Goal: Task Accomplishment & Management: Use online tool/utility

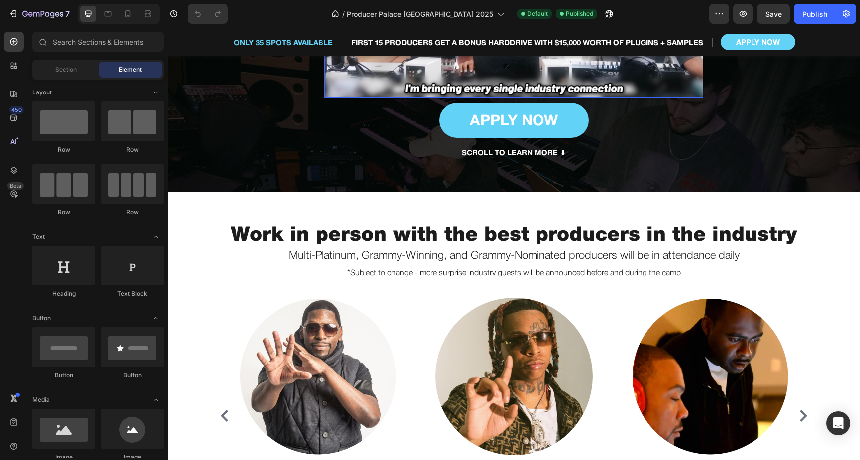
scroll to position [479, 0]
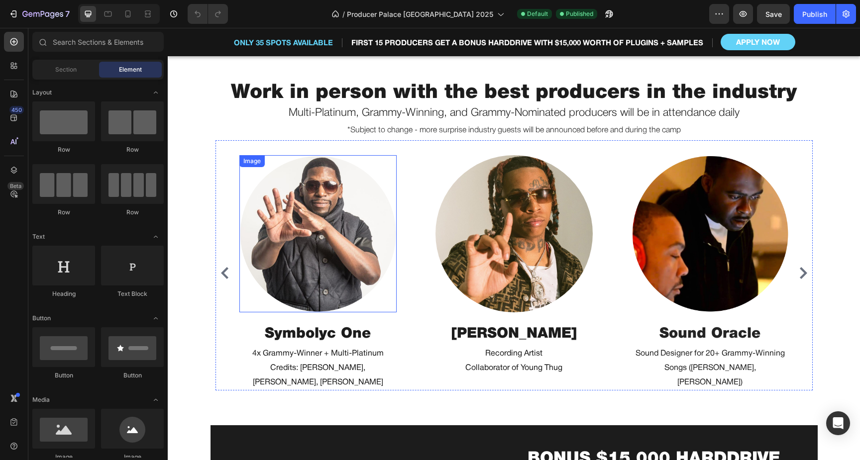
click at [342, 269] on img at bounding box center [317, 233] width 157 height 157
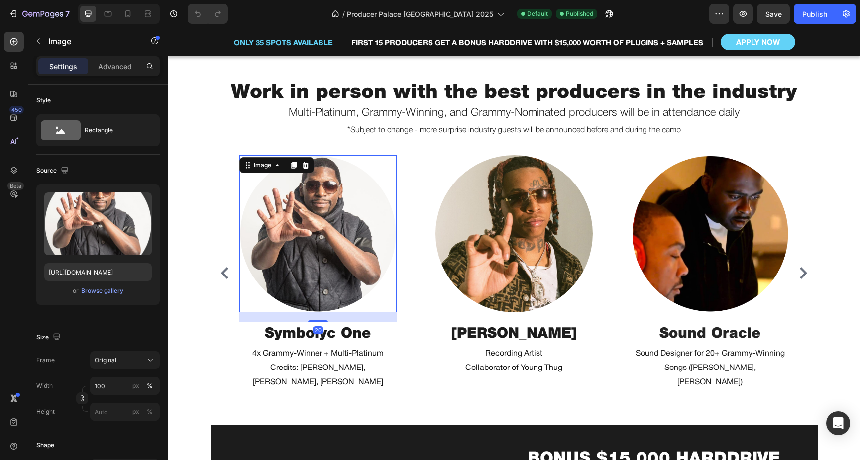
click at [471, 246] on img at bounding box center [513, 233] width 157 height 157
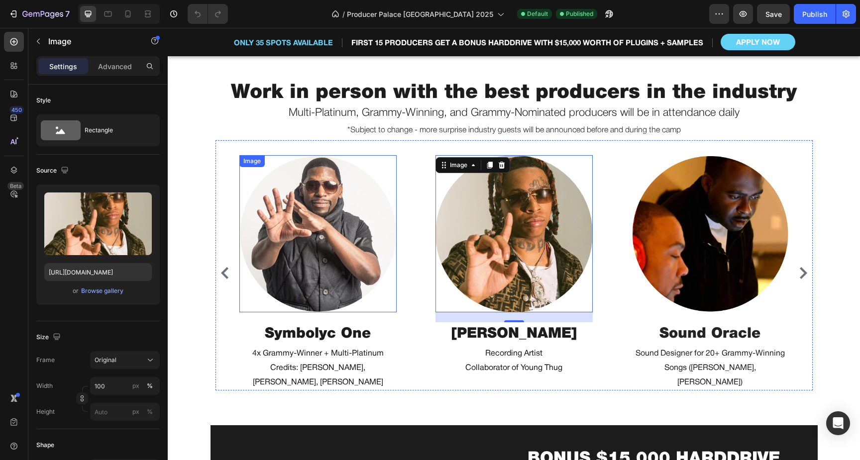
click at [407, 167] on div "Image Symbolyc One Heading 4x Grammy-Winner + Multi-Platinum Credits: [PERSON_N…" at bounding box center [513, 273] width 549 height 236
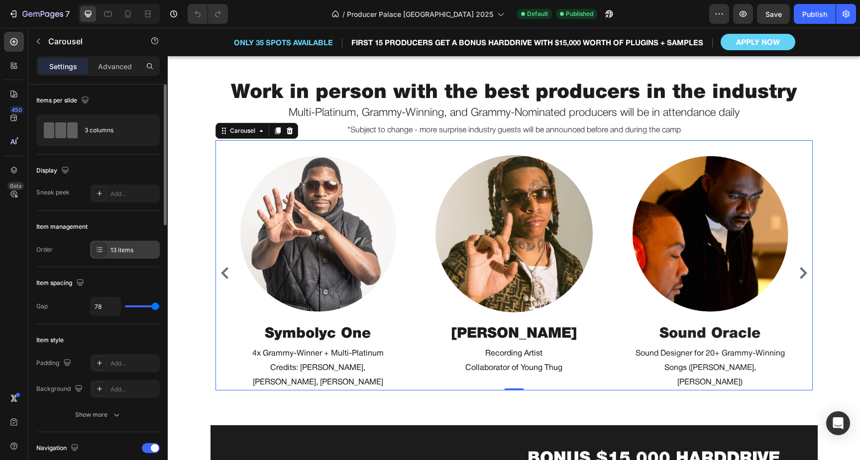
click at [126, 251] on div "13 items" at bounding box center [133, 250] width 47 height 9
click at [113, 190] on div "Add..." at bounding box center [133, 194] width 47 height 9
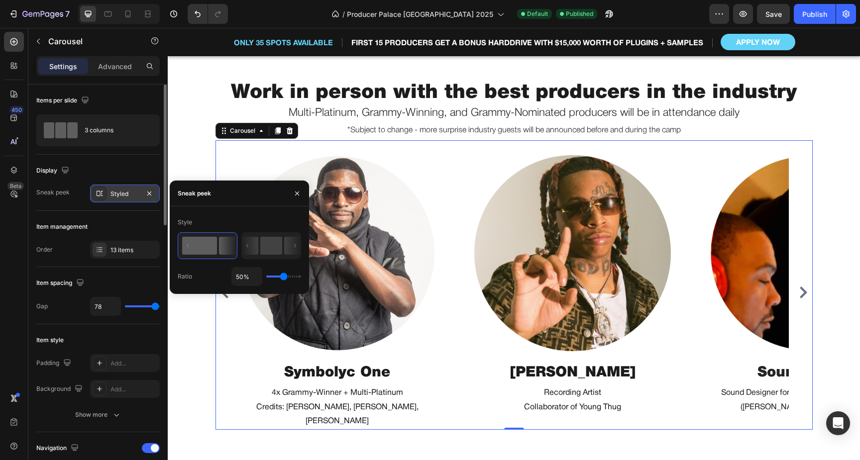
click at [113, 190] on div "Styled" at bounding box center [124, 194] width 29 height 9
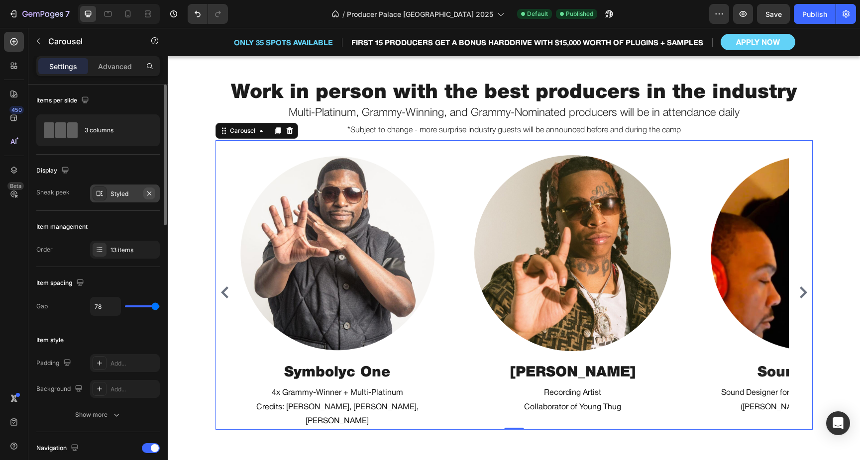
click at [147, 192] on icon "button" at bounding box center [149, 193] width 4 height 4
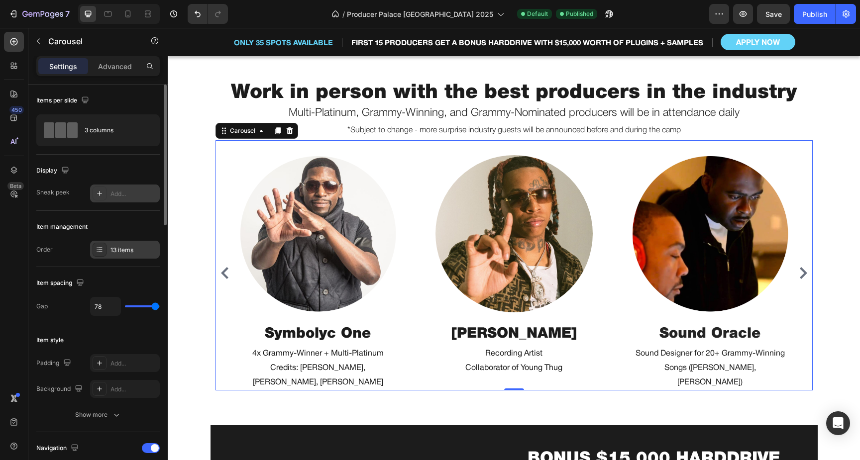
click at [125, 250] on div "13 items" at bounding box center [133, 250] width 47 height 9
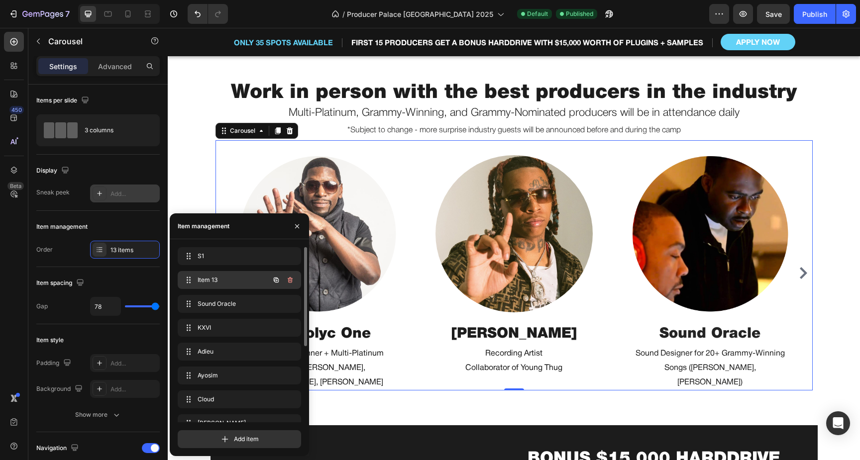
click at [220, 276] on span "Item 13" at bounding box center [226, 280] width 56 height 9
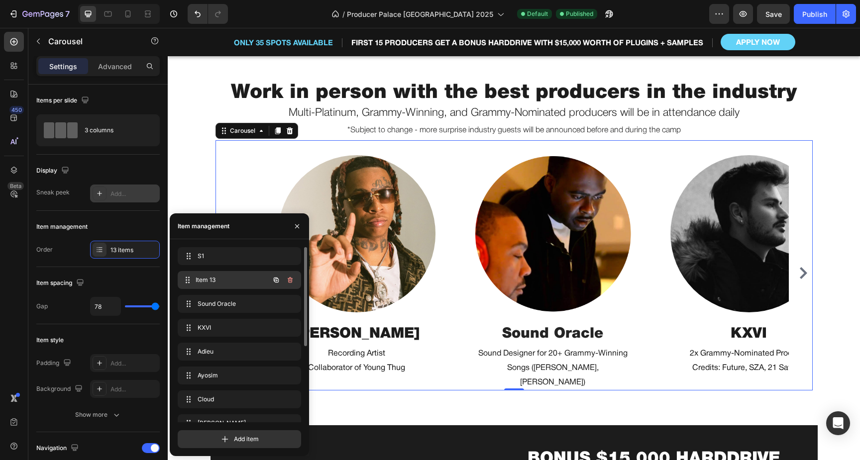
click at [216, 276] on span "Item 13" at bounding box center [233, 280] width 74 height 9
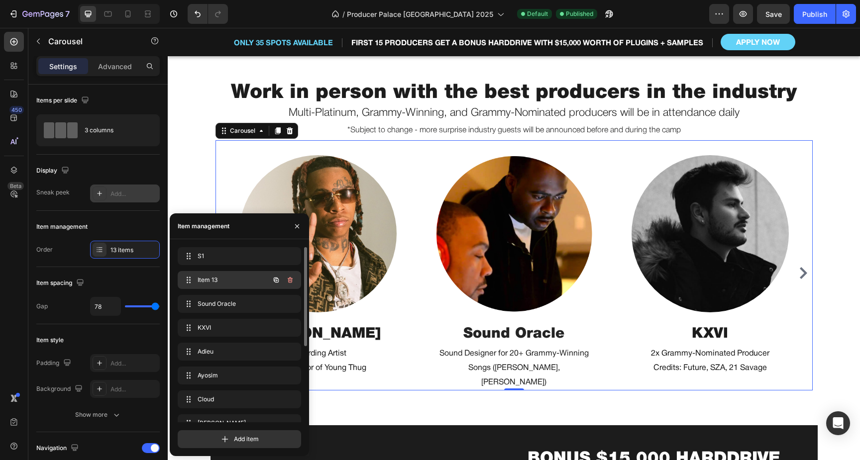
click at [210, 280] on span "Item 13" at bounding box center [226, 280] width 56 height 9
click at [277, 280] on icon "button" at bounding box center [277, 281] width 2 height 2
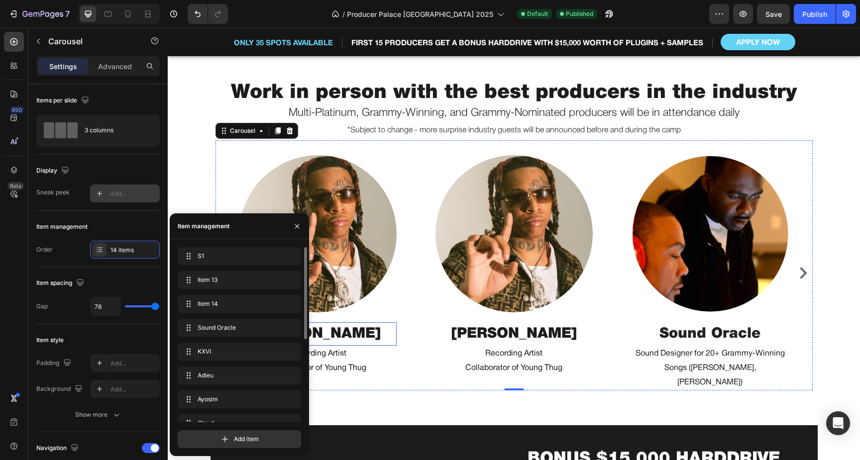
click at [329, 333] on h2 "[PERSON_NAME]" at bounding box center [317, 334] width 157 height 24
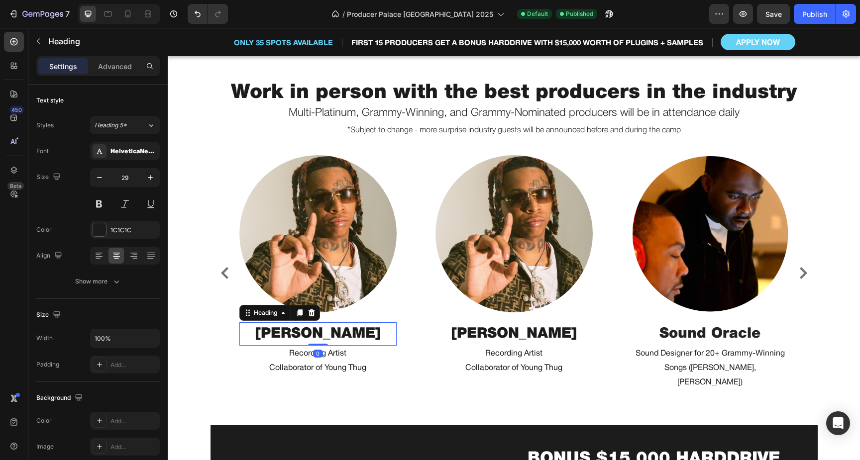
click at [329, 333] on h2 "[PERSON_NAME]" at bounding box center [317, 334] width 157 height 24
click at [329, 333] on p "[PERSON_NAME]" at bounding box center [317, 334] width 155 height 22
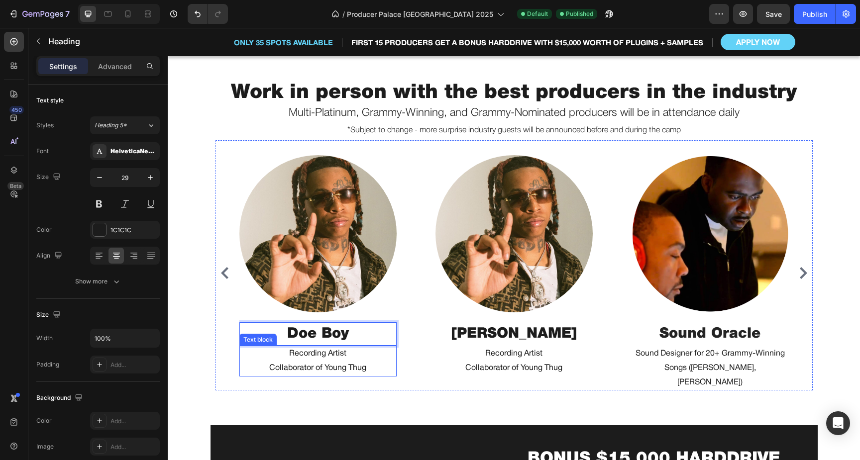
click at [347, 353] on p "Recording Artist" at bounding box center [317, 354] width 155 height 14
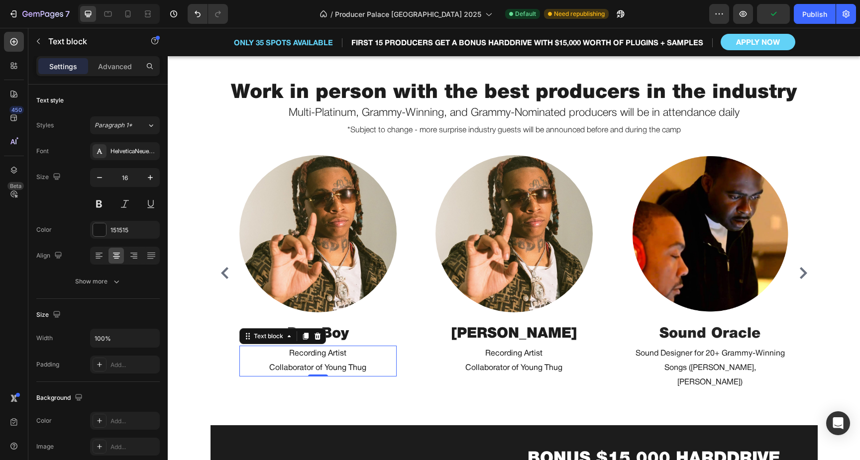
click at [370, 365] on p "Collaborator of Young Thug" at bounding box center [317, 368] width 155 height 14
drag, startPoint x: 369, startPoint y: 367, endPoint x: 269, endPoint y: 368, distance: 100.0
click at [269, 368] on p "Collaborator of Young Thug" at bounding box center [317, 368] width 155 height 14
click at [353, 353] on p "Recording Artist" at bounding box center [317, 354] width 155 height 14
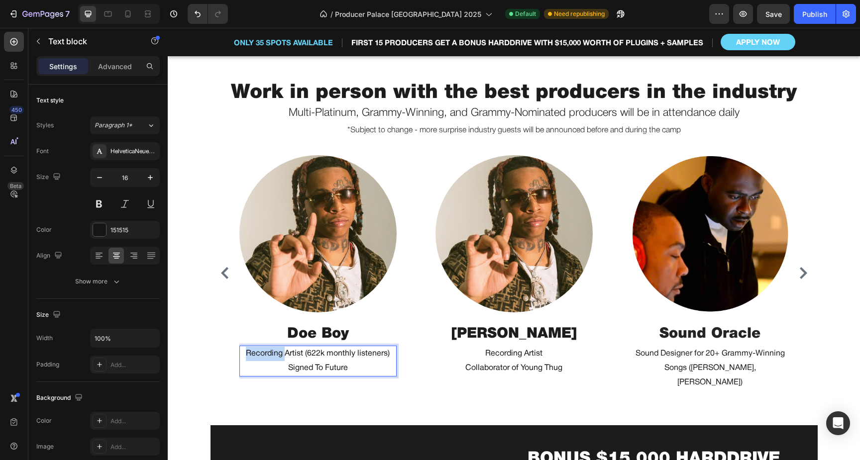
drag, startPoint x: 286, startPoint y: 354, endPoint x: 210, endPoint y: 354, distance: 76.1
click at [210, 354] on div "Work in person with the best producers in the industry Heading Multi-Platinum, …" at bounding box center [514, 235] width 692 height 311
click at [315, 354] on p "Artist (622k monthly listeners)" at bounding box center [317, 354] width 155 height 14
click at [339, 353] on p "Artist (622k Monthly listeners)" at bounding box center [317, 354] width 155 height 14
click at [298, 368] on p "Signed To Future" at bounding box center [317, 368] width 155 height 14
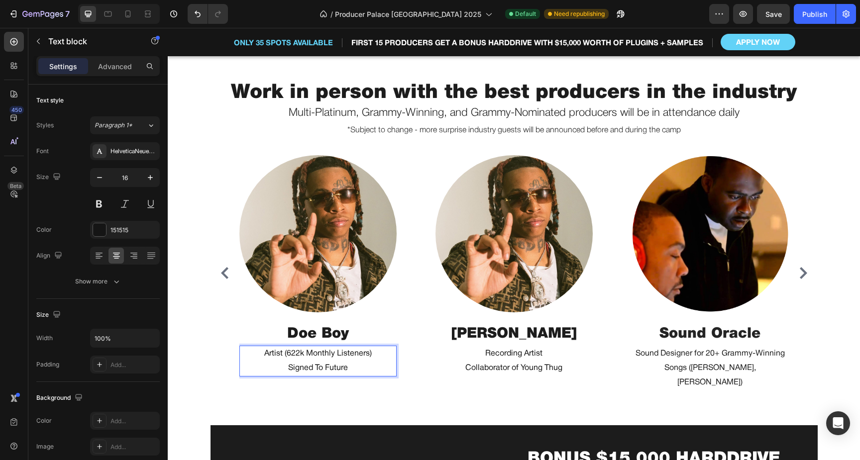
click at [307, 366] on p "Signed To Future" at bounding box center [317, 368] width 155 height 14
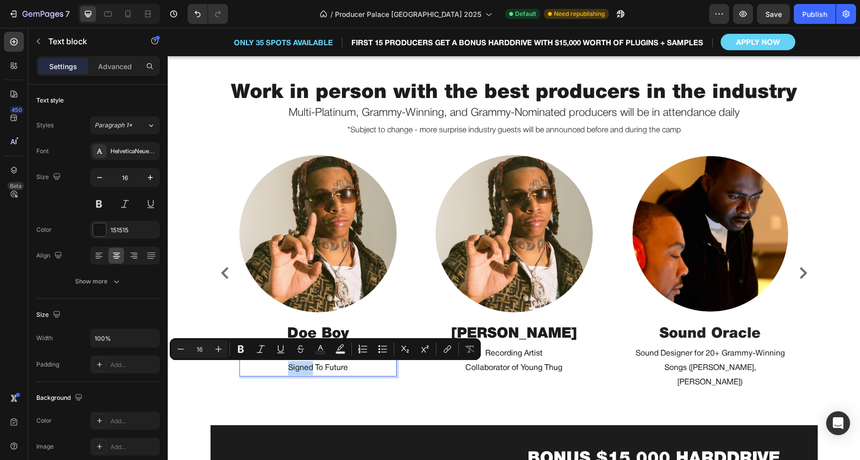
click at [294, 370] on p "Signed To Future" at bounding box center [317, 368] width 155 height 14
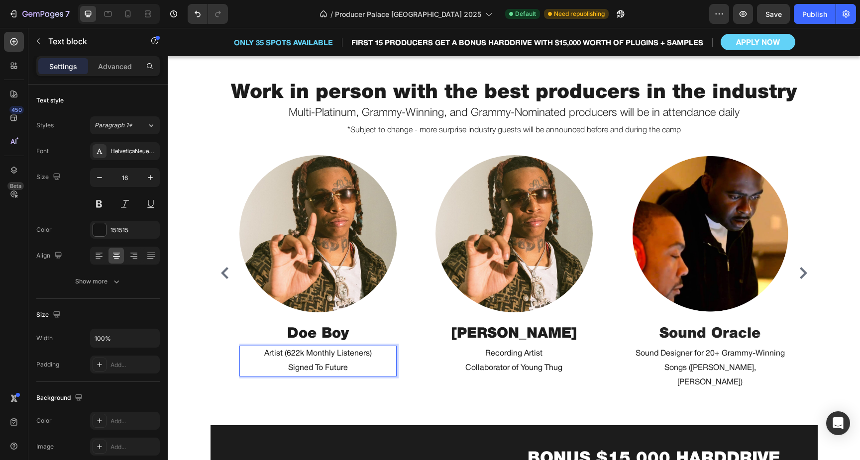
click at [285, 368] on p "Signed To Future" at bounding box center [317, 368] width 155 height 14
click at [352, 367] on p "Signed To Future" at bounding box center [317, 368] width 155 height 14
click at [336, 353] on p "Artist (622k Monthly Listeners)" at bounding box center [317, 354] width 155 height 14
click at [286, 354] on p "Artist (622k Monthly Listeners)" at bounding box center [317, 354] width 155 height 14
click at [285, 354] on p "Artist (622k Monthly Listeners)" at bounding box center [317, 354] width 155 height 14
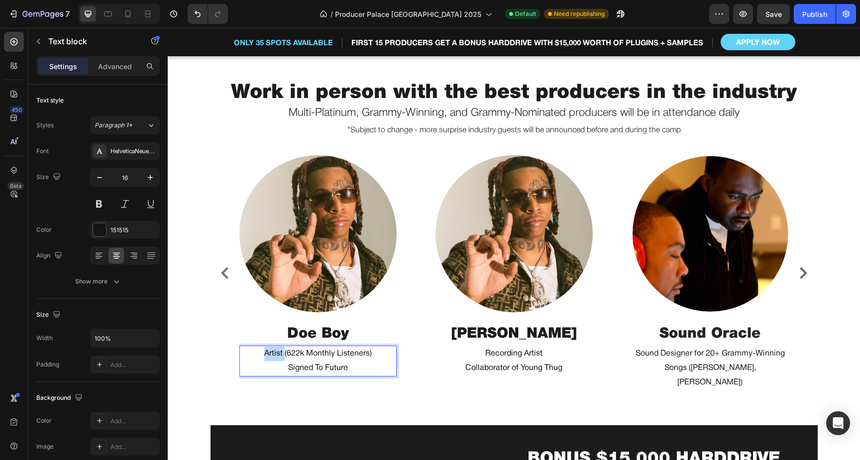
drag, startPoint x: 285, startPoint y: 354, endPoint x: 255, endPoint y: 353, distance: 29.9
click at [255, 353] on p "Artist (622k Monthly Listeners)" at bounding box center [317, 354] width 155 height 14
click at [286, 364] on p "Signed To Future" at bounding box center [317, 368] width 155 height 14
drag, startPoint x: 387, startPoint y: 366, endPoint x: 243, endPoint y: 366, distance: 144.3
click at [242, 366] on p "Recording Artist Signed To Future" at bounding box center [317, 368] width 155 height 14
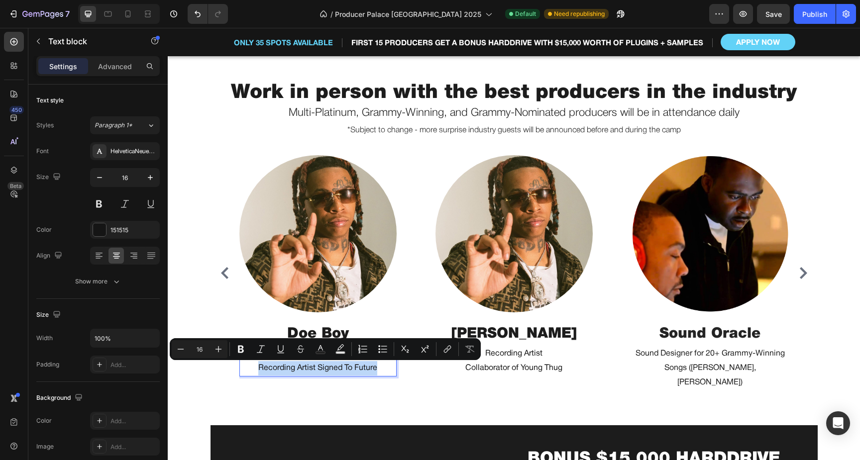
click at [358, 369] on p "Recording Artist Signed To Future" at bounding box center [317, 368] width 155 height 14
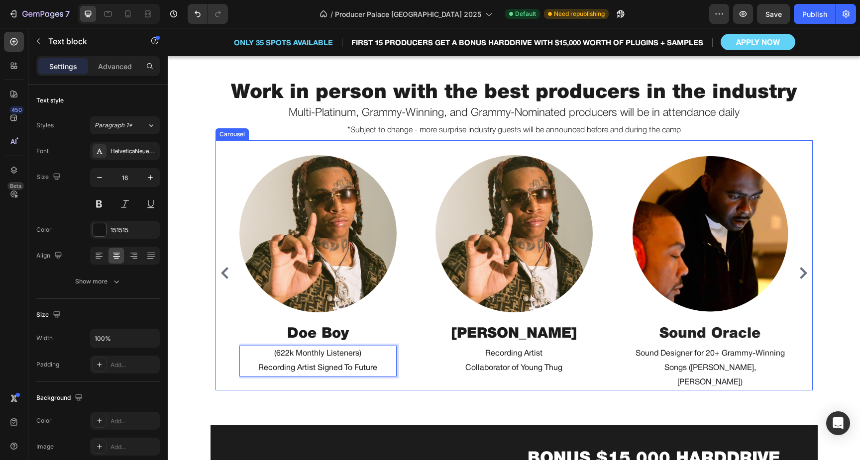
click at [804, 267] on icon "Carousel Next Arrow" at bounding box center [803, 273] width 12 height 12
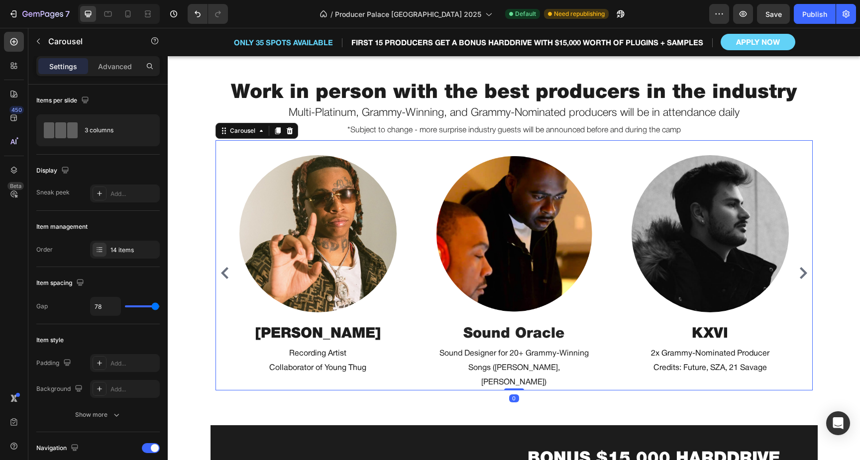
click at [804, 267] on icon "Carousel Next Arrow" at bounding box center [803, 273] width 12 height 12
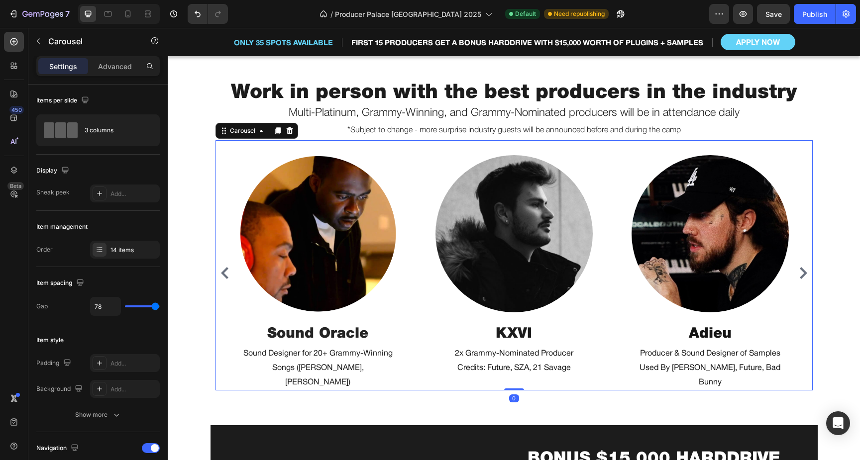
click at [804, 267] on icon "Carousel Next Arrow" at bounding box center [803, 273] width 12 height 12
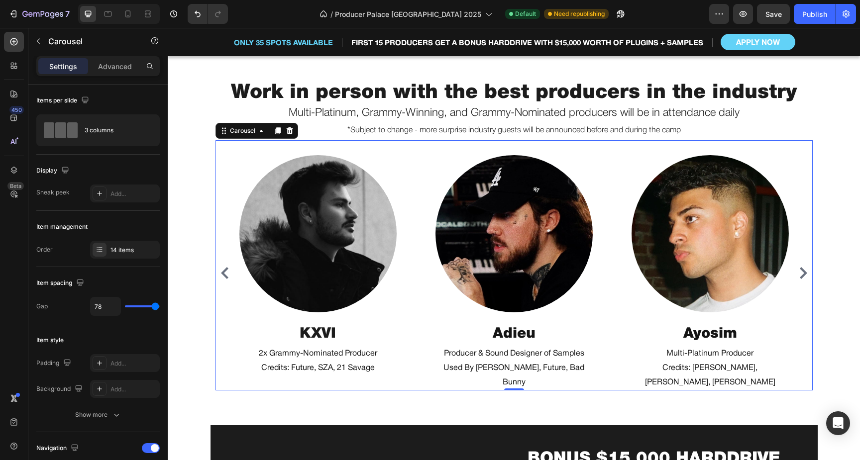
click at [222, 267] on icon "Carousel Back Arrow" at bounding box center [225, 273] width 12 height 12
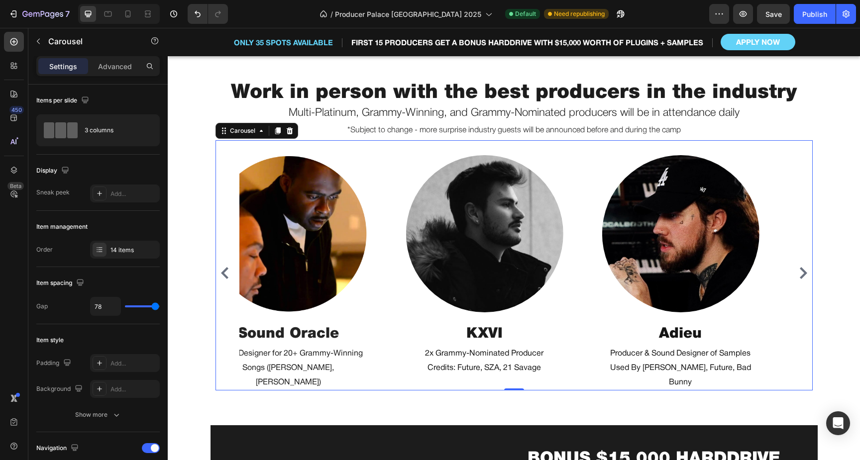
click at [222, 267] on icon "Carousel Back Arrow" at bounding box center [225, 273] width 12 height 12
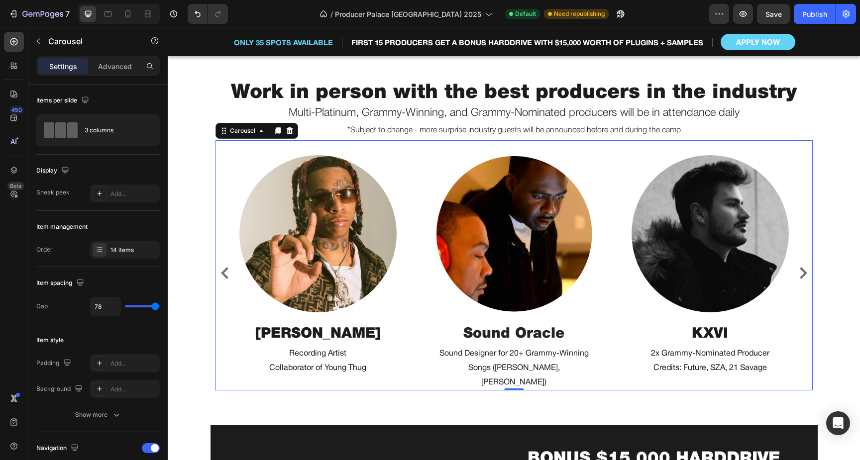
click at [222, 267] on icon "Carousel Back Arrow" at bounding box center [225, 273] width 12 height 12
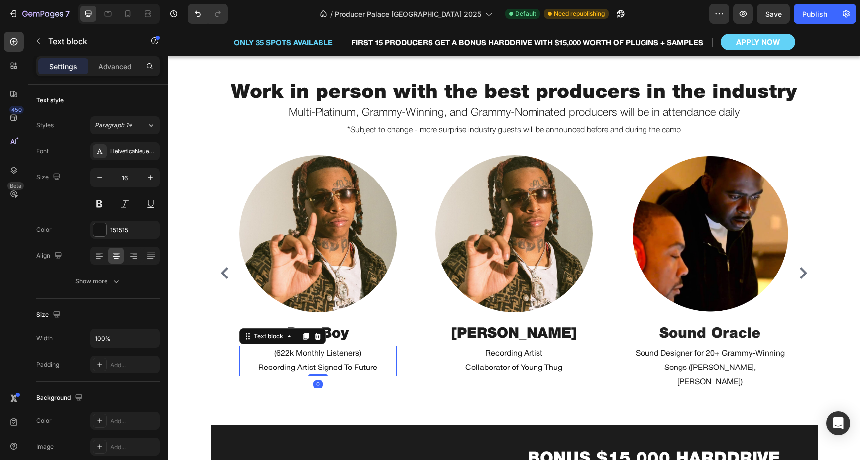
click at [336, 350] on p "(622k Monthly Listeners)" at bounding box center [317, 354] width 155 height 14
click at [341, 362] on p "Recording Artist Signed To Future" at bounding box center [317, 368] width 155 height 14
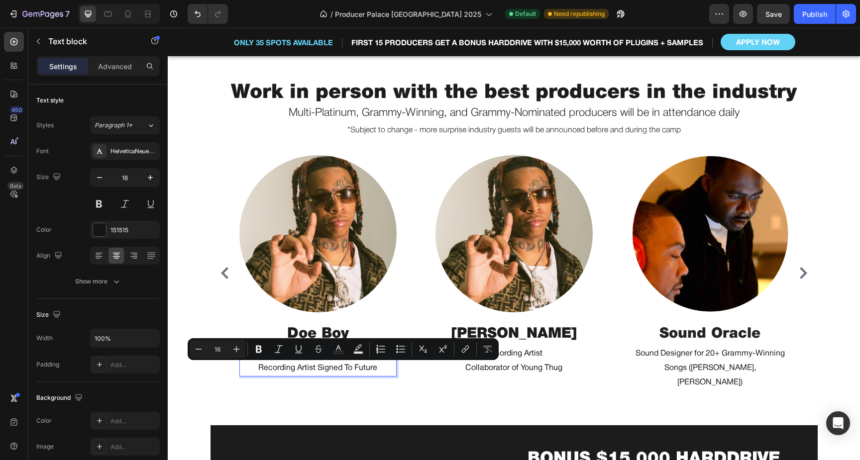
click at [374, 364] on p "Recording Artist Signed To Future" at bounding box center [317, 368] width 155 height 14
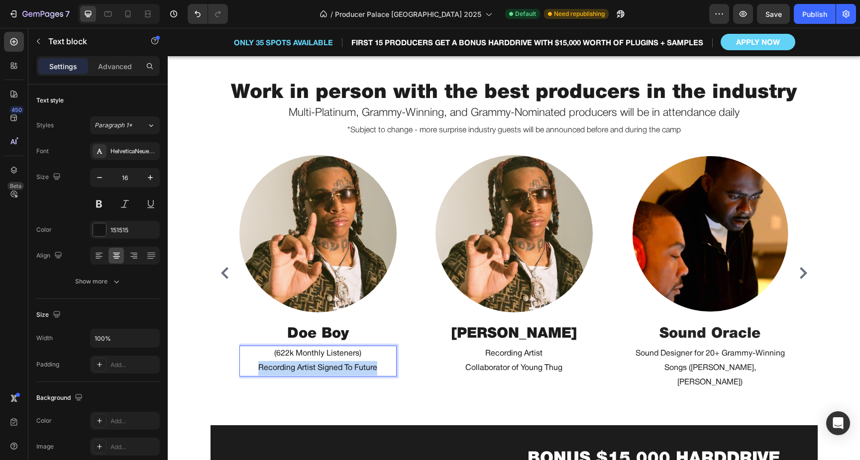
drag, startPoint x: 381, startPoint y: 367, endPoint x: 259, endPoint y: 367, distance: 121.4
click at [259, 367] on p "Recording Artist Signed To Future" at bounding box center [317, 368] width 155 height 14
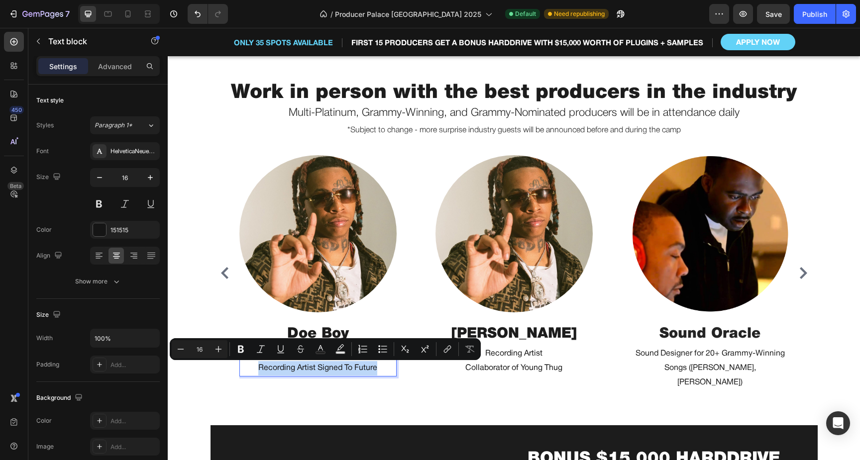
copy p "Recording Artist Signed To Future"
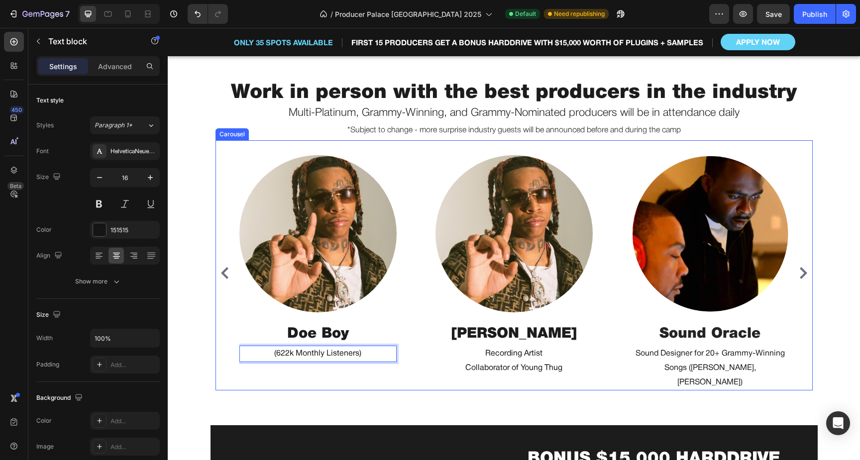
click at [277, 352] on p "(622k Monthly Listeners)" at bounding box center [317, 354] width 155 height 14
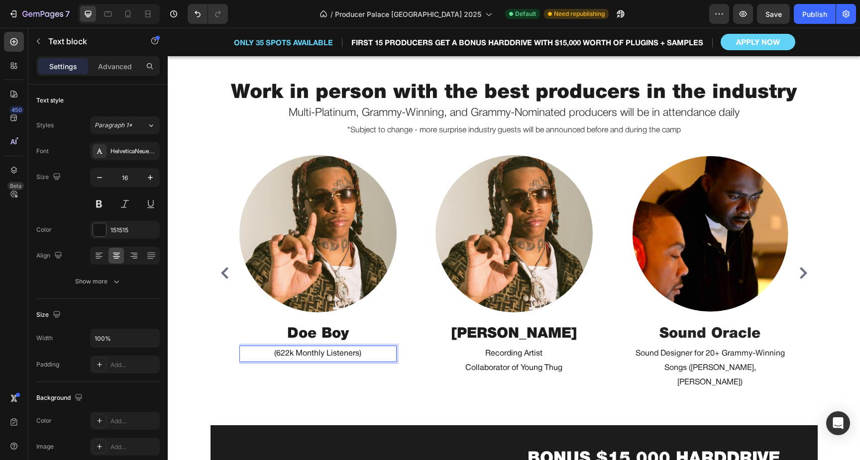
click at [270, 352] on p "(622k Monthly Listeners)" at bounding box center [317, 354] width 155 height 14
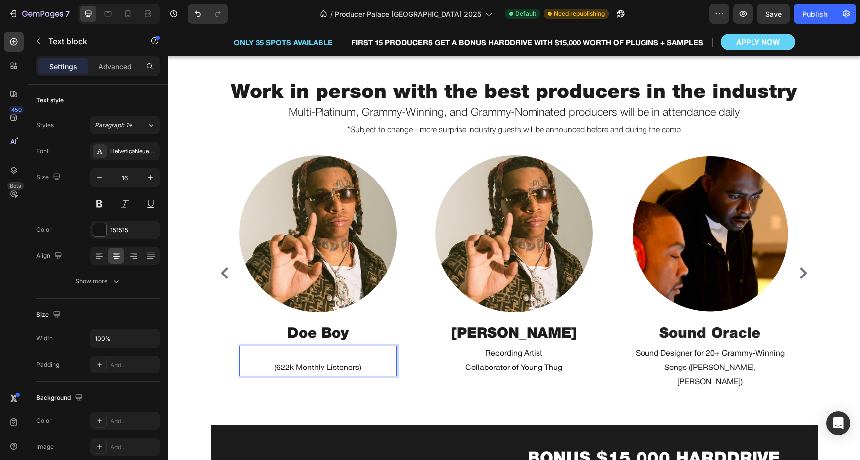
click at [284, 352] on p "Rich Text Editor. Editing area: main" at bounding box center [317, 354] width 155 height 14
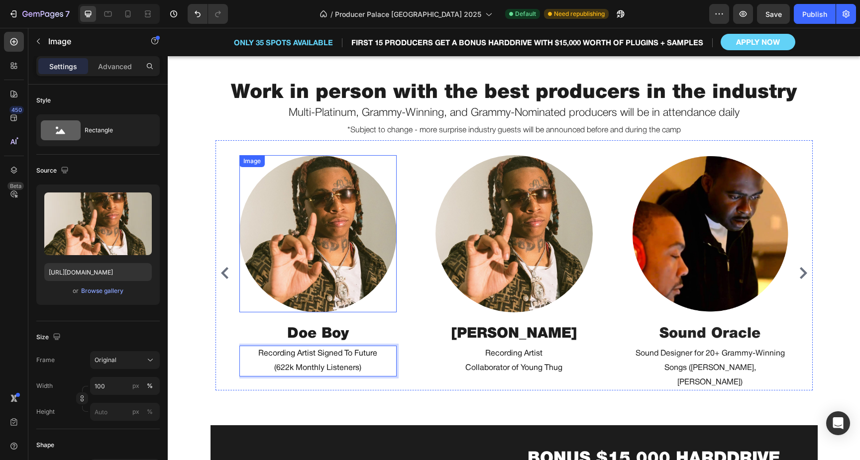
click at [348, 268] on img at bounding box center [317, 233] width 157 height 157
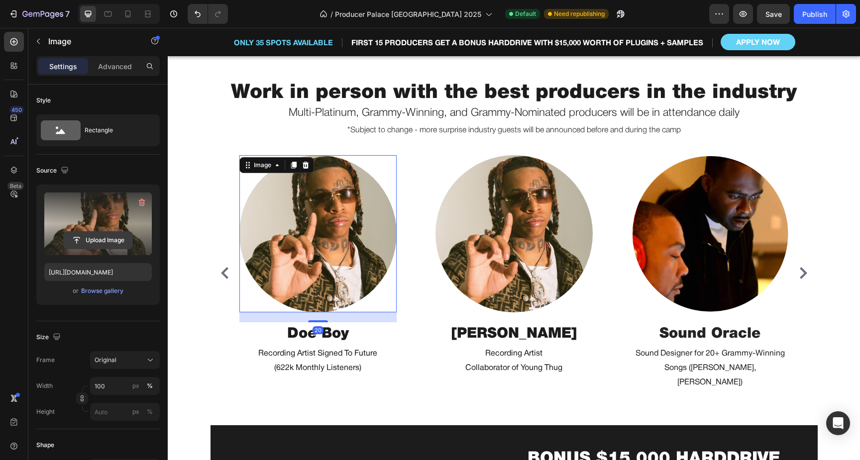
click at [98, 243] on input "file" at bounding box center [98, 240] width 69 height 17
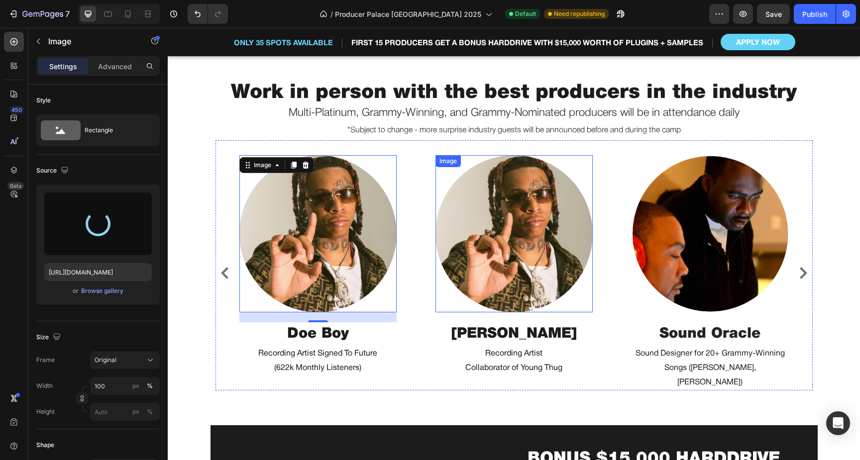
type input "[URL][DOMAIN_NAME]"
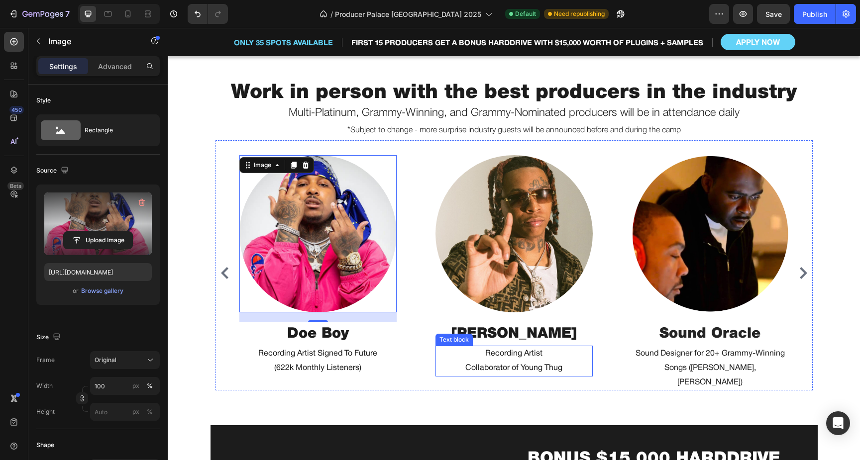
click at [523, 358] on p "Recording Artist" at bounding box center [513, 354] width 155 height 14
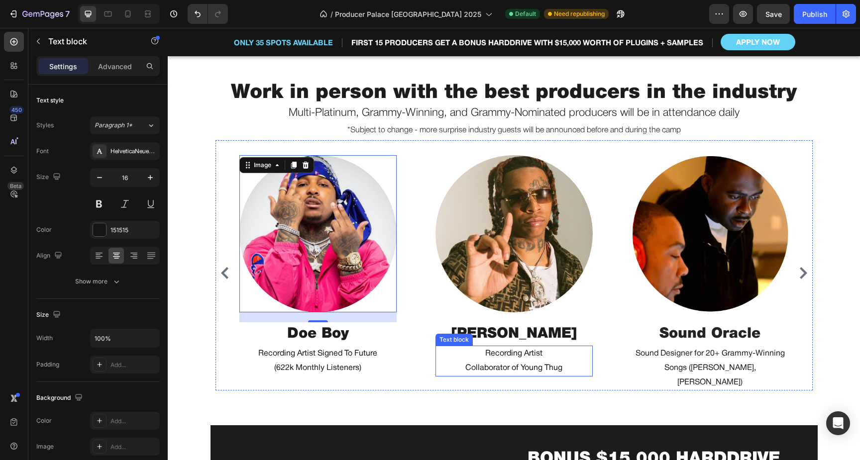
click at [523, 358] on p "Recording Artist" at bounding box center [513, 354] width 155 height 14
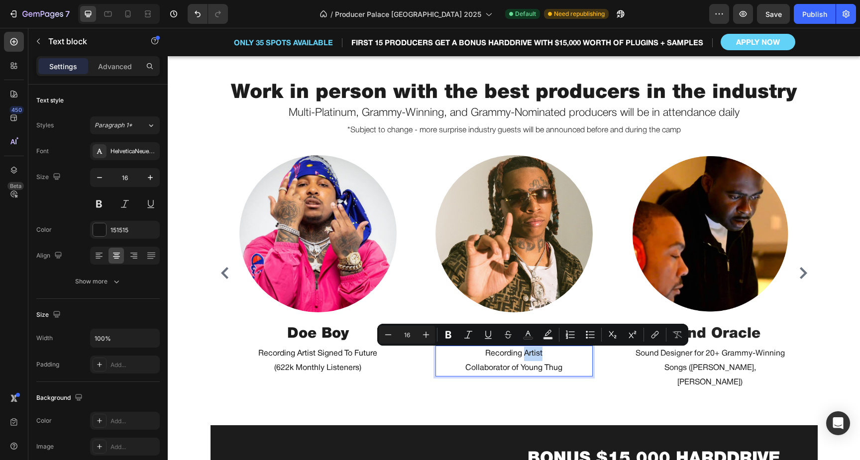
click at [552, 356] on p "Recording Artist" at bounding box center [513, 354] width 155 height 14
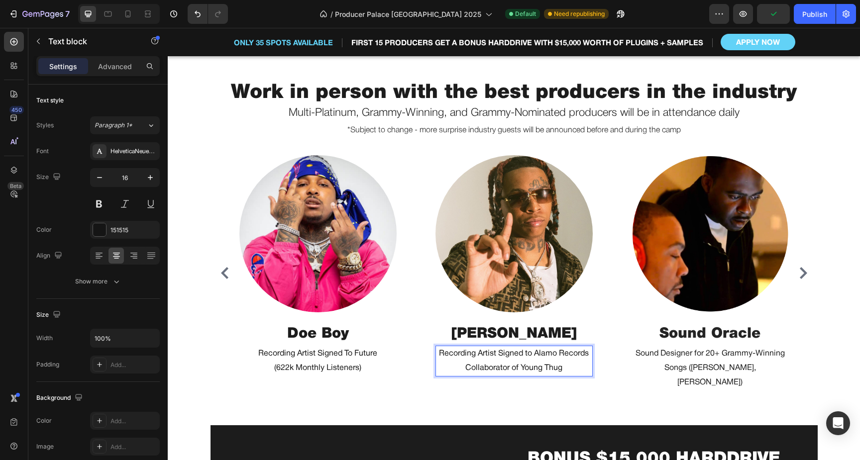
click at [499, 353] on p "Recording Artist Signed to Alamo Records" at bounding box center [513, 354] width 155 height 14
drag, startPoint x: 535, startPoint y: 354, endPoint x: 499, endPoint y: 355, distance: 36.8
click at [499, 355] on p "Recording Artist Signed to Alamo Records" at bounding box center [513, 354] width 155 height 14
click at [575, 353] on p "Recording Artist (Alamo Records" at bounding box center [513, 354] width 155 height 14
click at [349, 351] on p "Recording Artist Signed To Future" at bounding box center [317, 354] width 155 height 14
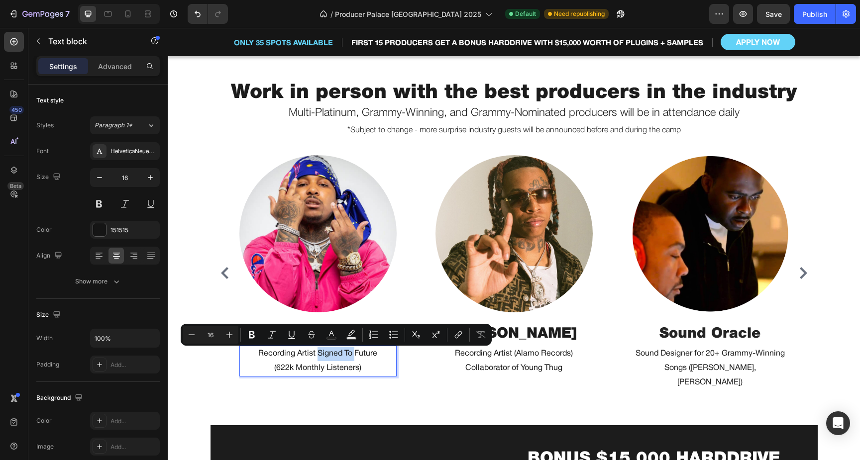
drag, startPoint x: 318, startPoint y: 353, endPoint x: 355, endPoint y: 353, distance: 37.3
click at [355, 353] on p "Recording Artist Signed To Future" at bounding box center [317, 354] width 155 height 14
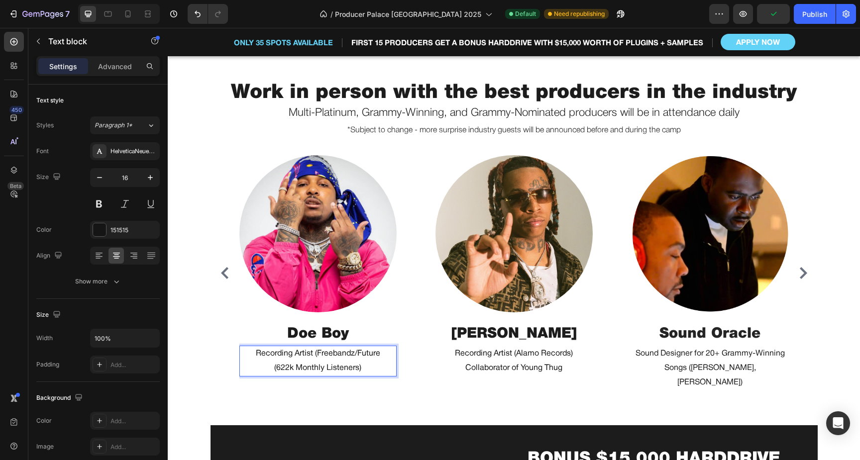
click at [382, 352] on p "Recording Artist (Freebandz/Future" at bounding box center [317, 354] width 155 height 14
drag, startPoint x: 354, startPoint y: 353, endPoint x: 382, endPoint y: 354, distance: 27.9
click at [382, 354] on p "Recording Artist (Freebandz/Future" at bounding box center [317, 354] width 155 height 14
click at [339, 358] on p "Recording Artist (Freebandz/Future" at bounding box center [317, 354] width 155 height 14
click at [316, 352] on p "Recording Artist (Freebandz/Future" at bounding box center [317, 354] width 155 height 14
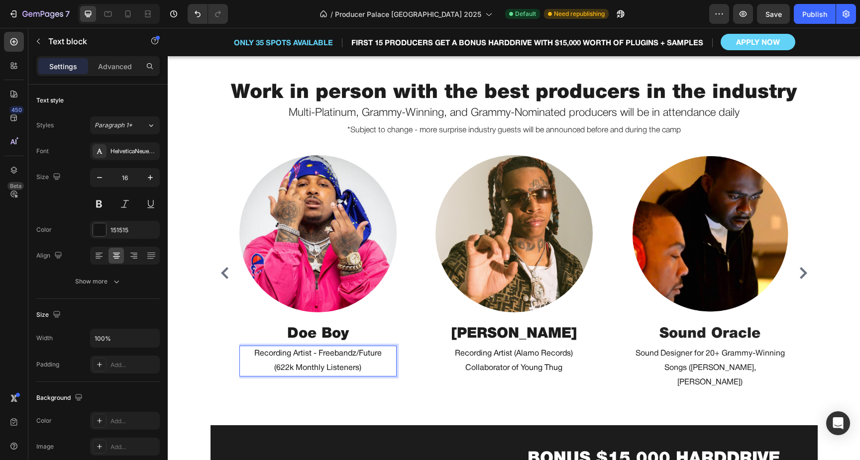
click at [355, 353] on p "Recording Artist - Freebandz/Future" at bounding box center [317, 354] width 155 height 14
click at [315, 353] on p "Recording Artist - Freebandz (Future's Label" at bounding box center [317, 361] width 155 height 29
drag, startPoint x: 289, startPoint y: 353, endPoint x: 245, endPoint y: 353, distance: 43.8
click at [245, 353] on p "Recording Artist - Freebandz (Future's Label" at bounding box center [317, 361] width 155 height 29
click at [284, 353] on p "Artist - Freebandz (Future's Label" at bounding box center [317, 354] width 155 height 14
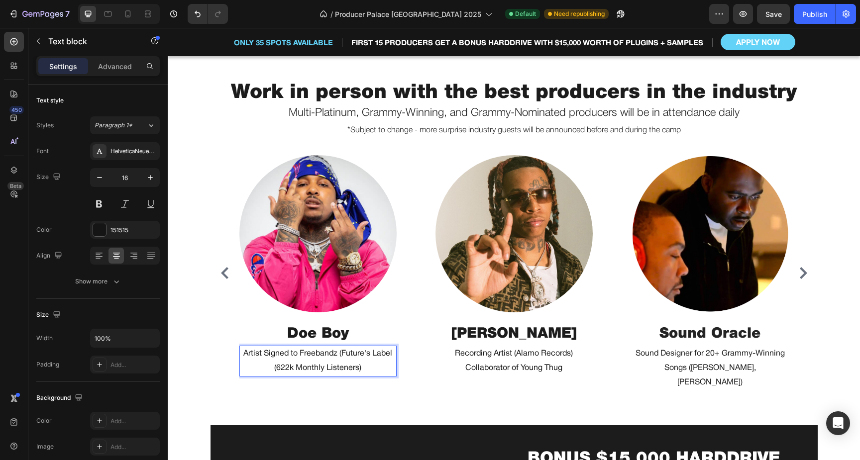
click at [390, 351] on p "Artist Signed to Freebandz (Future's Label" at bounding box center [317, 354] width 155 height 14
click at [339, 364] on p "(622k Monthly Listeners)" at bounding box center [317, 368] width 155 height 14
click at [369, 365] on p "(622k Monthly Listeners)" at bounding box center [317, 368] width 155 height 14
click at [278, 370] on p "(622k Monthly Listeners" at bounding box center [317, 368] width 155 height 14
click at [268, 354] on p "Artist Signed to Freebandz (Future's Label)" at bounding box center [317, 354] width 155 height 14
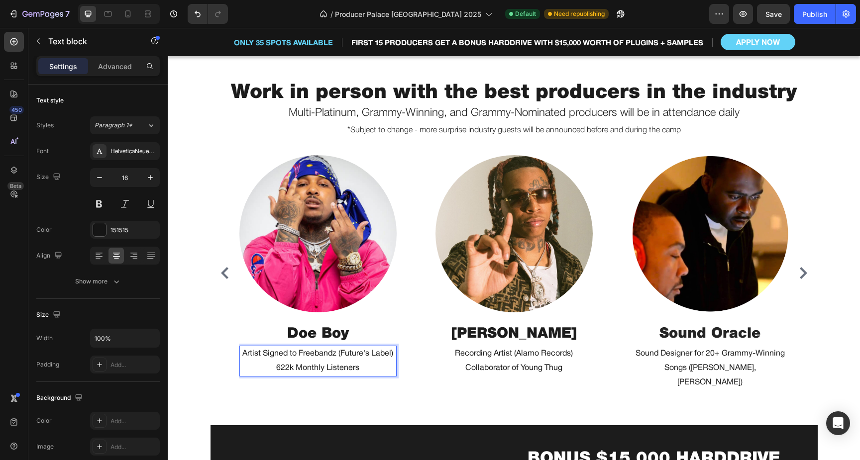
click at [293, 354] on p "Artist Signed to Freebandz (Future's Label)" at bounding box center [317, 354] width 155 height 14
click at [499, 348] on p "Recording Artist (Alamo Records)" at bounding box center [513, 354] width 155 height 14
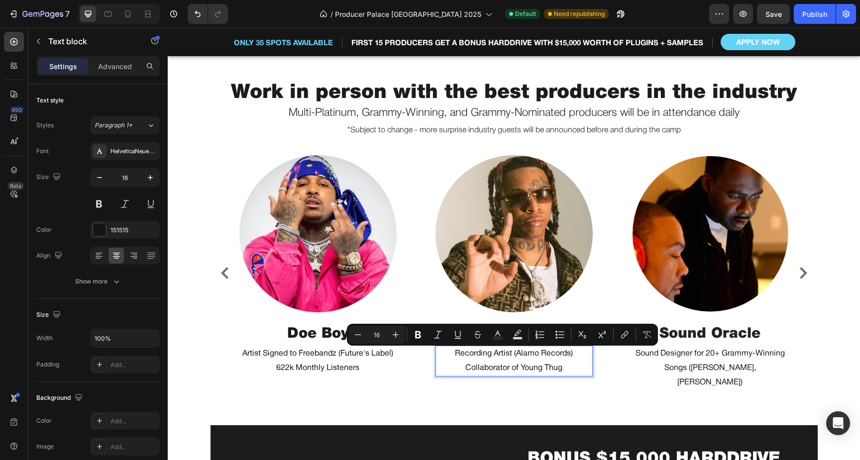
click at [495, 353] on p "Recording Artist (Alamo Records)" at bounding box center [513, 354] width 155 height 14
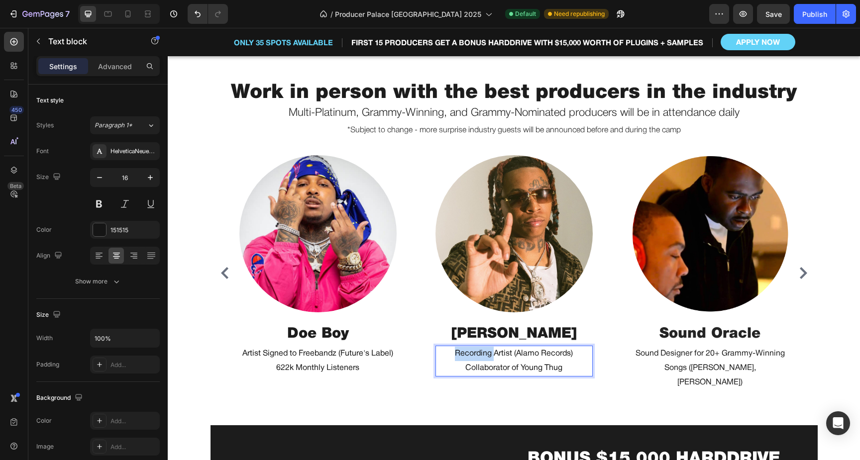
drag, startPoint x: 494, startPoint y: 352, endPoint x: 449, endPoint y: 352, distance: 44.8
click at [449, 352] on p "Recording Artist (Alamo Records)" at bounding box center [513, 354] width 155 height 14
click at [493, 354] on p "Artist (Alamo Records)" at bounding box center [513, 354] width 155 height 14
click at [571, 357] on p "Artist Signed to Alamo Records)" at bounding box center [513, 354] width 155 height 14
drag, startPoint x: 565, startPoint y: 366, endPoint x: 465, endPoint y: 368, distance: 100.1
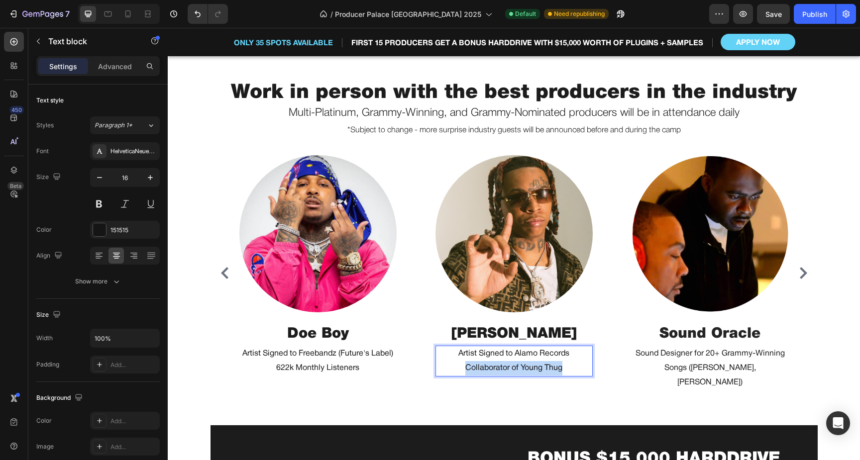
click at [465, 368] on p "Collaborator of Young Thug" at bounding box center [513, 368] width 155 height 14
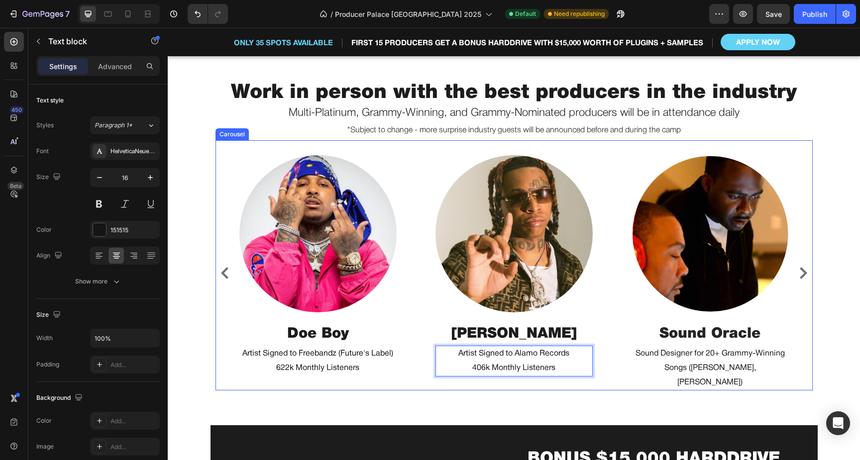
click at [225, 267] on icon "Carousel Back Arrow" at bounding box center [225, 273] width 12 height 12
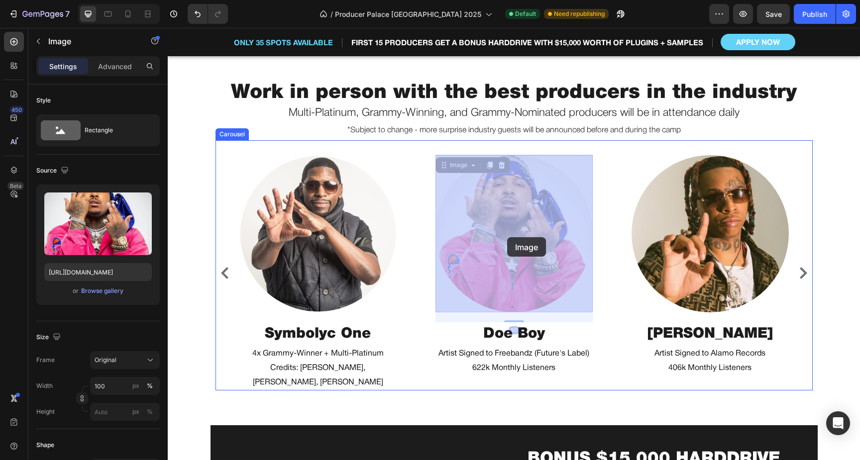
drag, startPoint x: 521, startPoint y: 255, endPoint x: 507, endPoint y: 238, distance: 22.2
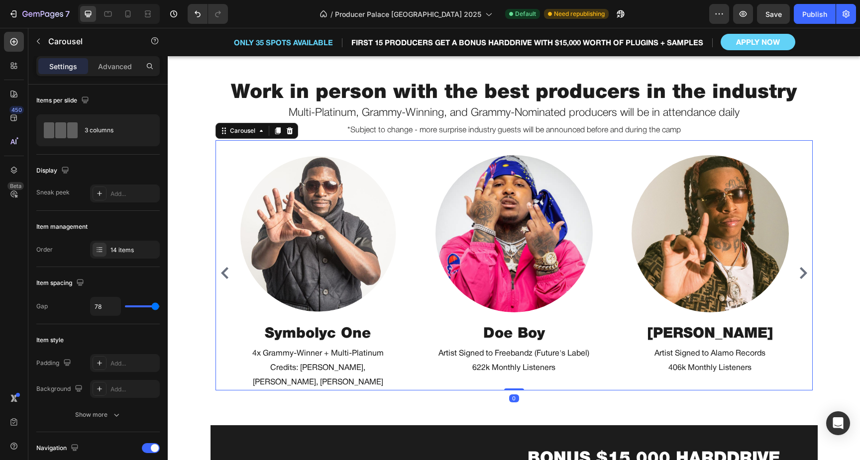
click at [416, 182] on div "Image Symbolyc One Heading 4x Grammy-Winner + Multi-Platinum Credits: [PERSON_N…" at bounding box center [513, 273] width 549 height 236
click at [123, 250] on div "14 items" at bounding box center [133, 250] width 47 height 9
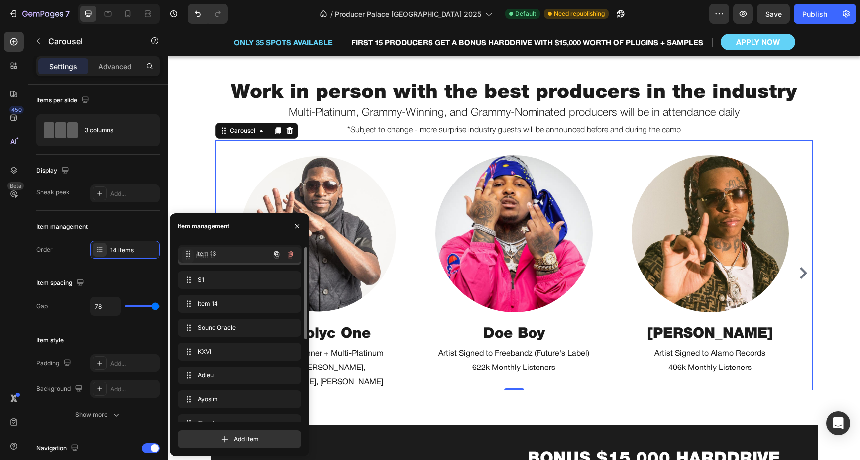
drag, startPoint x: 188, startPoint y: 279, endPoint x: 188, endPoint y: 253, distance: 26.4
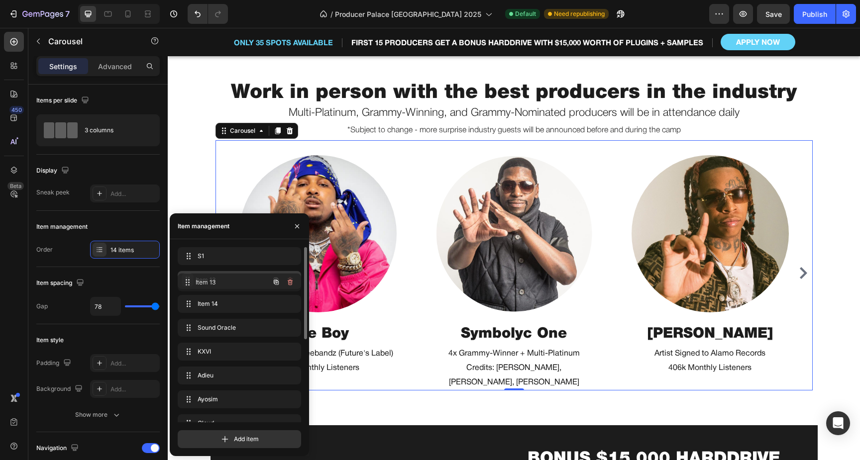
drag, startPoint x: 188, startPoint y: 255, endPoint x: 188, endPoint y: 282, distance: 26.4
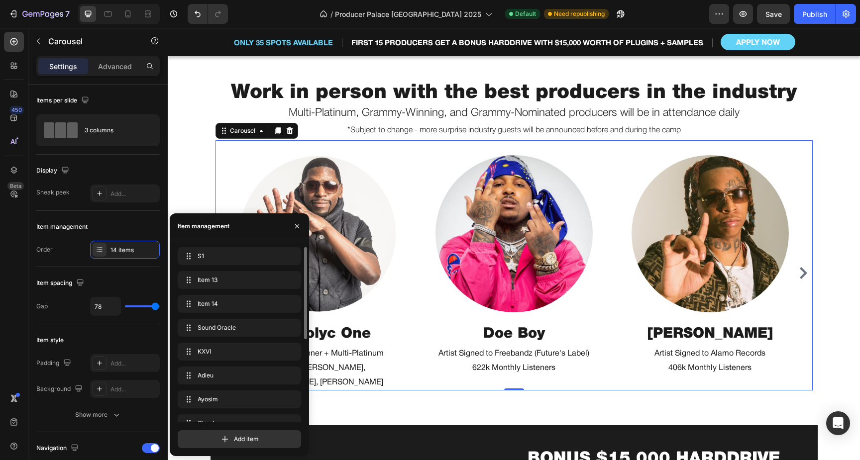
click at [416, 351] on div "Image Symbolyc One Heading 4x Grammy-Winner + Multi-Platinum Credits: [PERSON_N…" at bounding box center [513, 273] width 549 height 236
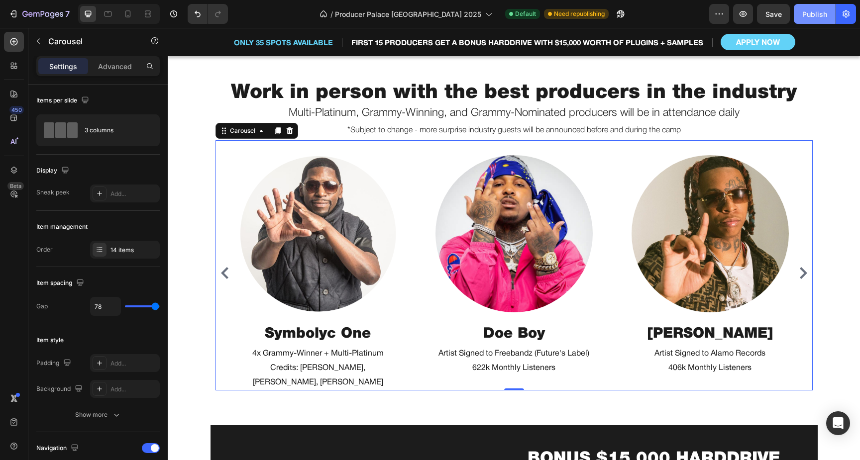
click at [822, 14] on div "Publish" at bounding box center [814, 14] width 25 height 10
click at [125, 14] on icon at bounding box center [127, 13] width 5 height 7
type input "0"
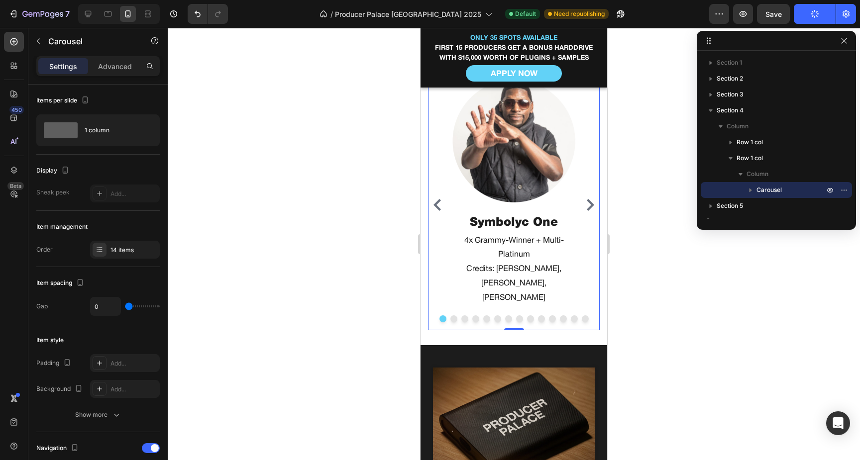
scroll to position [560, 0]
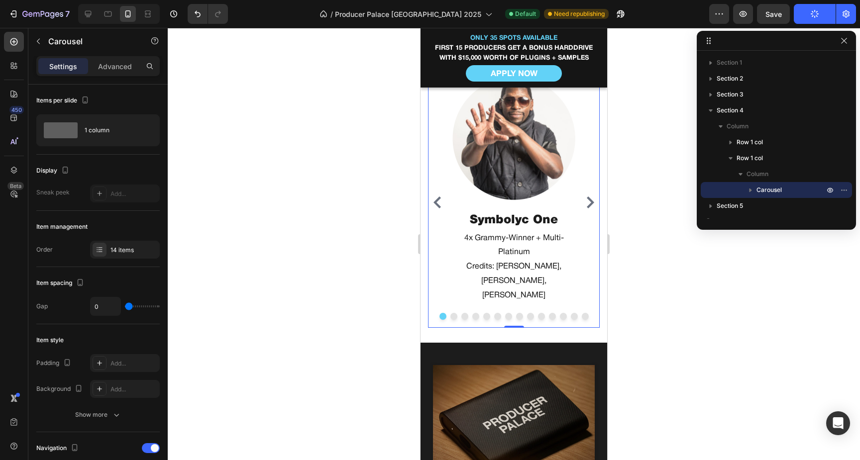
click at [586, 197] on icon "Carousel Next Arrow" at bounding box center [590, 203] width 12 height 12
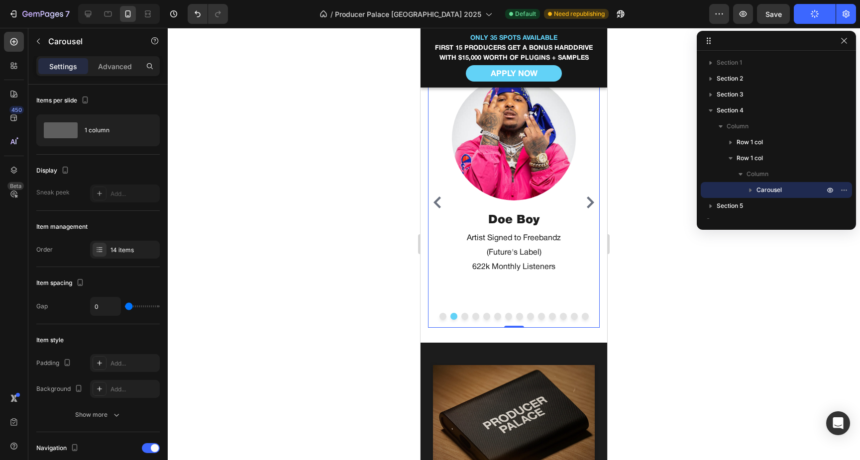
click at [588, 197] on icon "Carousel Next Arrow" at bounding box center [590, 203] width 12 height 12
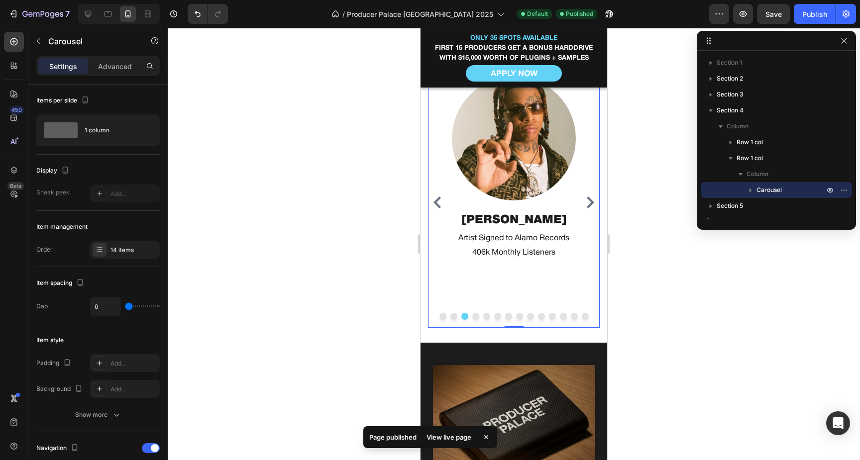
click at [588, 197] on icon "Carousel Next Arrow" at bounding box center [590, 203] width 12 height 12
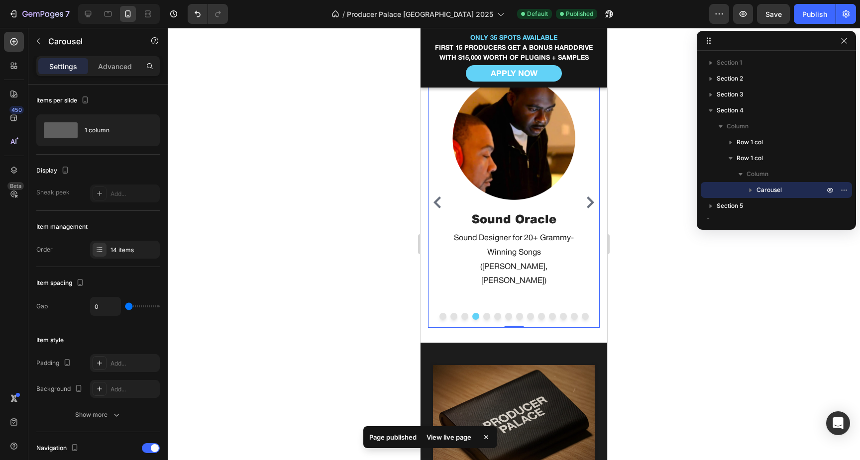
click at [588, 197] on icon "Carousel Next Arrow" at bounding box center [590, 203] width 12 height 12
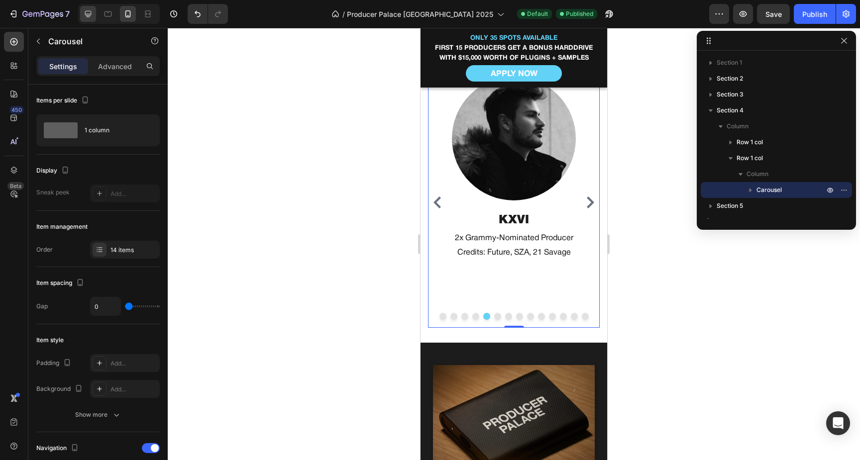
click at [92, 16] on icon at bounding box center [88, 14] width 10 height 10
type input "78"
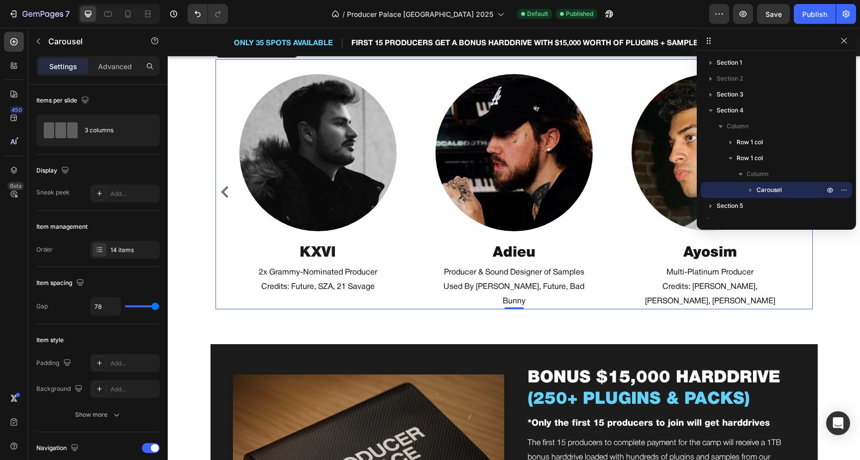
scroll to position [556, 0]
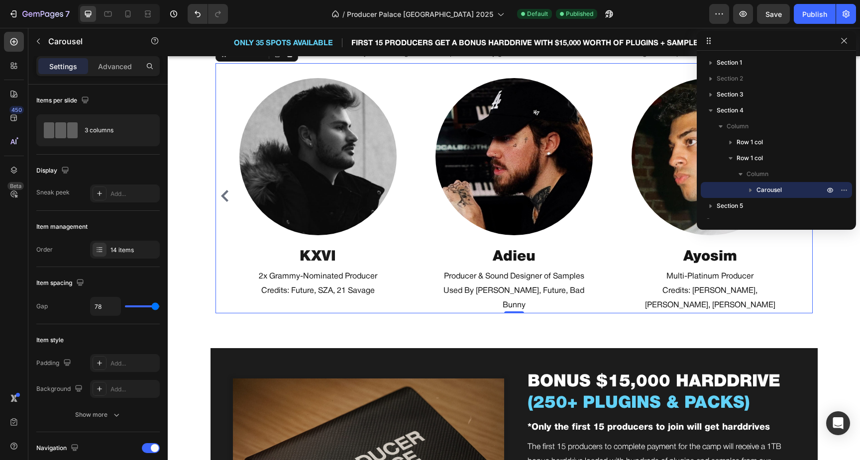
click at [222, 192] on icon "Carousel Back Arrow" at bounding box center [225, 196] width 12 height 12
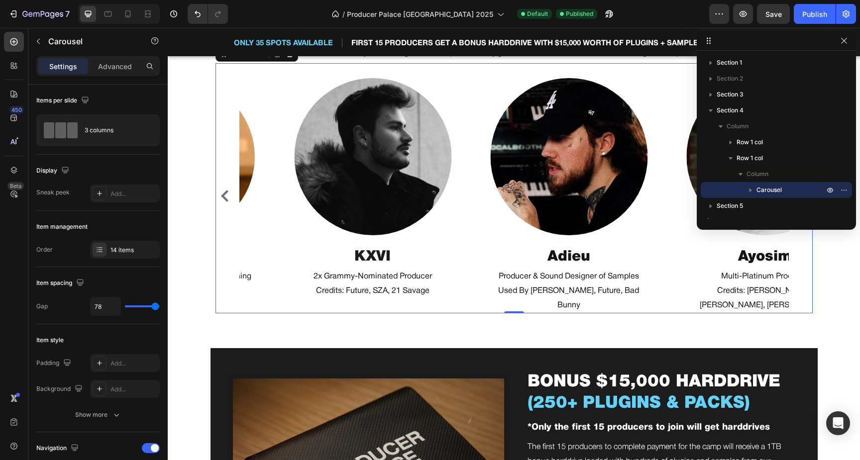
click at [222, 192] on icon "Carousel Back Arrow" at bounding box center [225, 196] width 12 height 12
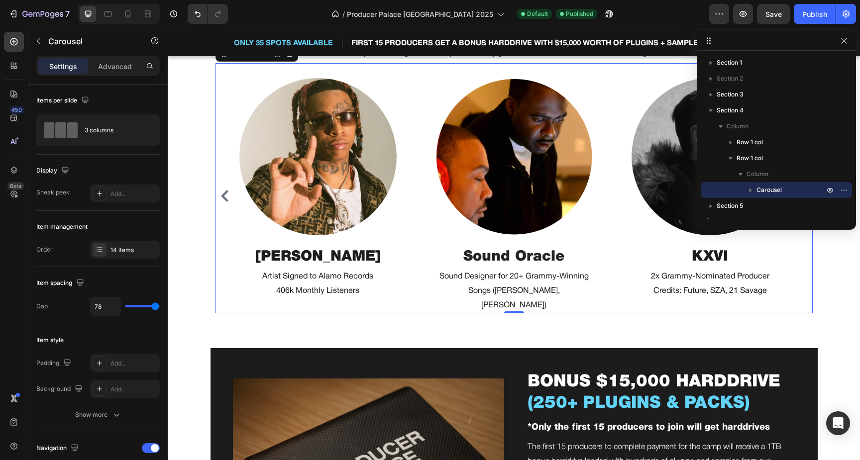
click at [222, 192] on icon "Carousel Back Arrow" at bounding box center [225, 196] width 12 height 12
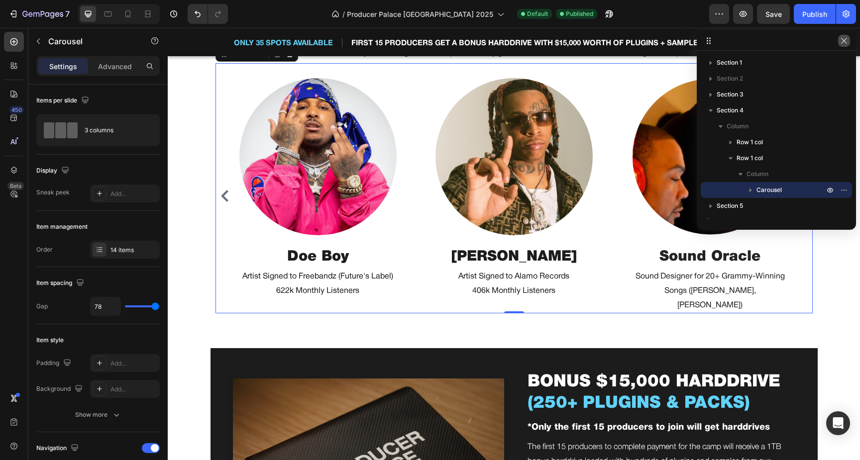
click at [844, 43] on icon "button" at bounding box center [844, 41] width 8 height 8
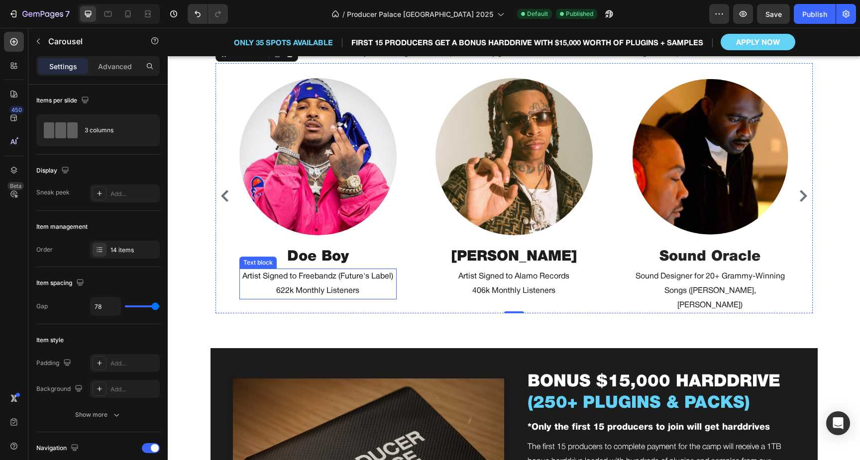
click at [337, 286] on p "622k Monthly Listeners" at bounding box center [317, 291] width 155 height 14
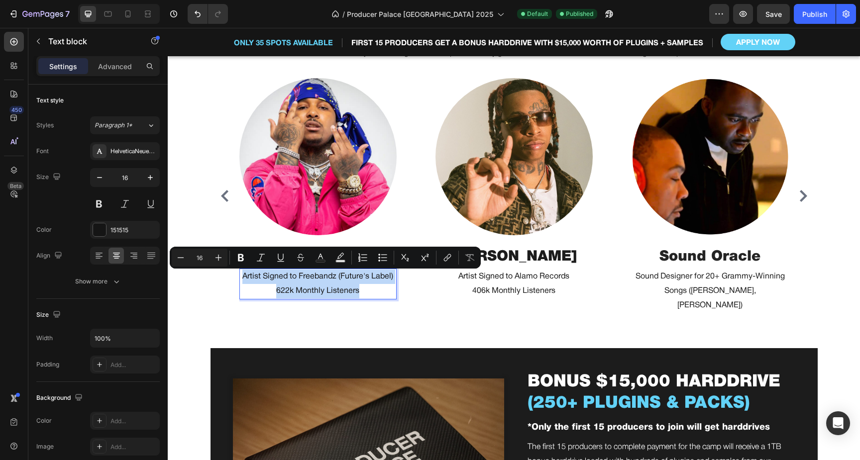
click at [358, 277] on p "Artist Signed to Freebandz (Future's Label)" at bounding box center [317, 277] width 155 height 14
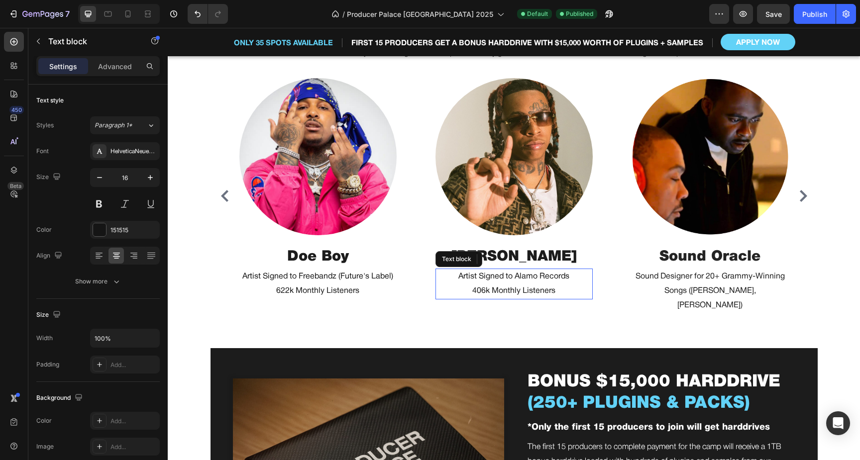
click at [517, 279] on p "Artist Signed to Alamo Records" at bounding box center [513, 277] width 155 height 14
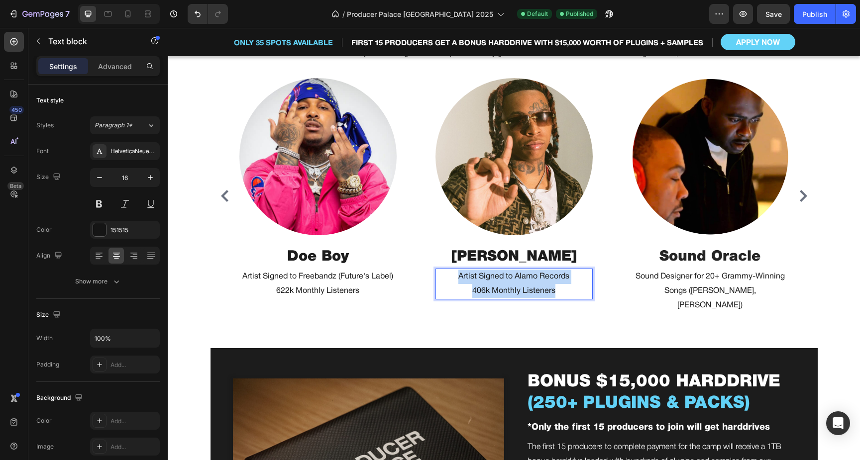
drag, startPoint x: 557, startPoint y: 288, endPoint x: 450, endPoint y: 275, distance: 107.8
click at [450, 275] on div "Artist Signed to Alamo Records 406k Monthly Listeners" at bounding box center [513, 284] width 157 height 31
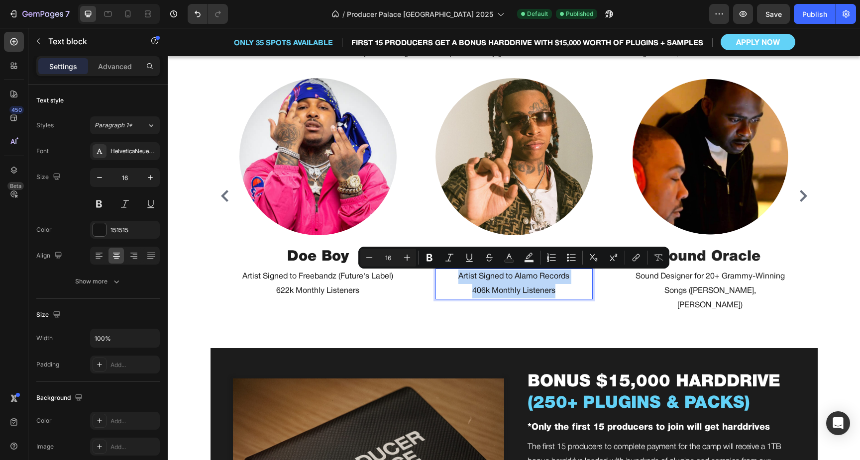
copy div "Artist Signed to Alamo Records 406k Monthly Listeners"
click at [815, 18] on div "Publish" at bounding box center [814, 14] width 25 height 10
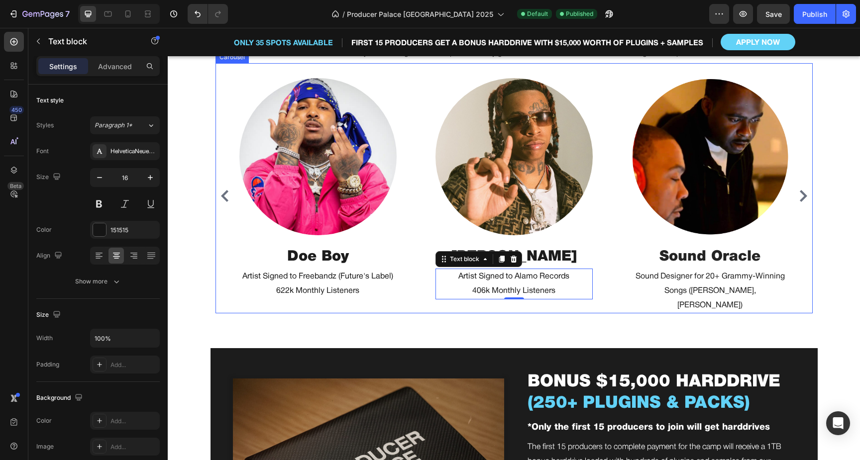
click at [804, 190] on icon "Carousel Next Arrow" at bounding box center [803, 196] width 7 height 12
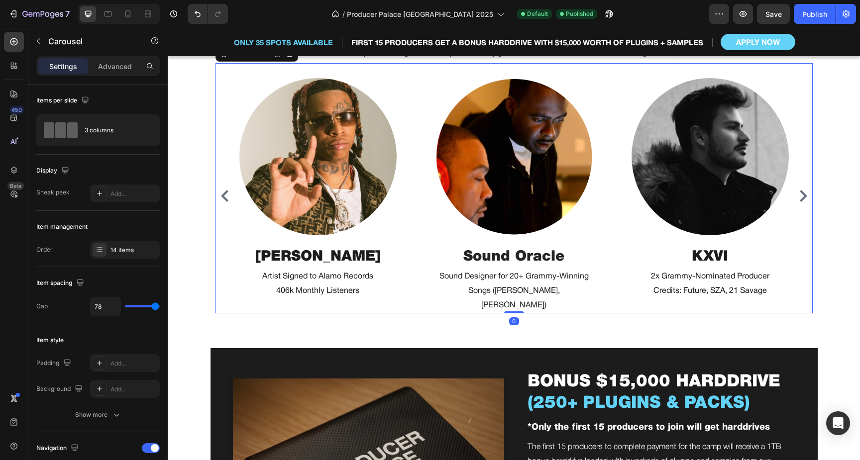
click at [804, 190] on icon "Carousel Next Arrow" at bounding box center [803, 196] width 7 height 12
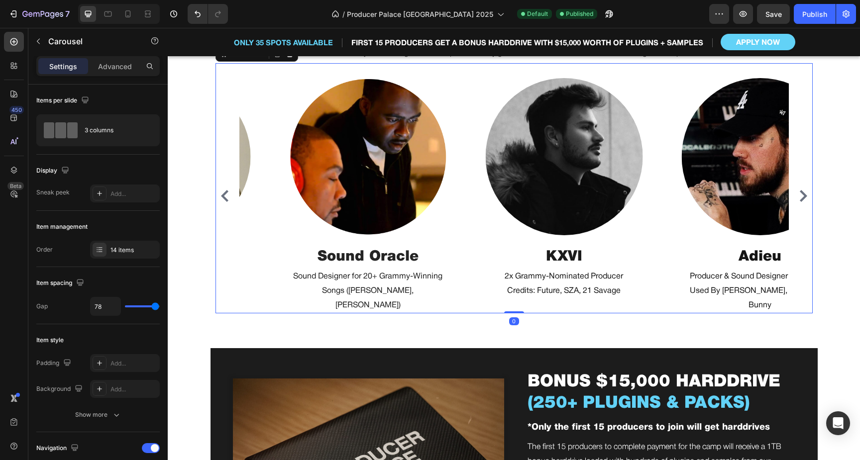
click at [804, 190] on icon "Carousel Next Arrow" at bounding box center [803, 196] width 7 height 12
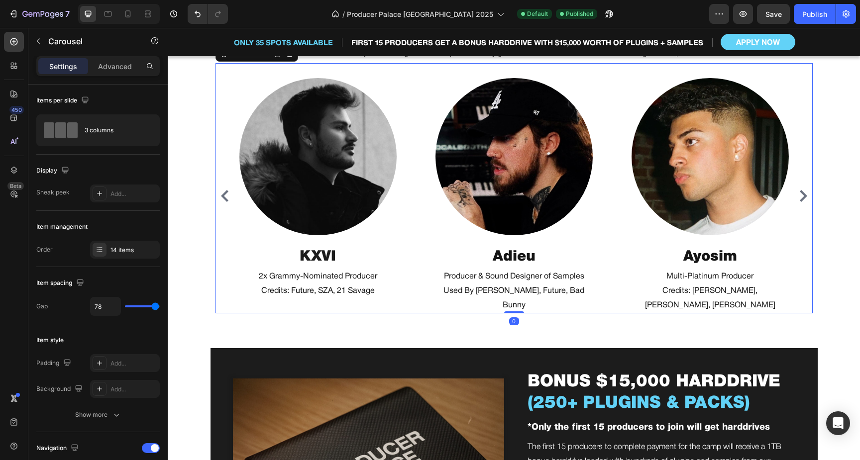
click at [804, 190] on icon "Carousel Next Arrow" at bounding box center [803, 196] width 7 height 12
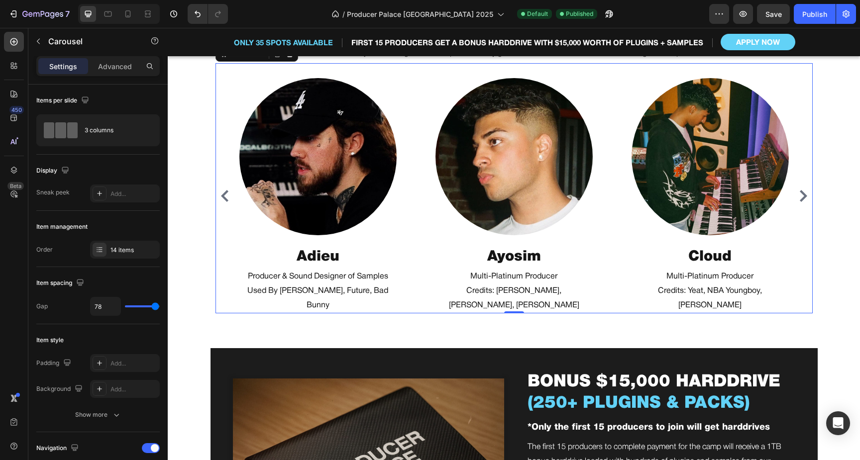
click at [804, 190] on icon "Carousel Next Arrow" at bounding box center [803, 196] width 7 height 12
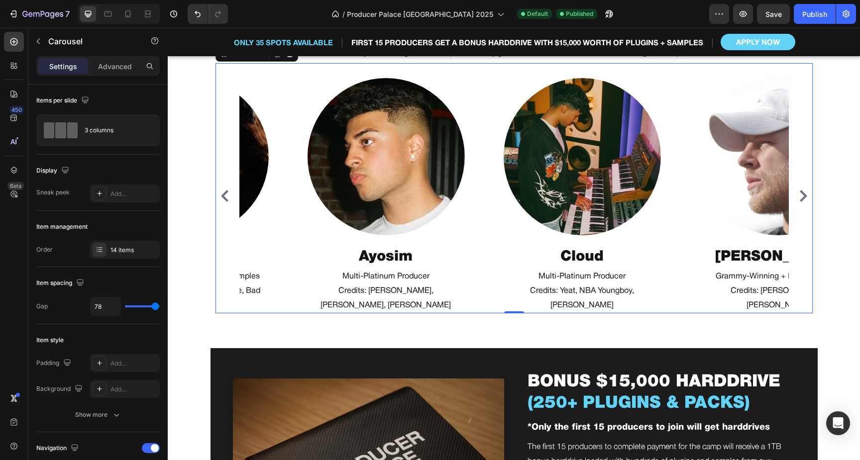
click at [804, 190] on icon "Carousel Next Arrow" at bounding box center [803, 196] width 7 height 12
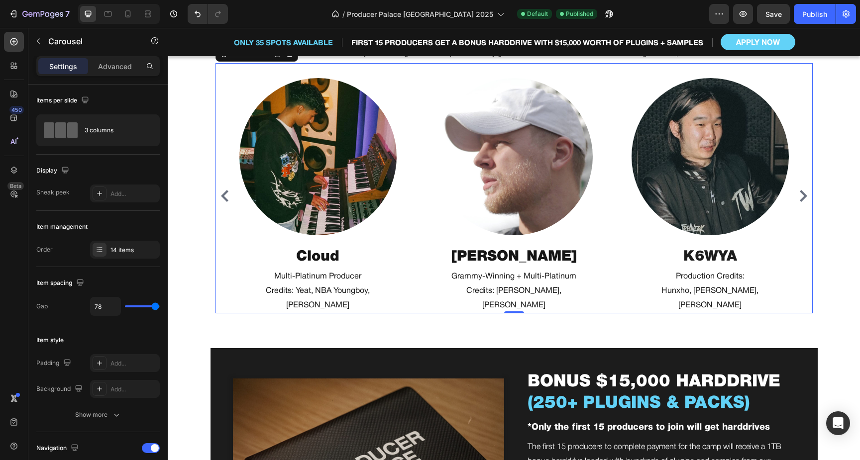
click at [804, 190] on icon "Carousel Next Arrow" at bounding box center [803, 196] width 7 height 12
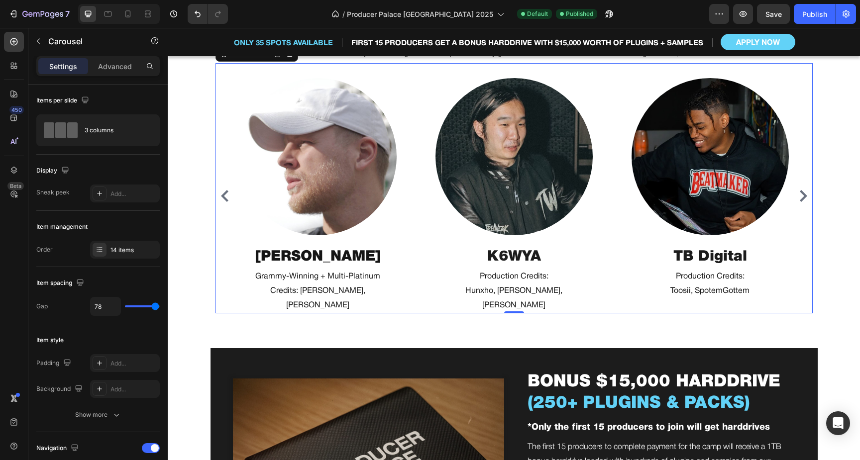
click at [804, 190] on icon "Carousel Next Arrow" at bounding box center [803, 196] width 7 height 12
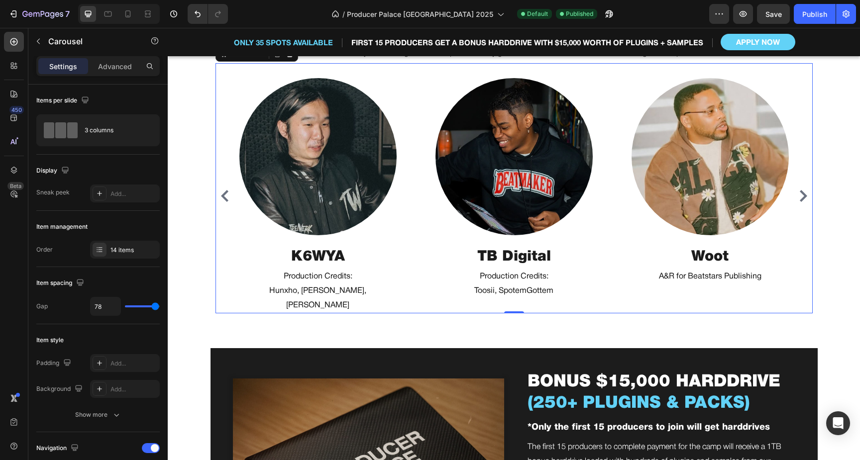
click at [804, 190] on icon "Carousel Next Arrow" at bounding box center [803, 196] width 7 height 12
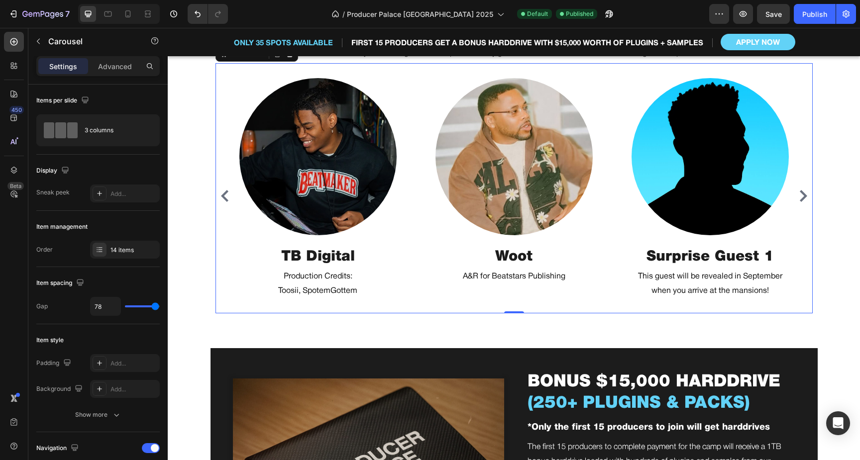
click at [804, 190] on icon "Carousel Next Arrow" at bounding box center [803, 196] width 7 height 12
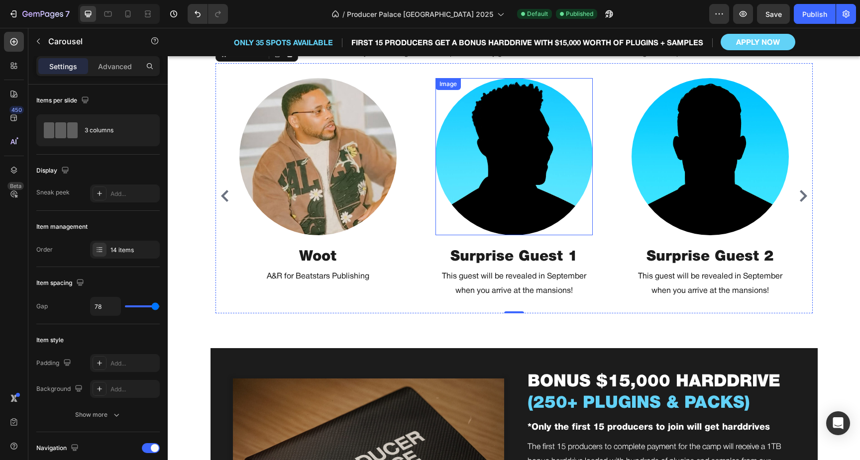
click at [548, 180] on img at bounding box center [513, 156] width 157 height 157
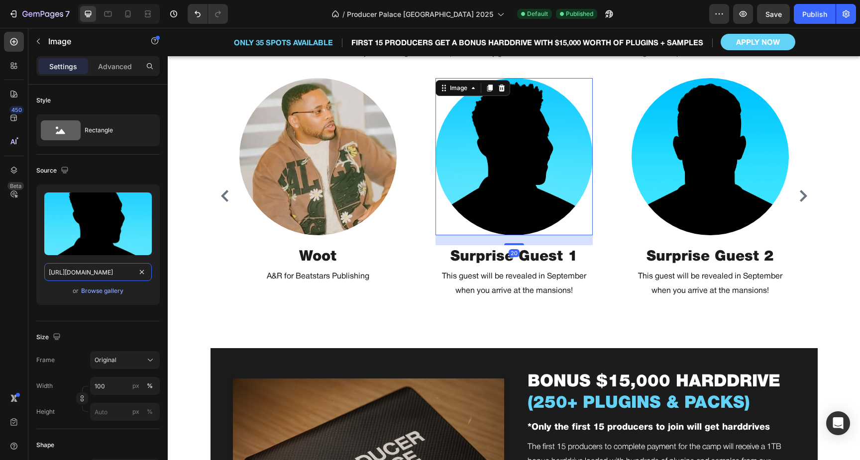
click at [107, 273] on input "[URL][DOMAIN_NAME]" at bounding box center [97, 272] width 107 height 18
copy div "Artist Signed to Alamo Records 406k Monthly Listeners"
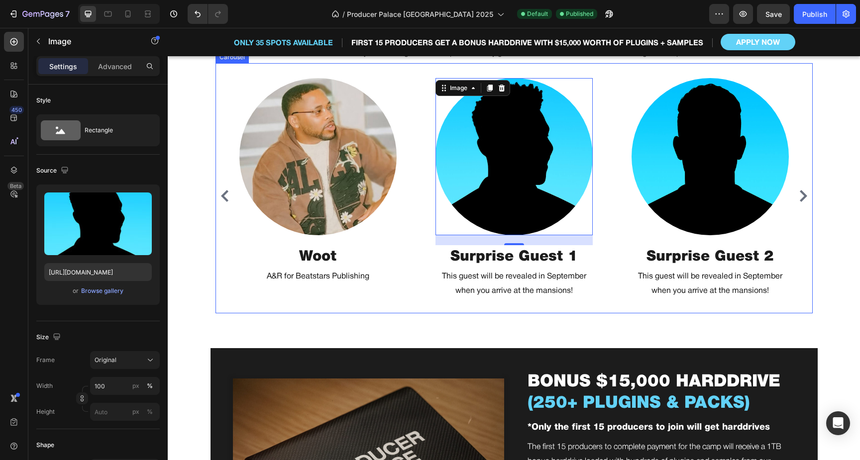
click at [618, 224] on div "Image Symbolyc One Heading 4x Grammy-Winner + Multi-Platinum Credits: [PERSON_N…" at bounding box center [513, 196] width 549 height 236
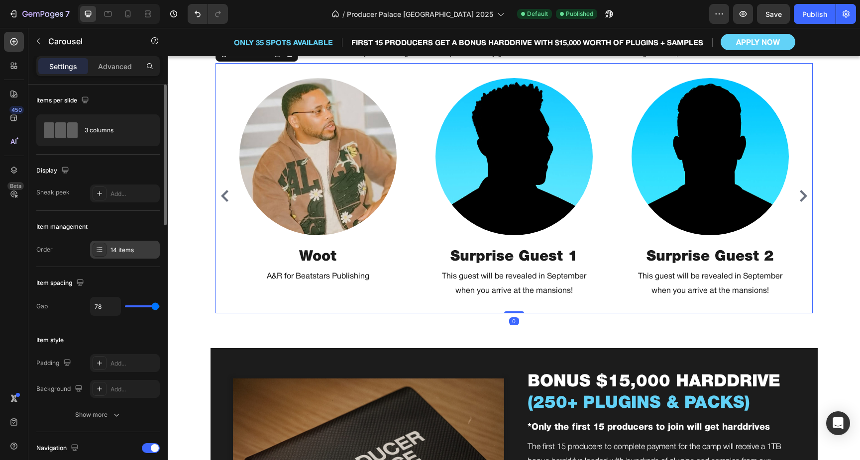
click at [126, 253] on div "14 items" at bounding box center [133, 250] width 47 height 9
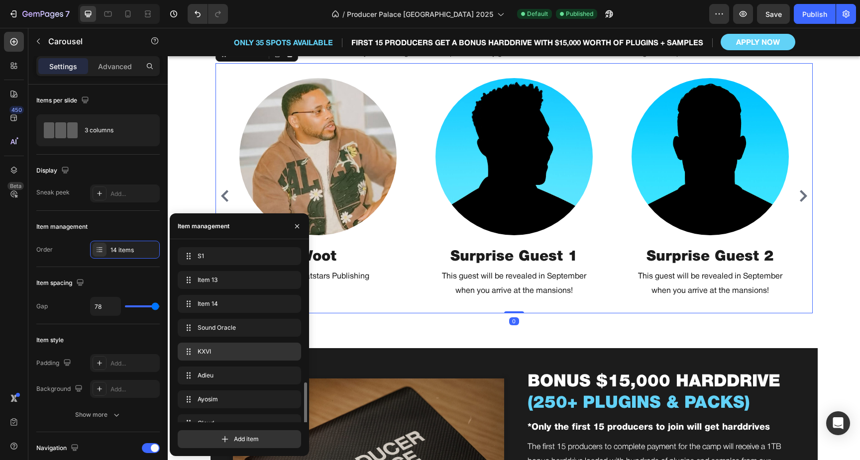
scroll to position [157, 0]
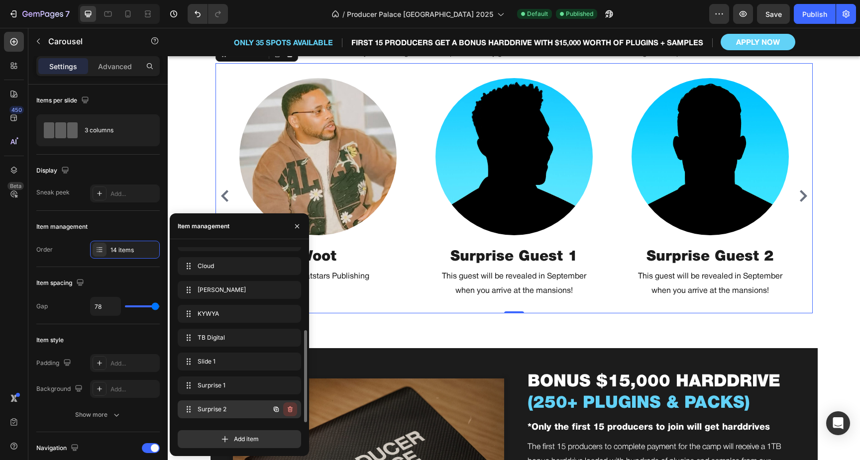
click at [290, 409] on icon "button" at bounding box center [289, 410] width 0 height 2
click at [294, 409] on button "Delete" at bounding box center [283, 410] width 27 height 14
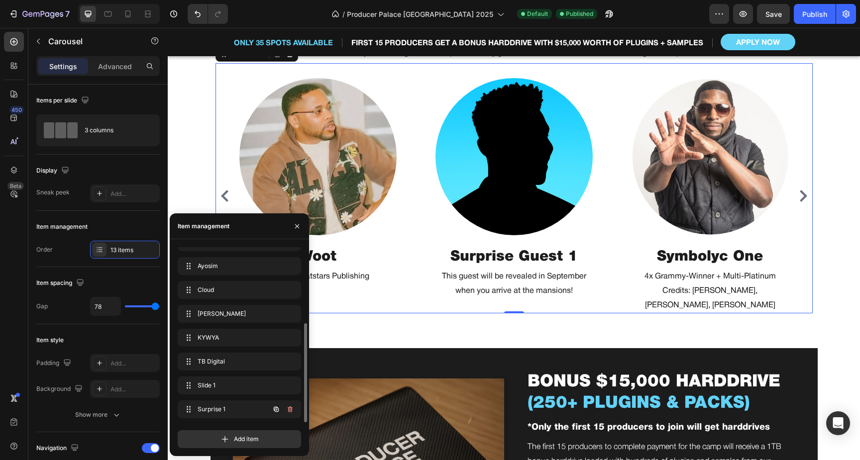
scroll to position [133, 0]
click at [532, 210] on img at bounding box center [513, 156] width 157 height 157
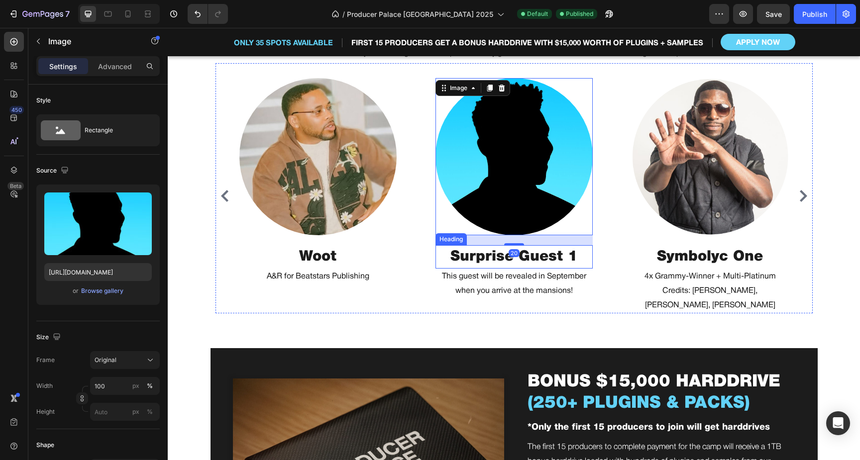
click at [538, 253] on h2 "Surprise Guest 1" at bounding box center [513, 257] width 157 height 24
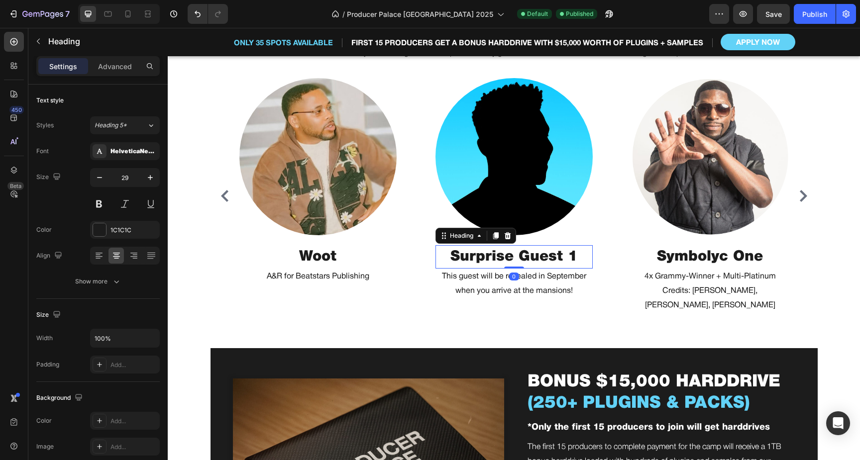
click at [538, 253] on h2 "Surprise Guest 1" at bounding box center [513, 257] width 157 height 24
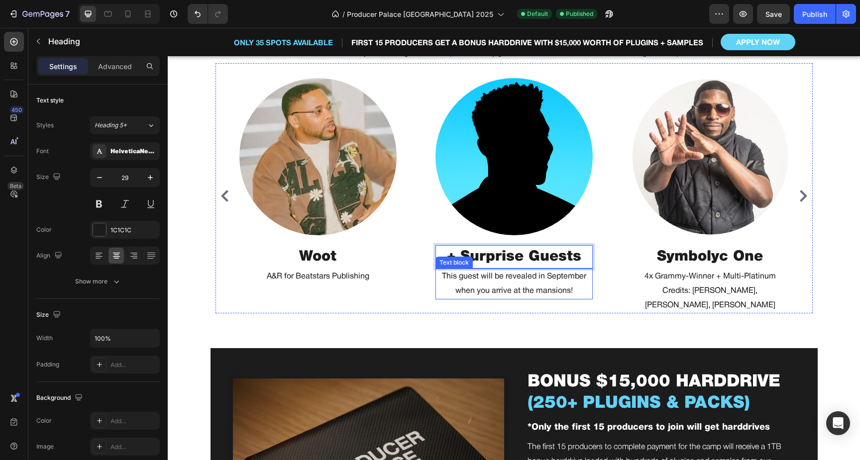
click at [464, 290] on p "when you arrive at the mansions!" at bounding box center [513, 291] width 155 height 14
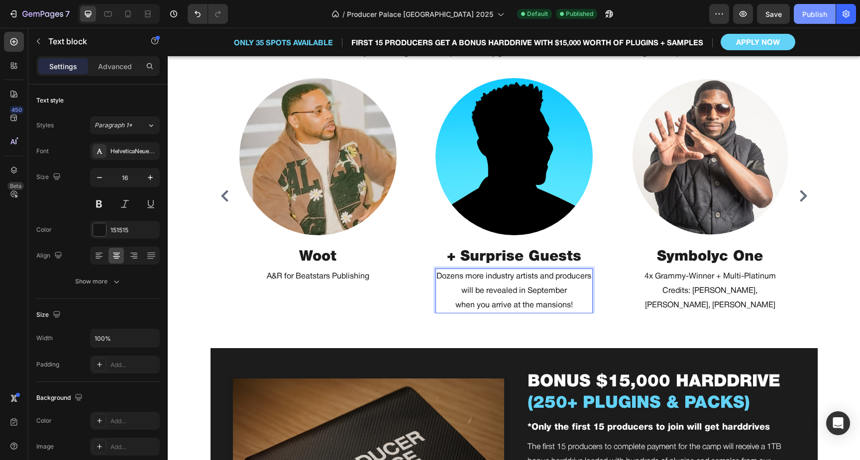
click at [818, 13] on div "Publish" at bounding box center [814, 14] width 25 height 10
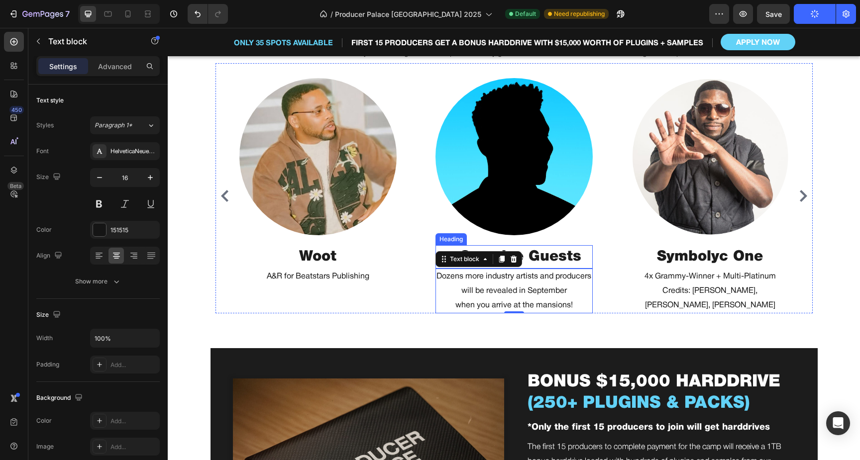
click at [533, 251] on p "+ Surprise Guests" at bounding box center [513, 257] width 155 height 22
click at [498, 288] on p "Dozens more industry artists and producers will be revealed in September" at bounding box center [513, 284] width 155 height 29
click at [483, 281] on p "Dozens more industry artists and producers will be revealed in September" at bounding box center [513, 284] width 155 height 29
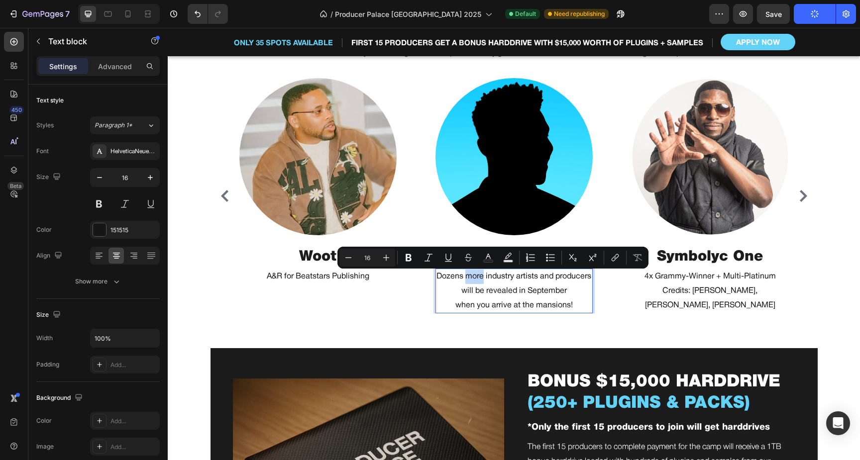
click at [484, 277] on p "Dozens more industry artists and producers will be revealed in September" at bounding box center [513, 284] width 155 height 29
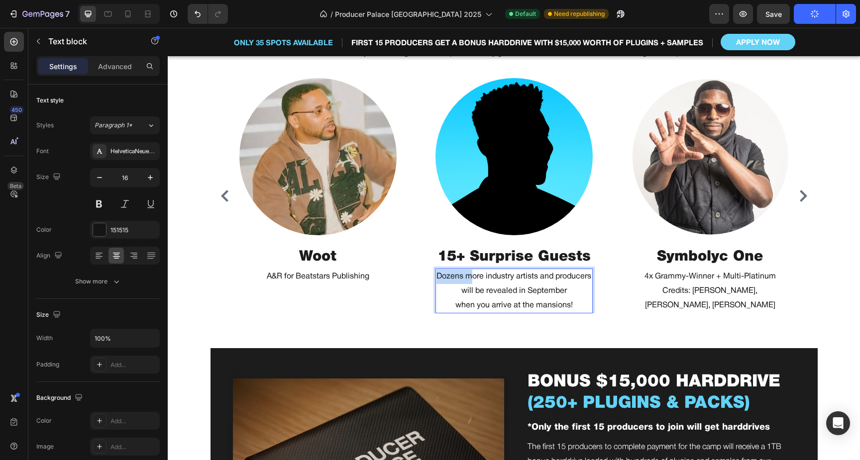
drag, startPoint x: 489, startPoint y: 276, endPoint x: 439, endPoint y: 276, distance: 49.3
click at [439, 276] on p "Dozens more industry artists and producers will be revealed in September" at bounding box center [513, 284] width 155 height 29
click at [497, 299] on p "when you arrive at the mansions!" at bounding box center [513, 306] width 155 height 14
click at [589, 297] on p "will be revealed in September" at bounding box center [513, 291] width 155 height 14
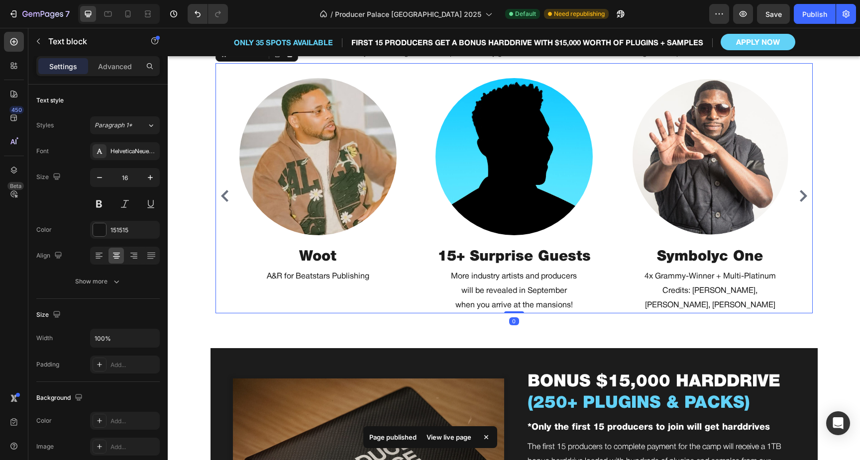
click at [613, 296] on div "Image Symbolyc One Heading 4x Grammy-Winner + Multi-Platinum Credits: [PERSON_N…" at bounding box center [513, 196] width 549 height 236
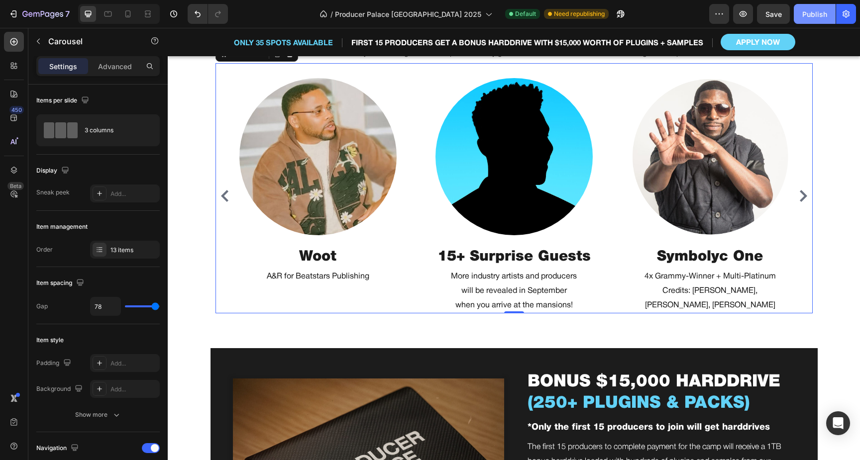
click at [809, 14] on div "Publish" at bounding box center [814, 14] width 25 height 10
click at [803, 199] on icon "Carousel Next Arrow" at bounding box center [803, 196] width 12 height 12
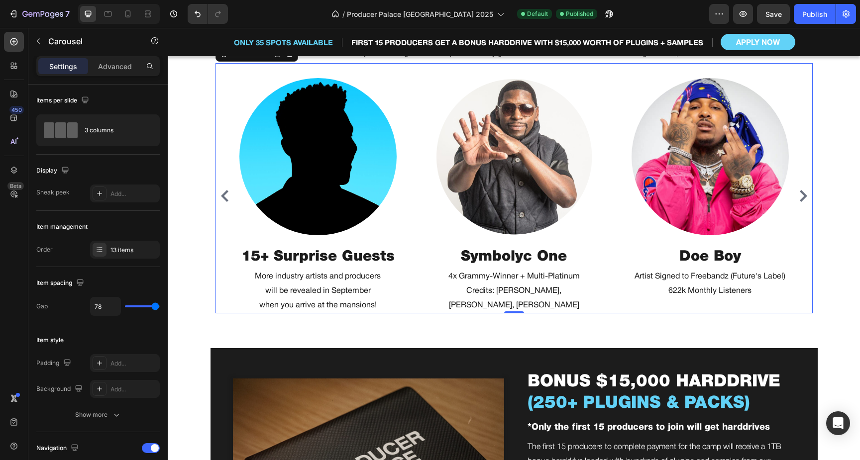
click at [803, 199] on icon "Carousel Next Arrow" at bounding box center [803, 196] width 12 height 12
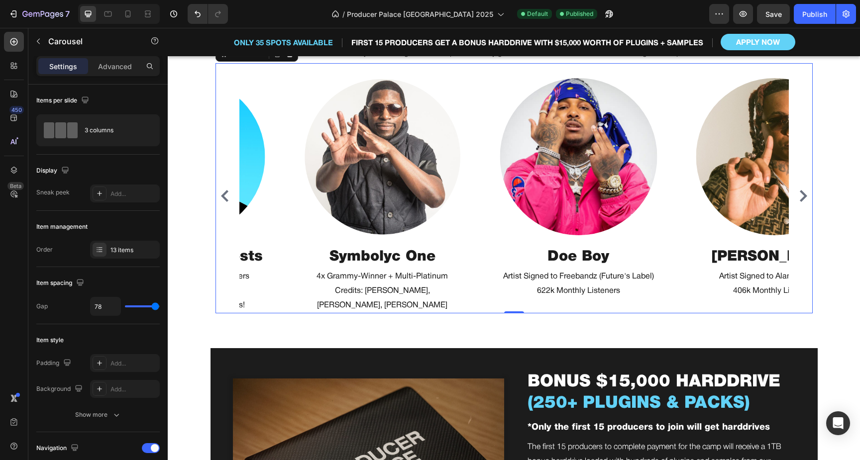
click at [803, 199] on icon "Carousel Next Arrow" at bounding box center [803, 196] width 12 height 12
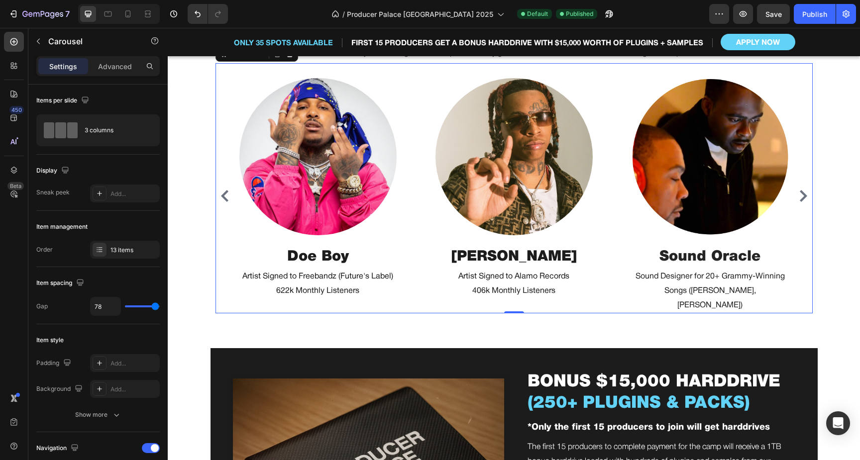
click at [803, 199] on icon "Carousel Next Arrow" at bounding box center [803, 196] width 12 height 12
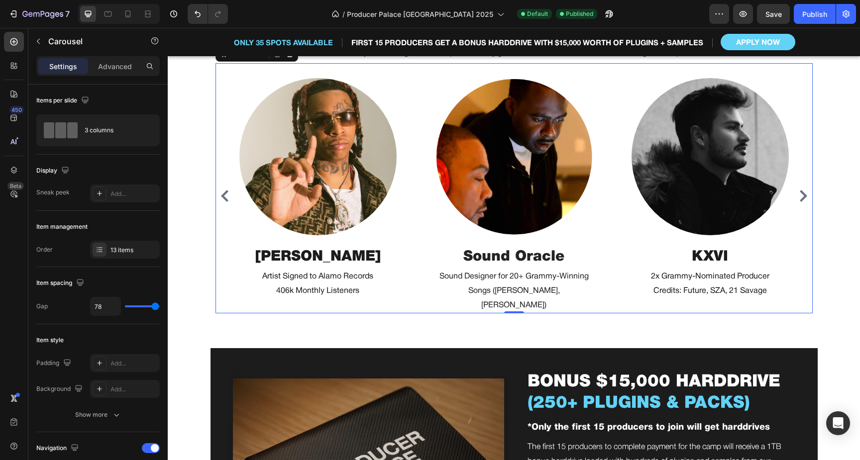
click at [803, 199] on icon "Carousel Next Arrow" at bounding box center [803, 196] width 12 height 12
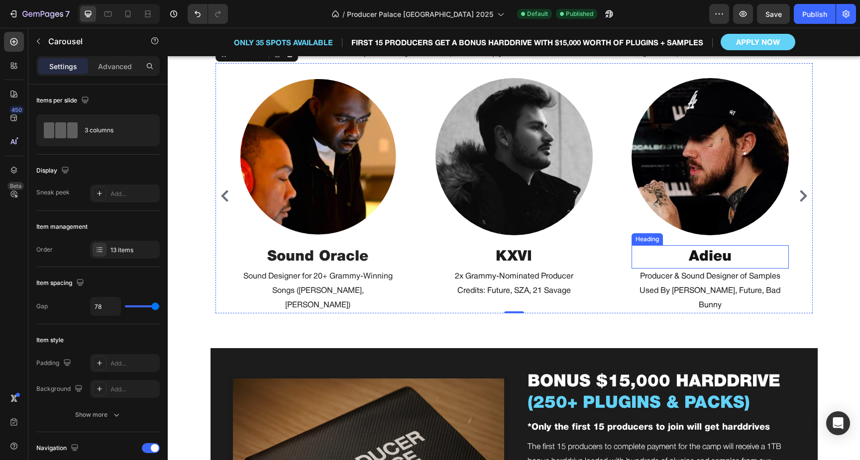
click at [699, 258] on h2 "Adieu" at bounding box center [710, 257] width 157 height 24
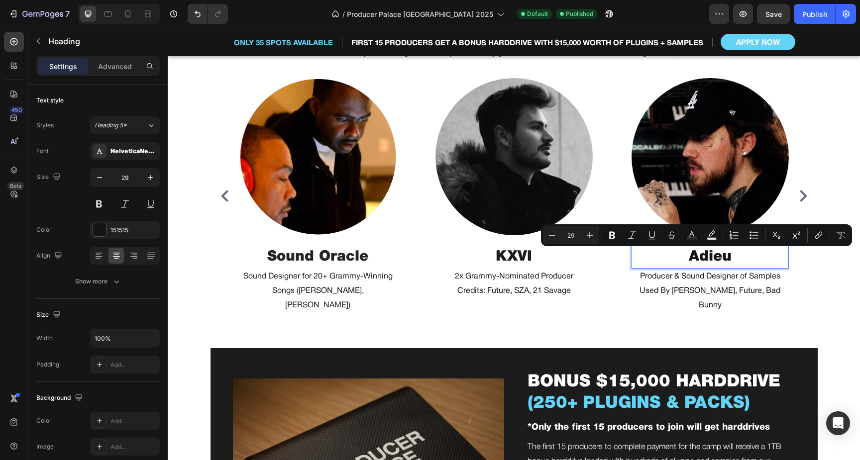
click at [692, 258] on p "Adieu" at bounding box center [710, 257] width 155 height 22
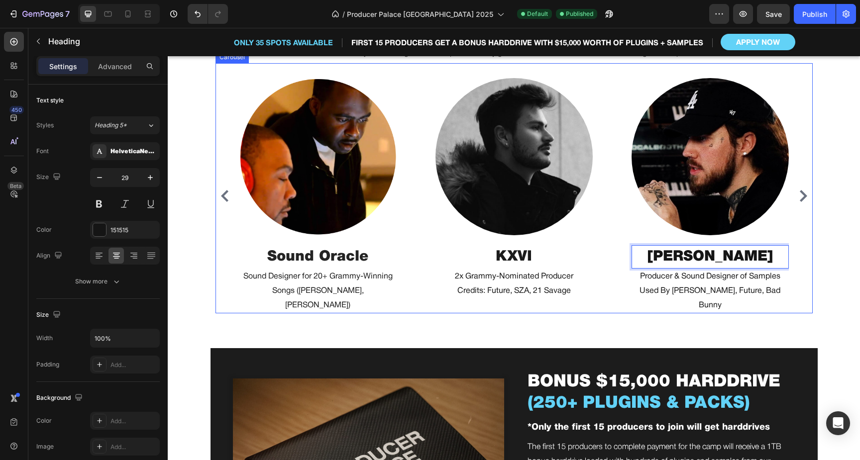
click at [730, 303] on div "Image [PERSON_NAME] Heading 0 Producer & Sound Designer of Samples Used By [PER…" at bounding box center [710, 196] width 157 height 236
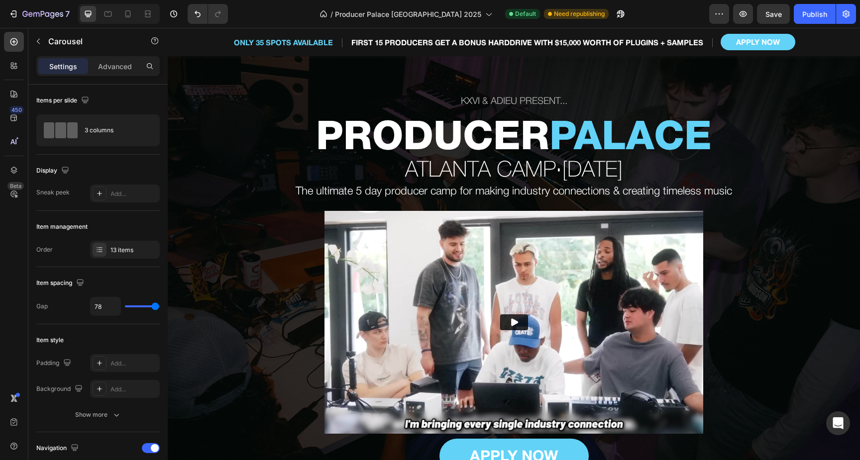
scroll to position [213, 0]
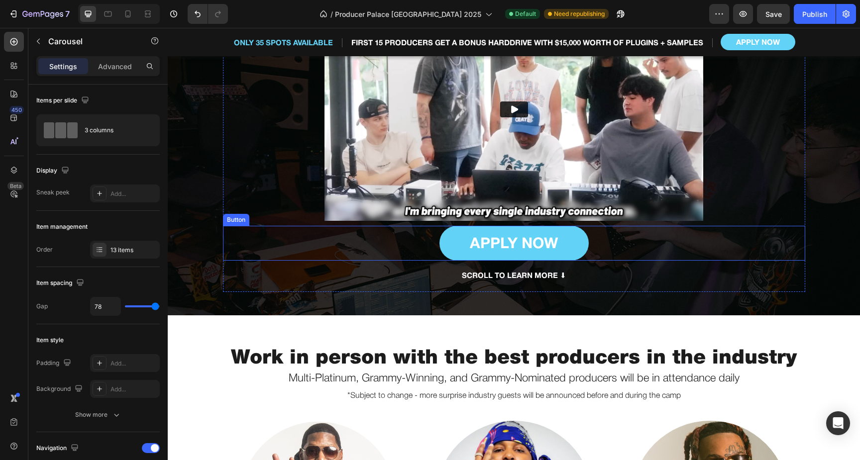
click at [605, 241] on div "APPLY NOW Button" at bounding box center [514, 243] width 582 height 35
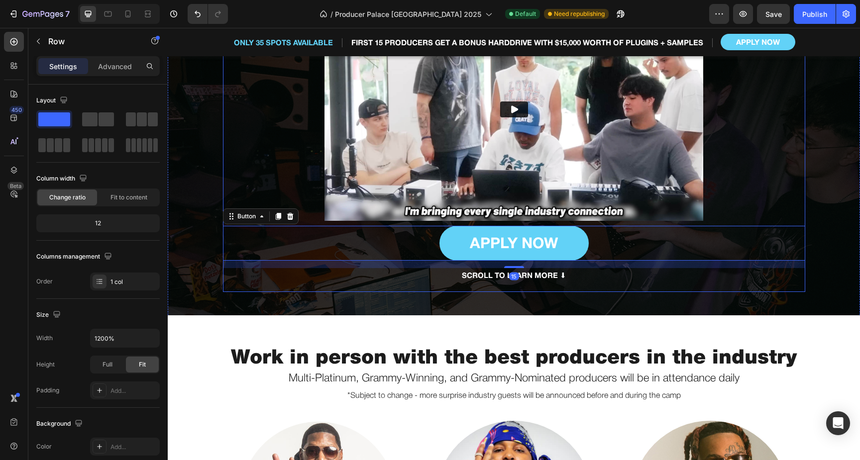
click at [722, 206] on div "KXVI & ADIEU PRESENT... Text block PRODUCER PALACE Heading [GEOGRAPHIC_DATA] · …" at bounding box center [514, 86] width 582 height 414
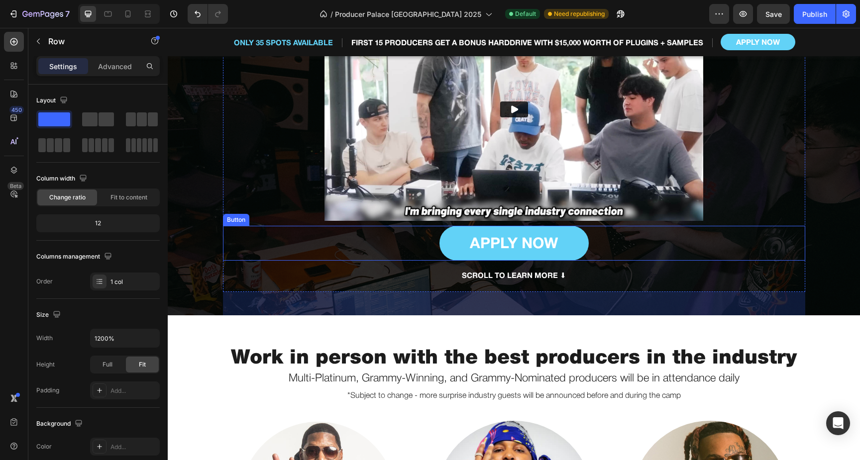
click at [651, 245] on div "APPLY NOW Button" at bounding box center [514, 243] width 582 height 35
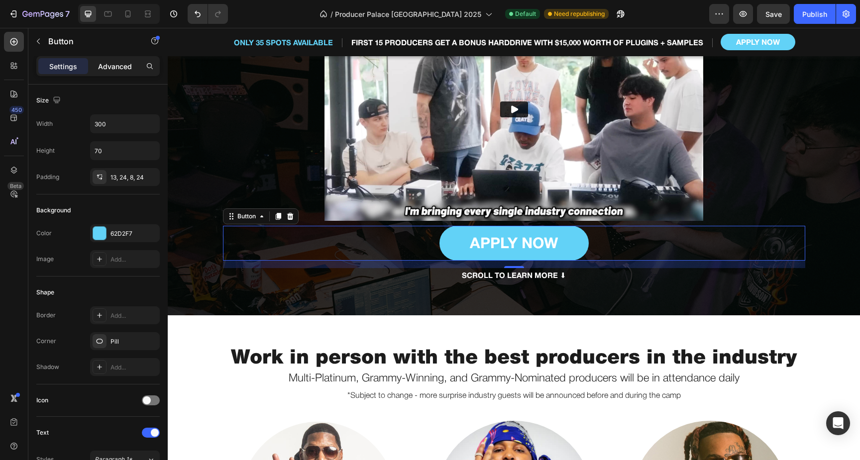
click at [118, 68] on p "Advanced" at bounding box center [115, 66] width 34 height 10
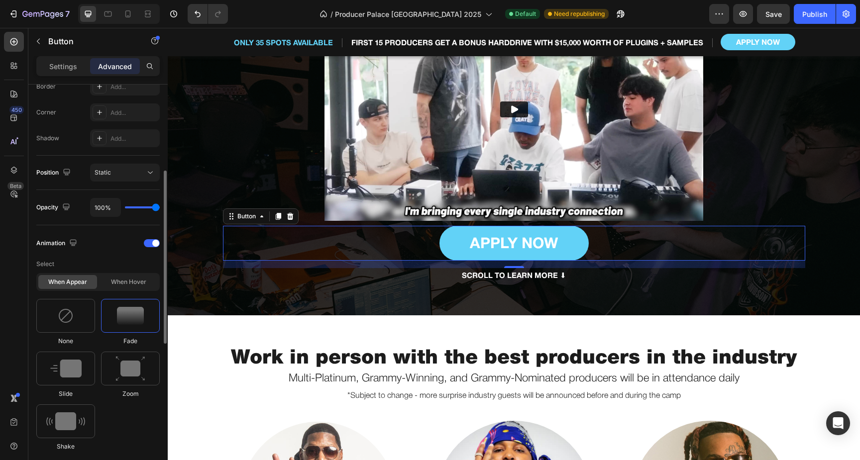
scroll to position [0, 0]
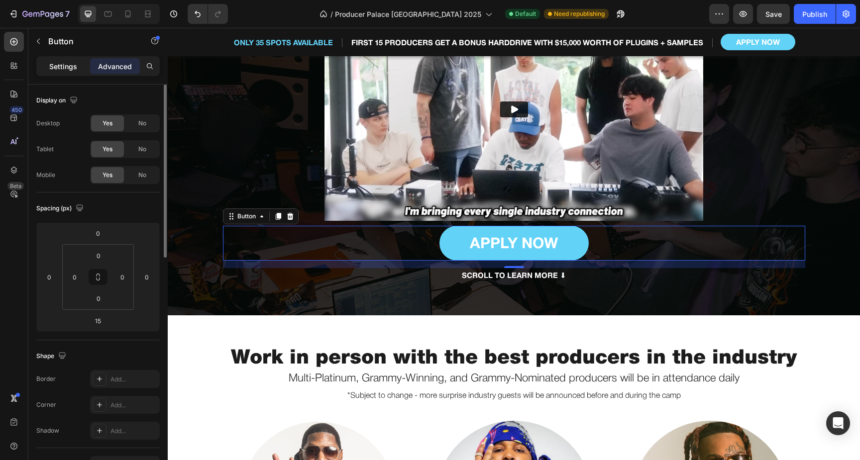
click at [77, 70] on div "Settings" at bounding box center [63, 66] width 50 height 16
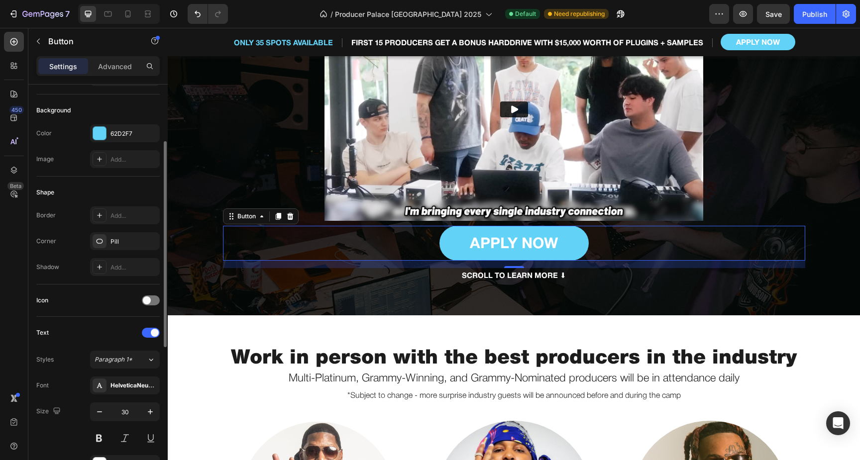
scroll to position [34, 0]
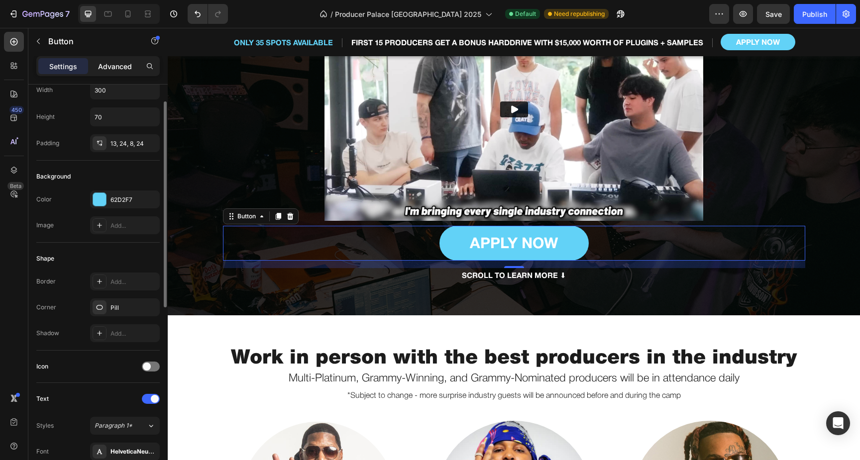
click at [119, 64] on p "Advanced" at bounding box center [115, 66] width 34 height 10
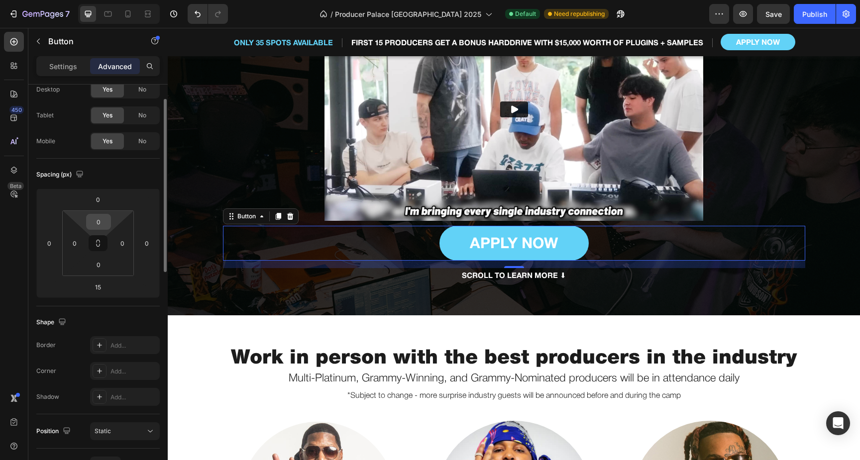
click at [105, 222] on input "0" at bounding box center [99, 221] width 20 height 15
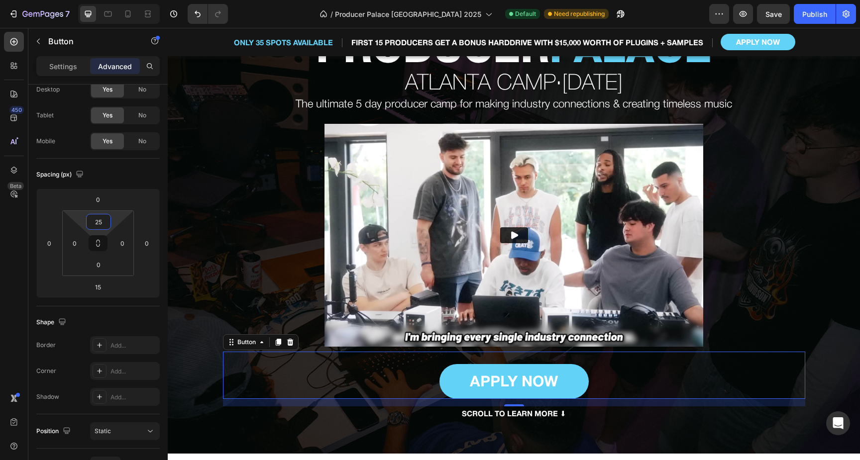
scroll to position [86, 0]
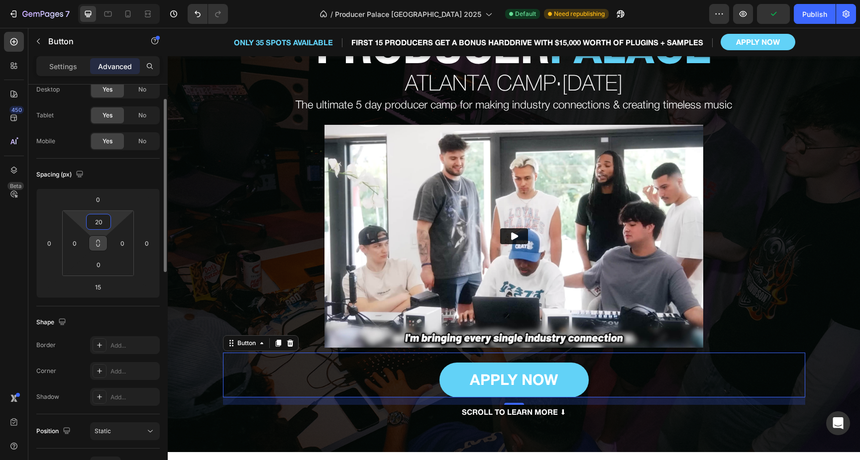
type input "2"
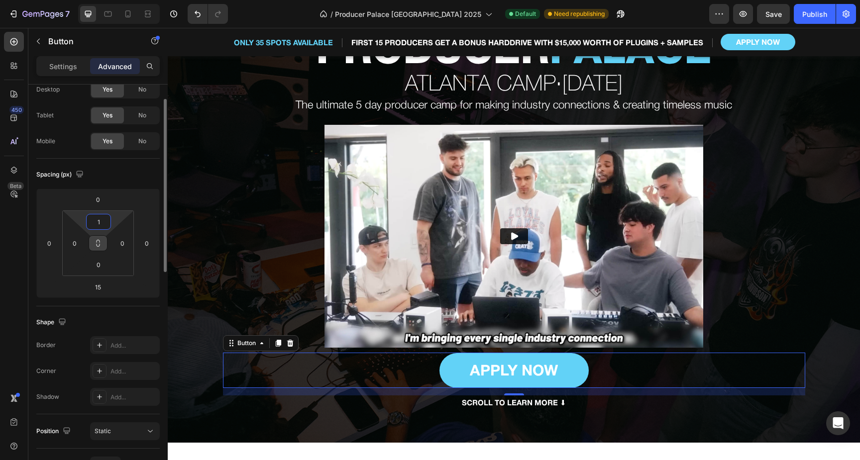
type input "15"
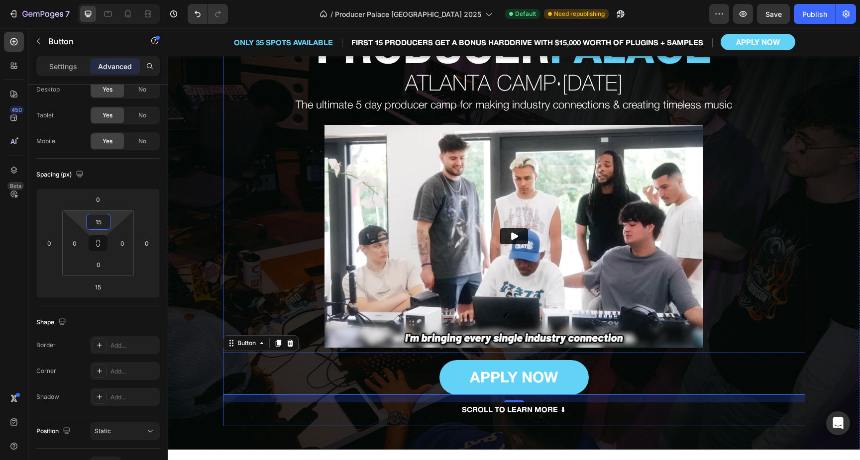
click at [766, 290] on div "KXVI & ADIEU PRESENT... Text block PRODUCER PALACE Heading [GEOGRAPHIC_DATA] · …" at bounding box center [514, 215] width 582 height 421
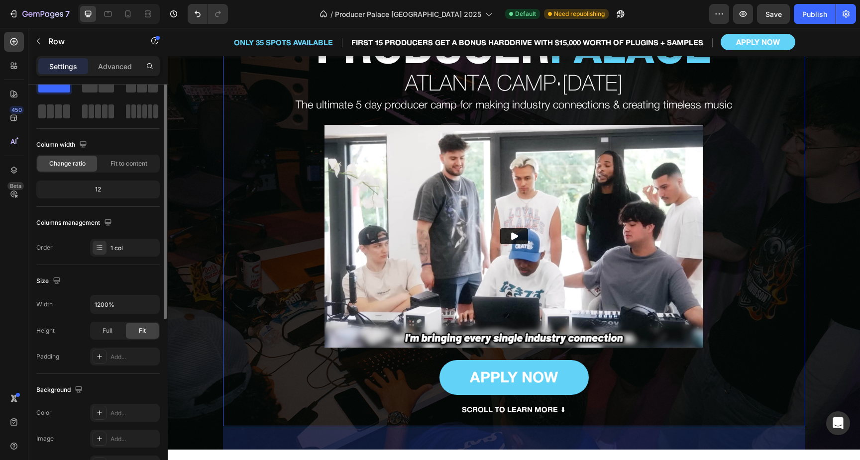
scroll to position [0, 0]
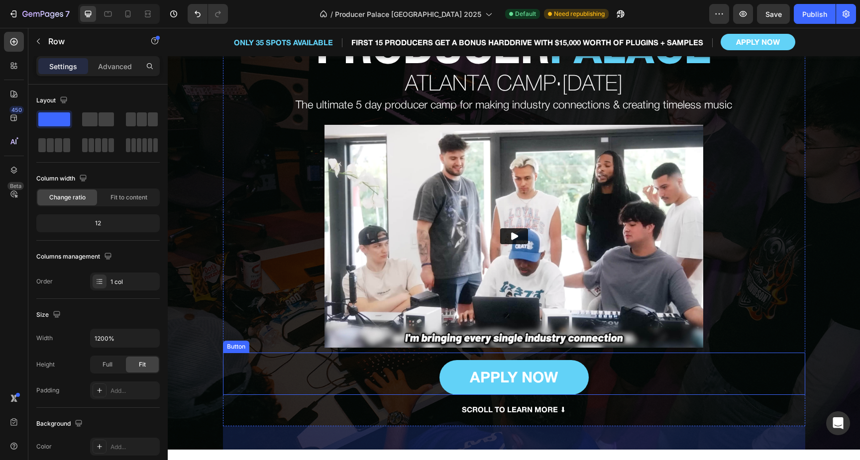
click at [602, 382] on div "APPLY NOW Button" at bounding box center [514, 374] width 582 height 42
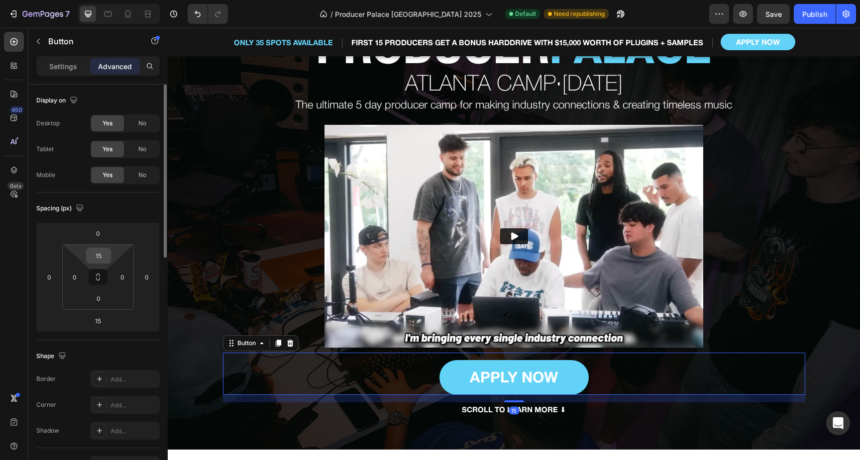
click at [105, 256] on input "15" at bounding box center [99, 255] width 20 height 15
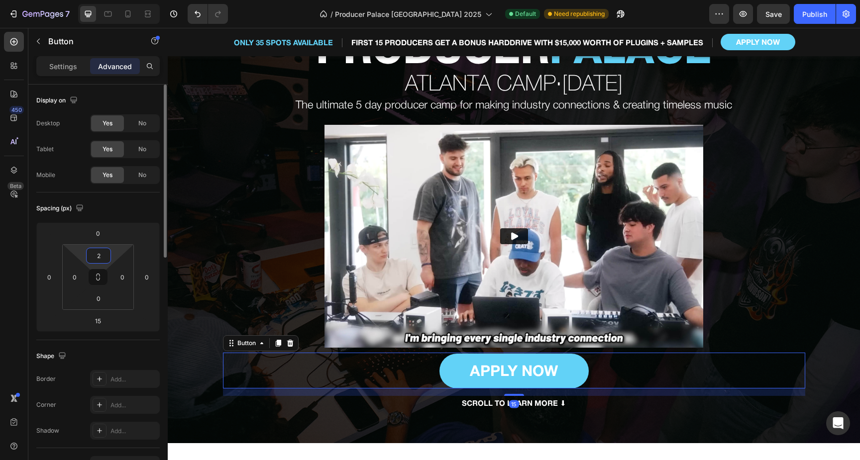
type input "20"
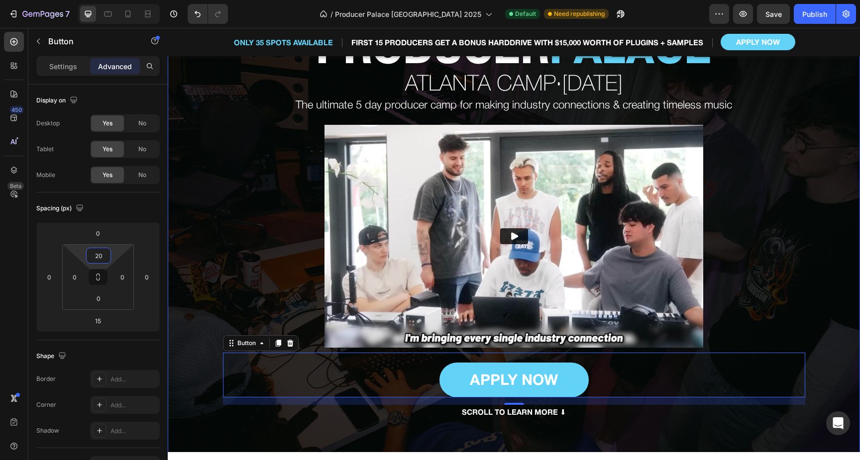
click at [838, 320] on div "Overlay" at bounding box center [514, 288] width 692 height 677
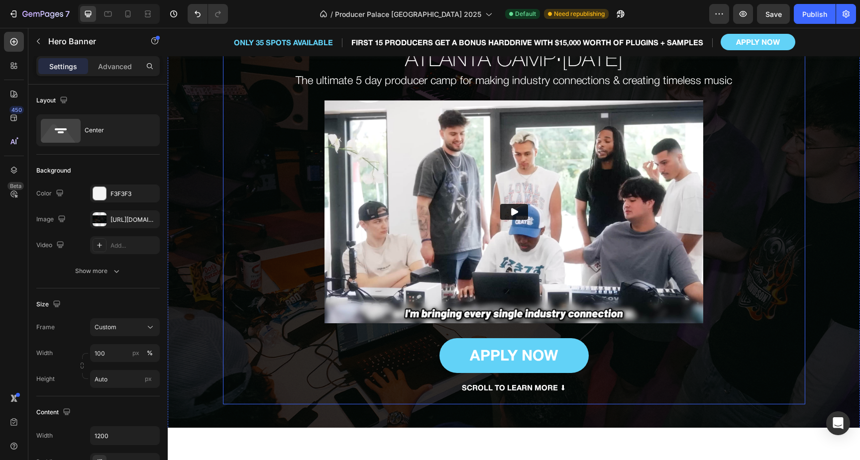
scroll to position [111, 0]
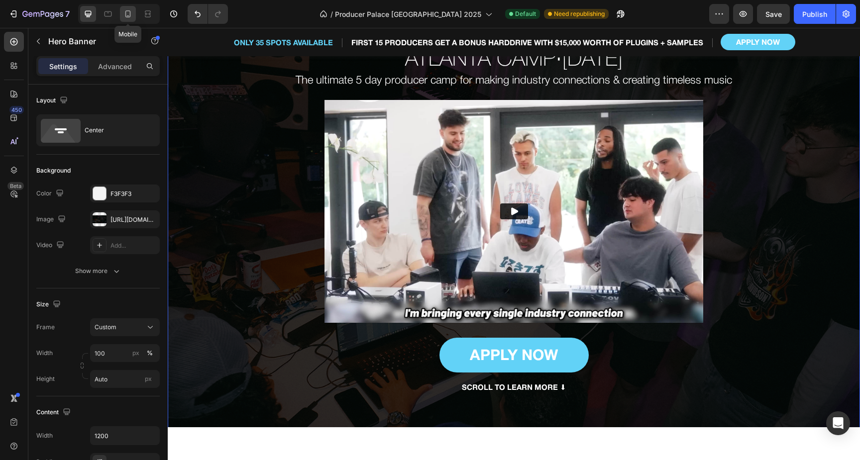
click at [131, 17] on icon at bounding box center [128, 14] width 10 height 10
type input "100%"
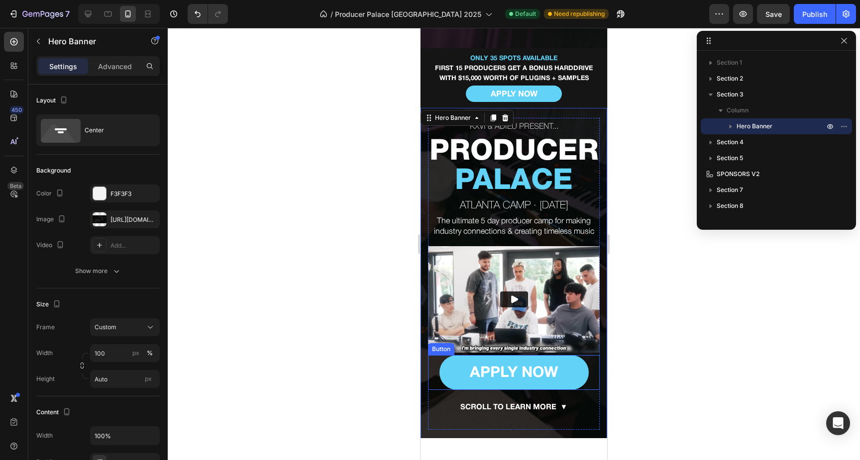
click at [596, 381] on div "APPLY NOW Button" at bounding box center [514, 372] width 172 height 35
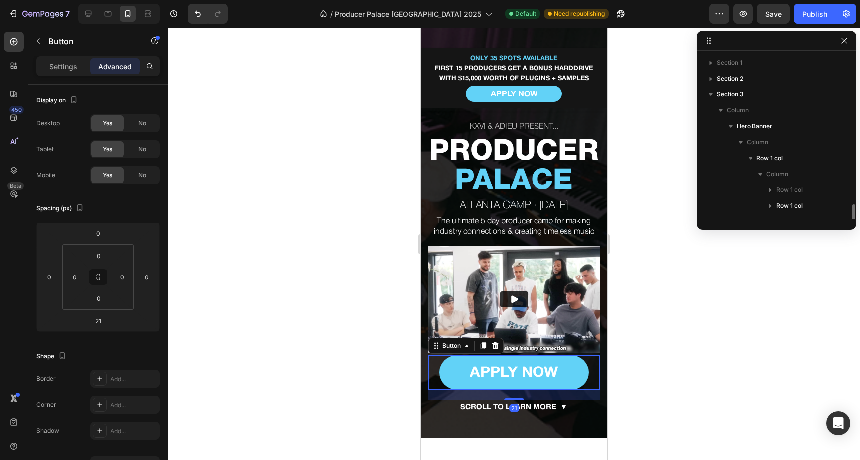
scroll to position [108, 0]
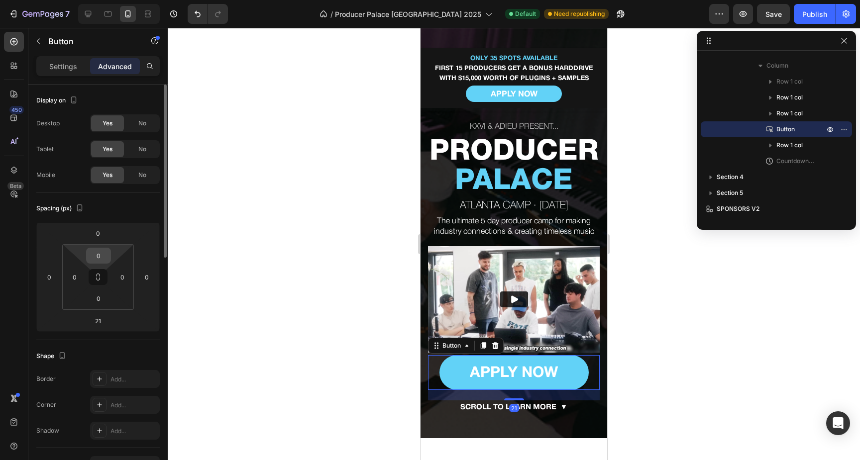
click at [103, 260] on input "0" at bounding box center [99, 255] width 20 height 15
type input "20"
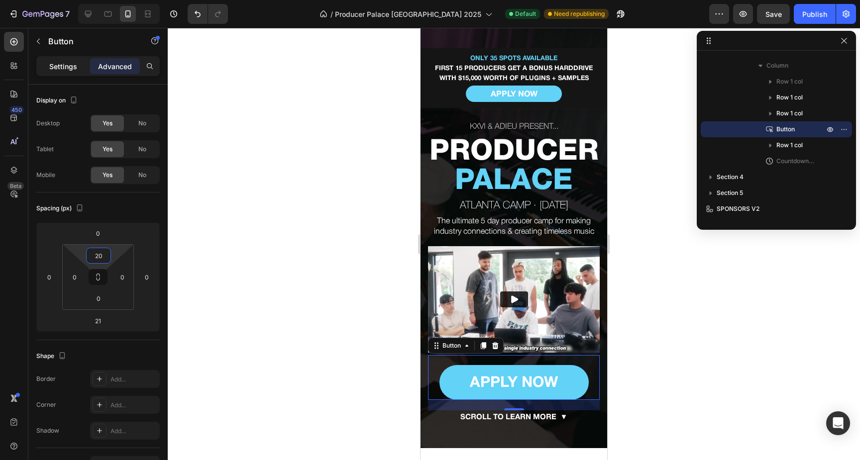
click at [68, 65] on p "Settings" at bounding box center [63, 66] width 28 height 10
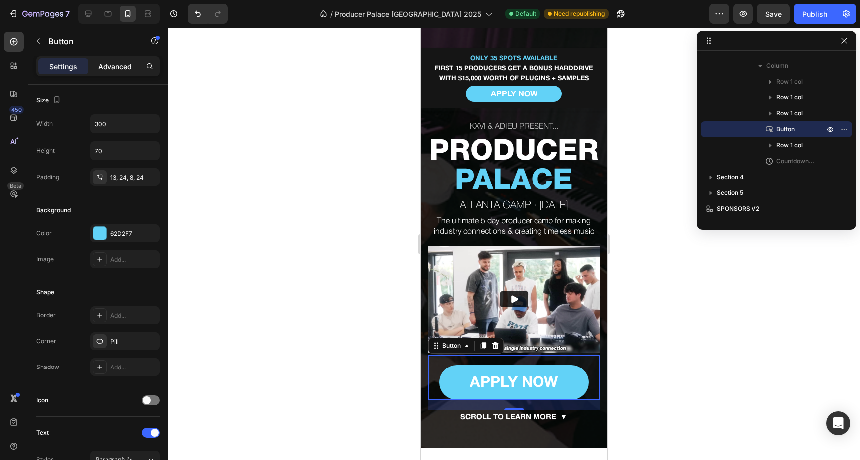
click at [107, 60] on div "Advanced" at bounding box center [115, 66] width 50 height 16
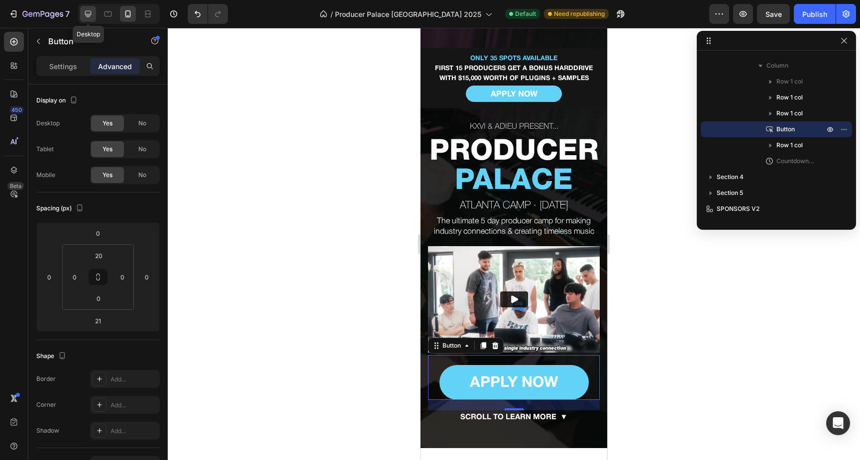
click at [92, 13] on icon at bounding box center [88, 14] width 10 height 10
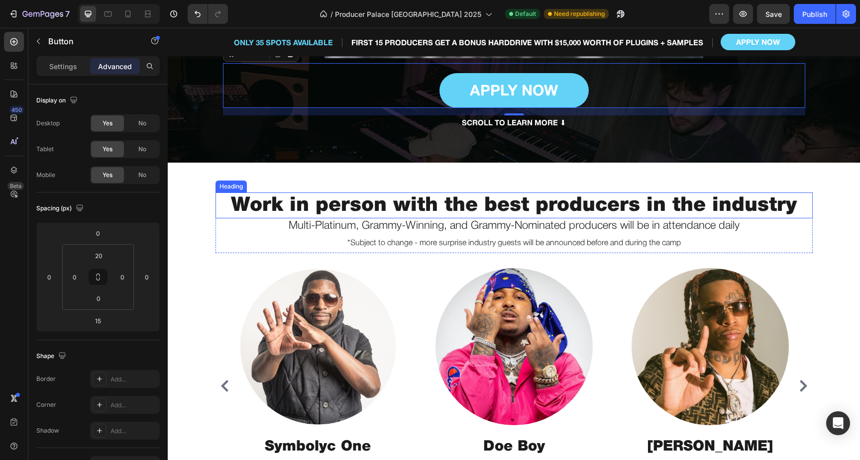
scroll to position [319, 0]
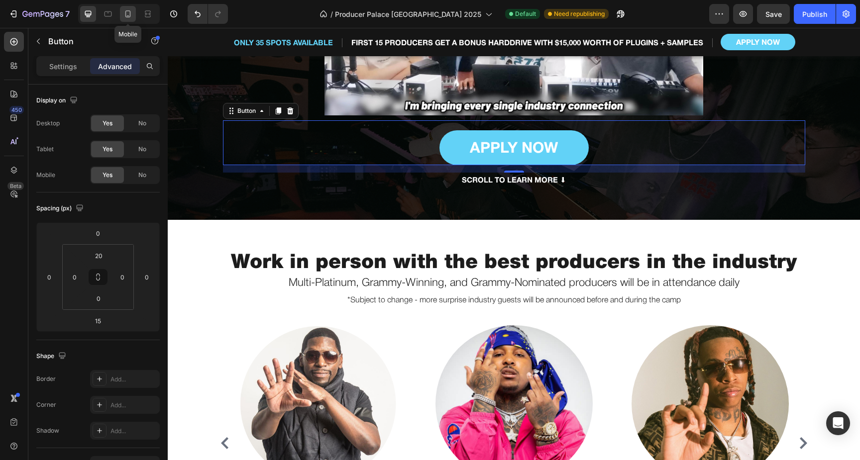
click at [125, 18] on icon at bounding box center [128, 14] width 10 height 10
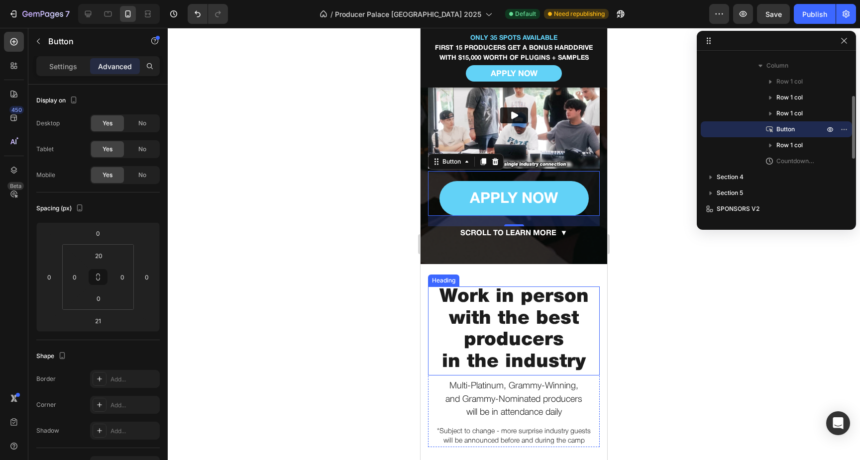
scroll to position [138, 0]
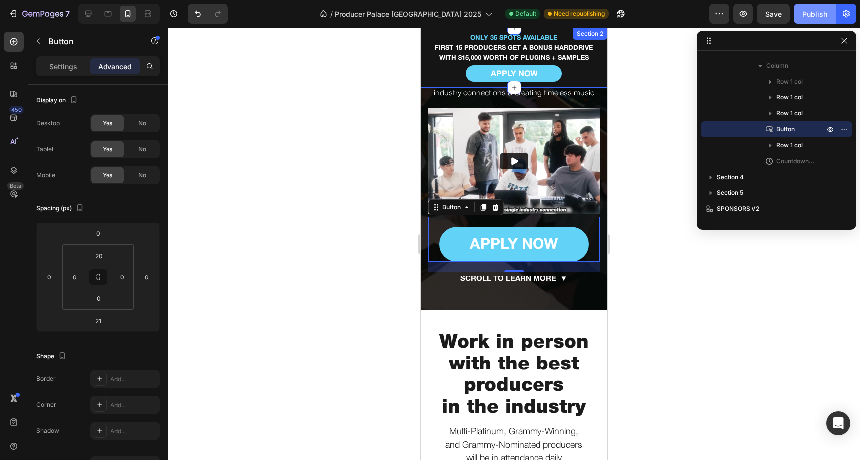
click at [821, 19] on div "Publish" at bounding box center [814, 14] width 25 height 10
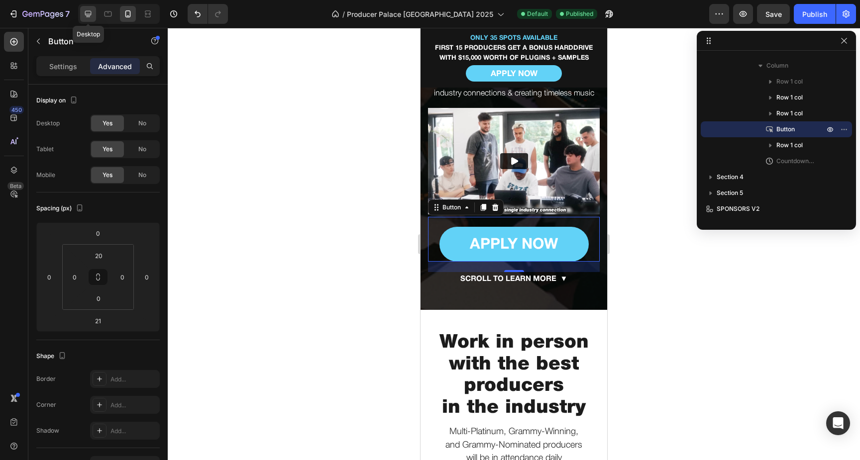
click at [90, 16] on icon at bounding box center [88, 14] width 10 height 10
type input "15"
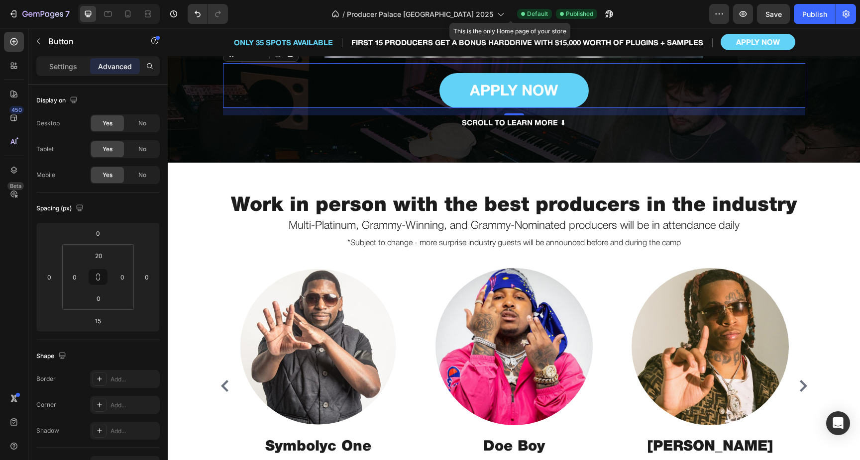
scroll to position [376, 0]
click at [803, 19] on button "Publish" at bounding box center [815, 14] width 42 height 20
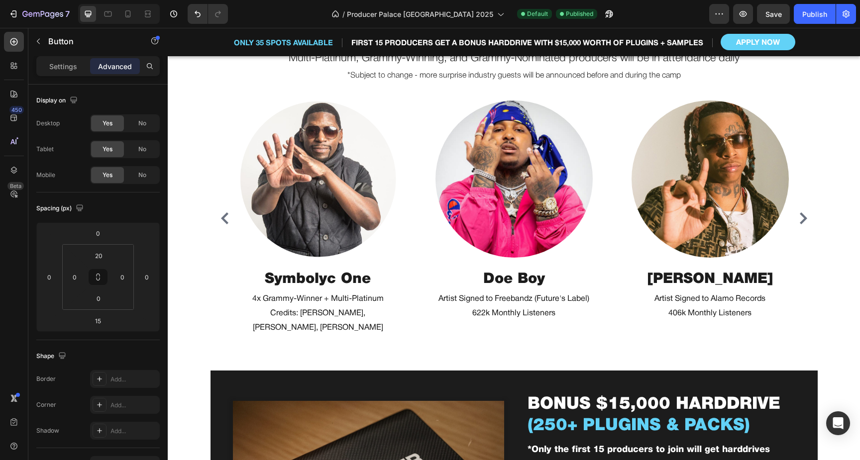
scroll to position [533, 0]
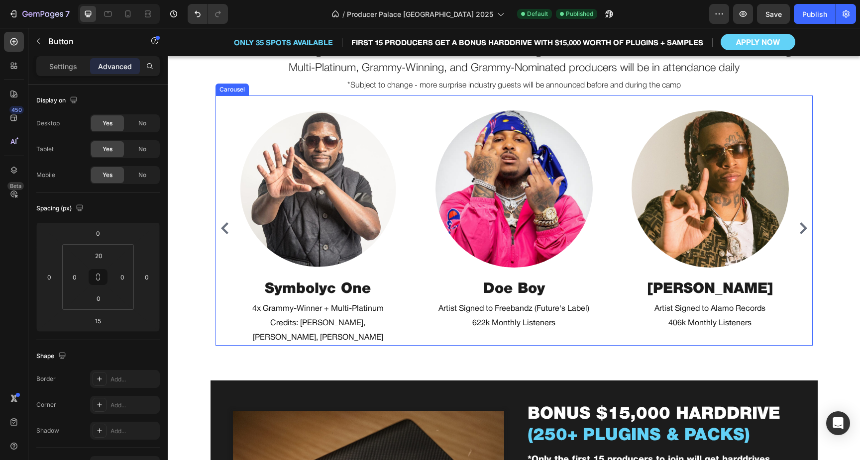
click at [805, 227] on icon "Carousel Next Arrow" at bounding box center [803, 228] width 7 height 12
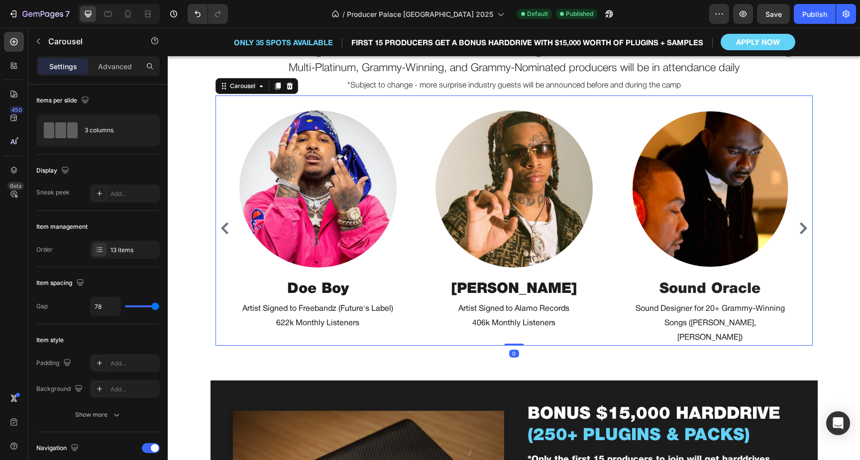
click at [805, 227] on icon "Carousel Next Arrow" at bounding box center [803, 228] width 7 height 12
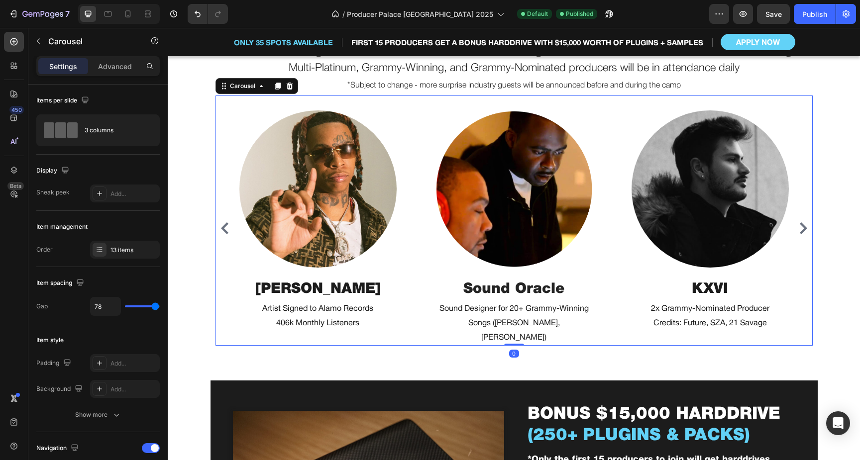
click at [805, 227] on icon "Carousel Next Arrow" at bounding box center [803, 228] width 7 height 12
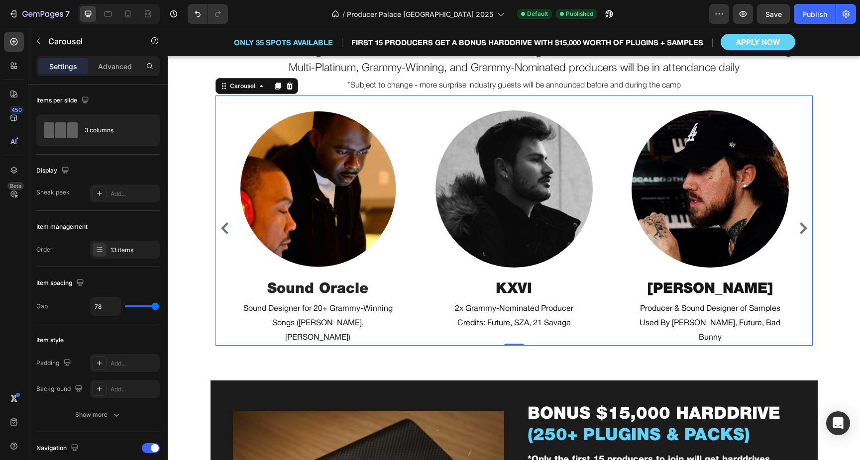
click at [805, 227] on icon "Carousel Next Arrow" at bounding box center [803, 228] width 7 height 12
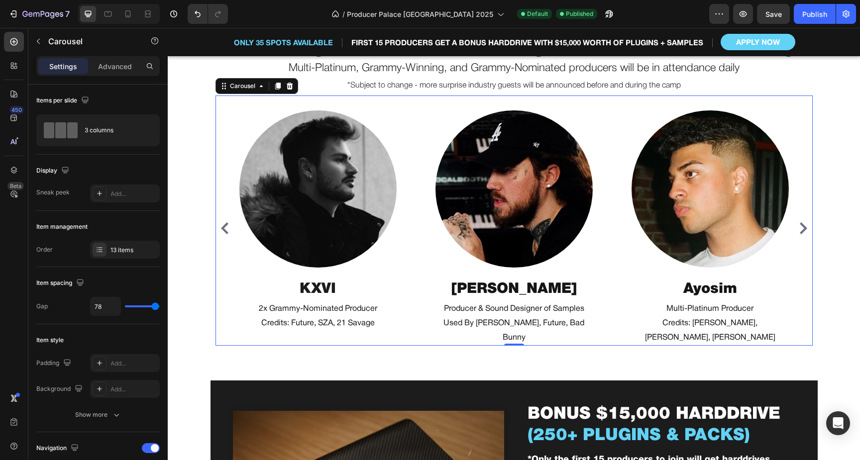
click at [805, 227] on icon "Carousel Next Arrow" at bounding box center [803, 228] width 7 height 12
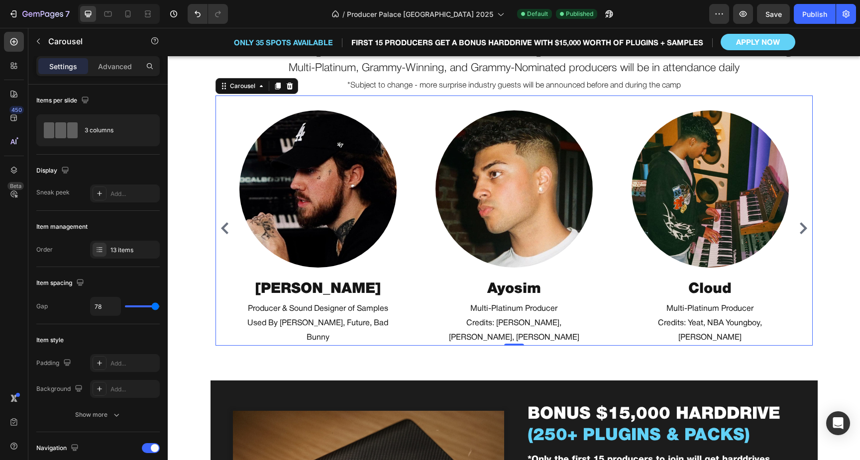
click at [805, 227] on icon "Carousel Next Arrow" at bounding box center [803, 228] width 7 height 12
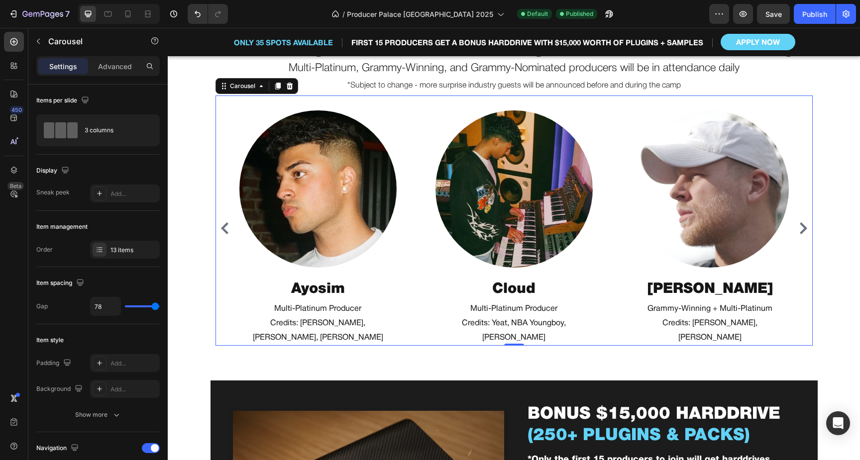
click at [805, 227] on icon "Carousel Next Arrow" at bounding box center [803, 228] width 7 height 12
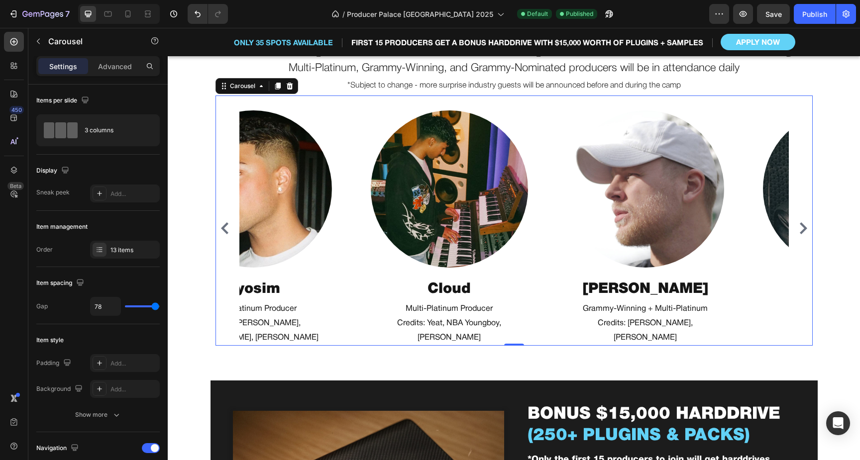
click at [805, 227] on icon "Carousel Next Arrow" at bounding box center [803, 228] width 7 height 12
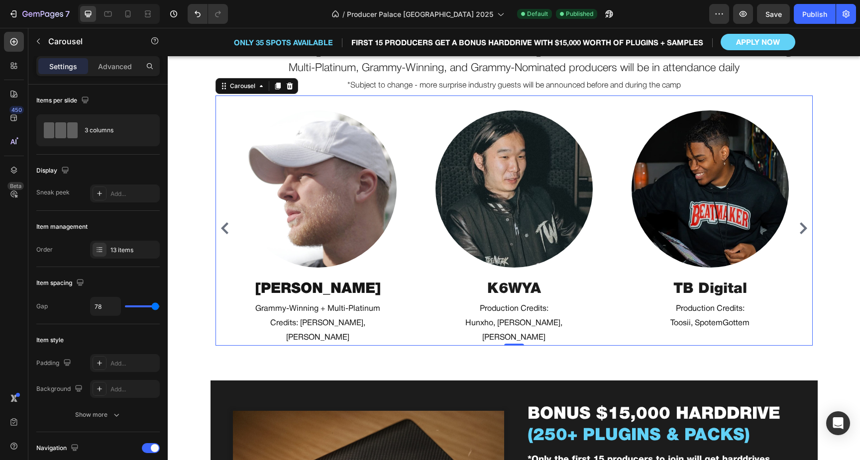
click at [805, 227] on icon "Carousel Next Arrow" at bounding box center [803, 228] width 7 height 12
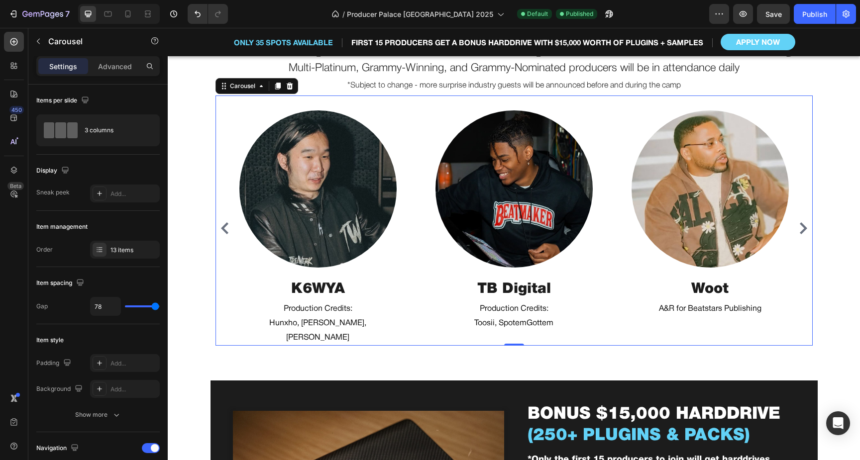
click at [805, 227] on icon "Carousel Next Arrow" at bounding box center [803, 228] width 7 height 12
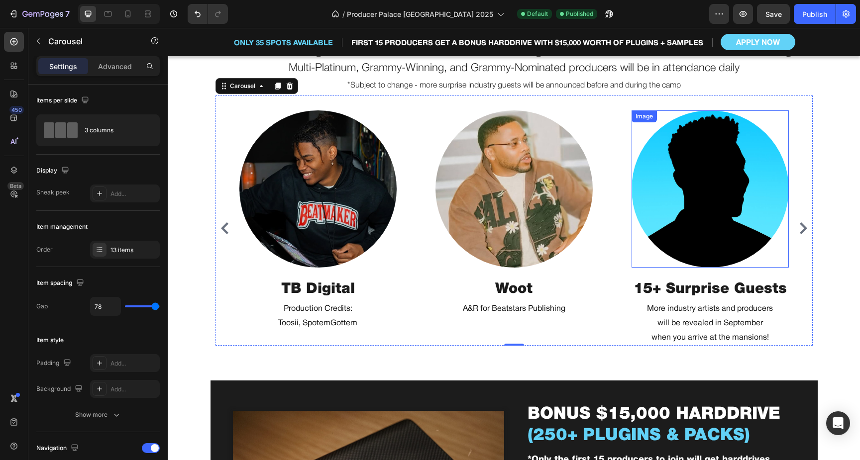
click at [712, 225] on img at bounding box center [710, 188] width 157 height 157
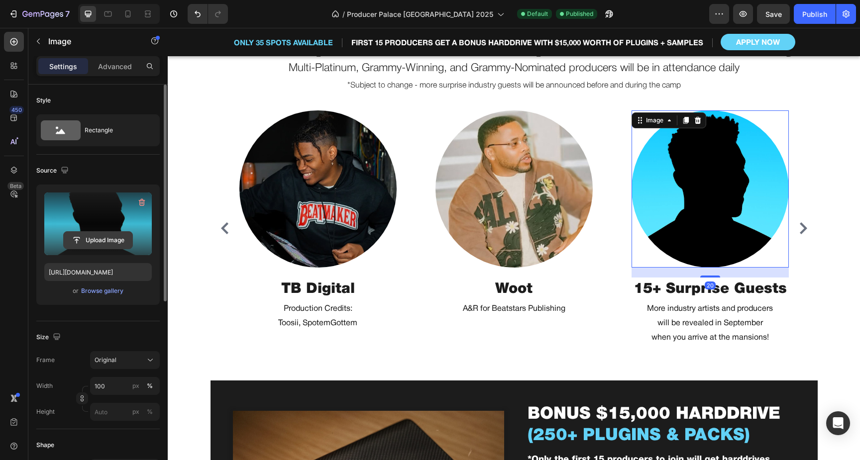
click at [98, 240] on input "file" at bounding box center [98, 240] width 69 height 17
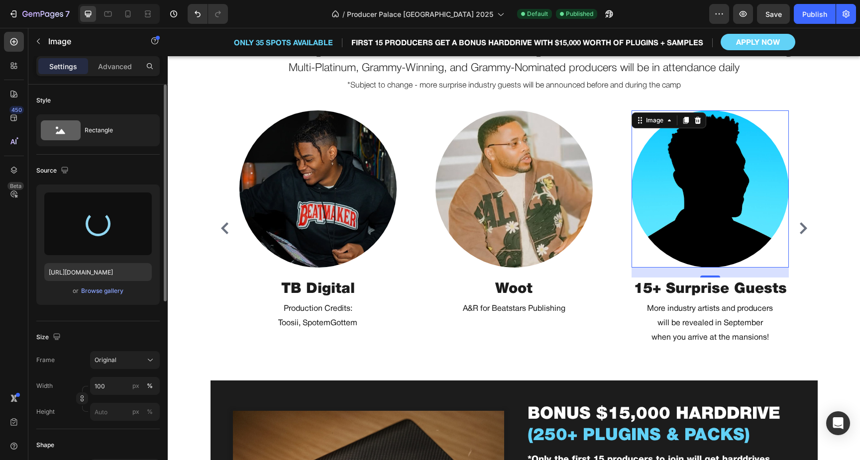
type input "[URL][DOMAIN_NAME]"
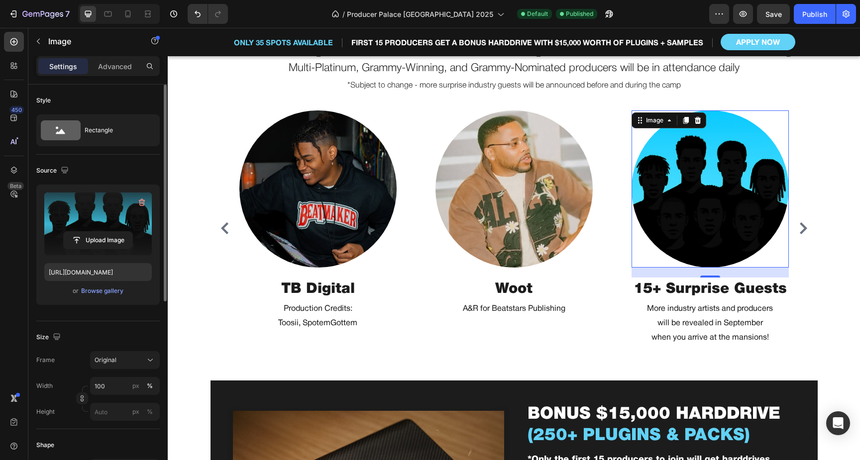
click at [760, 199] on img at bounding box center [710, 188] width 157 height 157
click at [554, 181] on img at bounding box center [513, 188] width 157 height 157
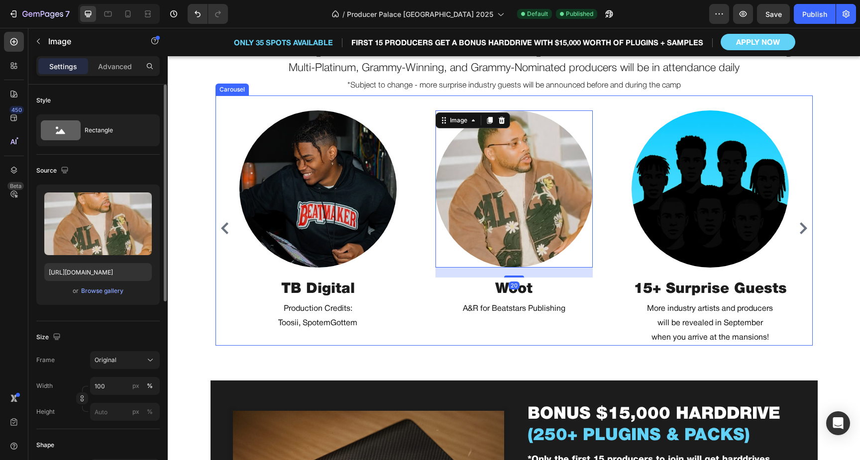
click at [697, 185] on img at bounding box center [710, 188] width 157 height 157
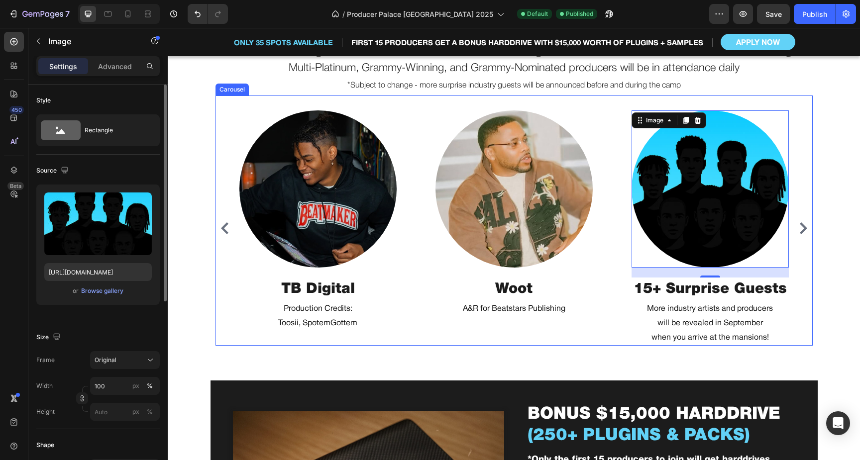
click at [804, 225] on icon "Carousel Next Arrow" at bounding box center [803, 228] width 12 height 12
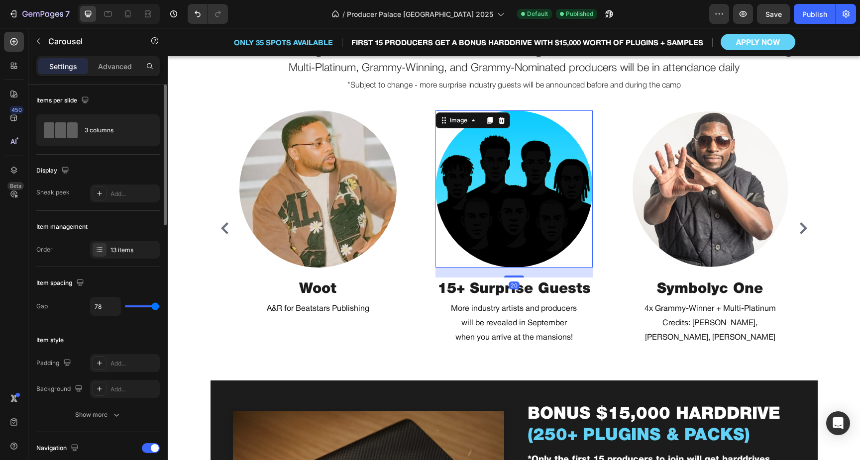
click at [529, 186] on img at bounding box center [513, 188] width 157 height 157
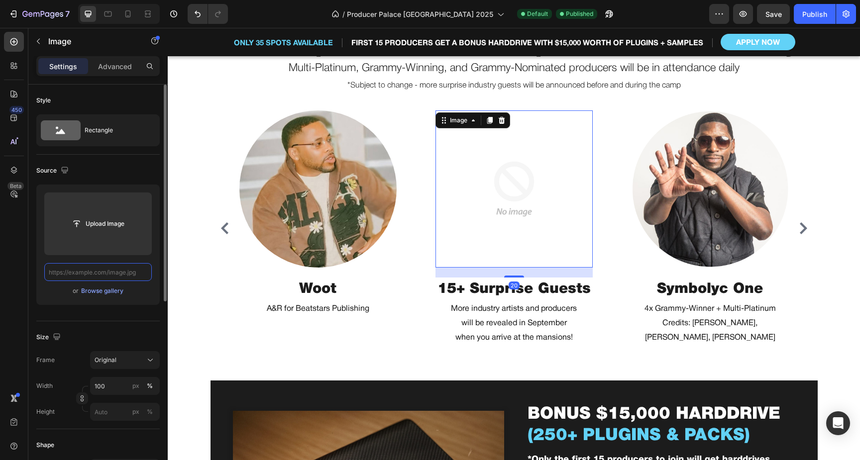
scroll to position [0, 0]
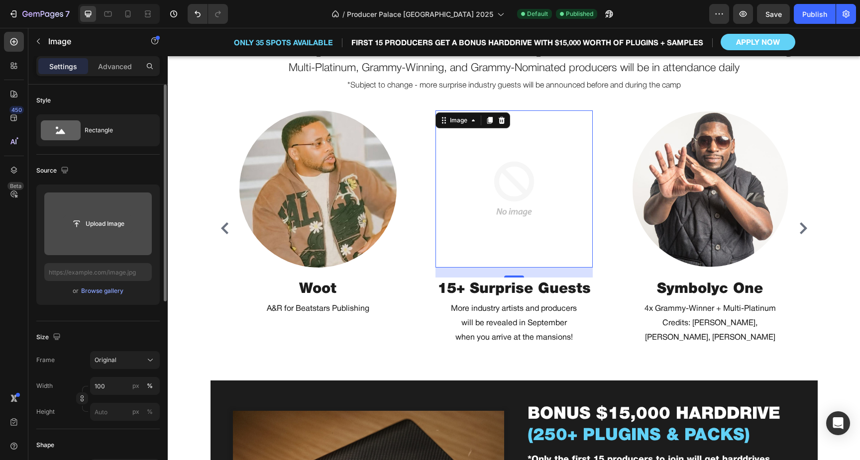
click at [119, 222] on input "file" at bounding box center [98, 223] width 69 height 17
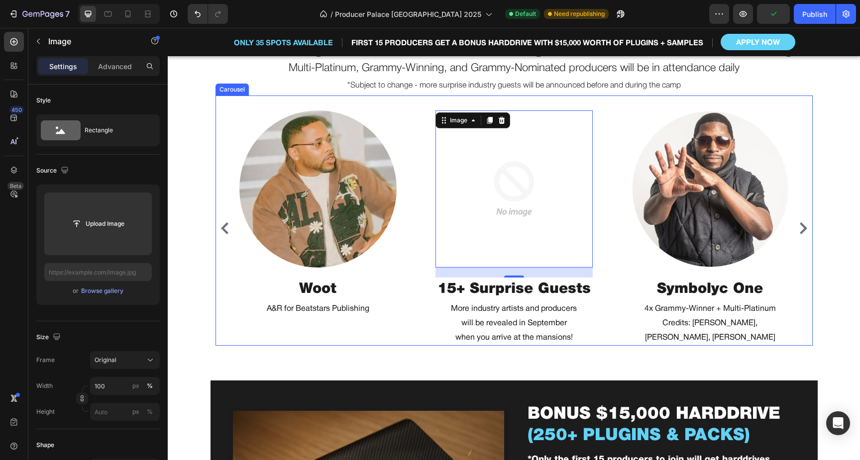
type input "[URL][DOMAIN_NAME]"
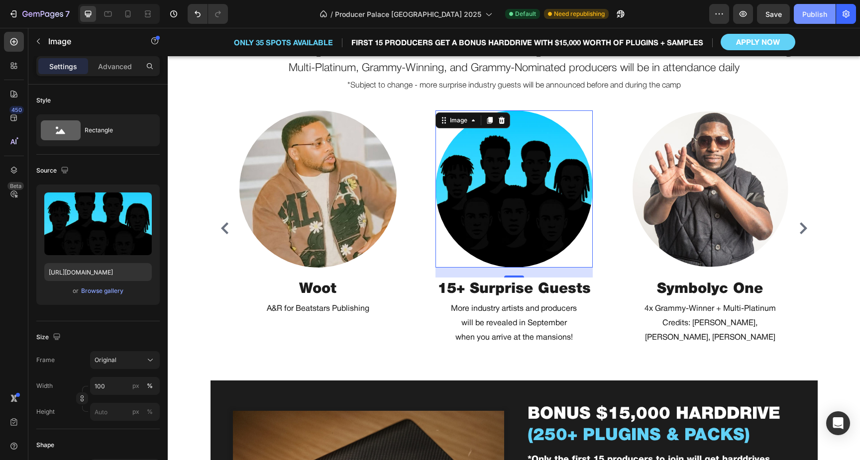
click at [820, 18] on div "Publish" at bounding box center [814, 14] width 25 height 10
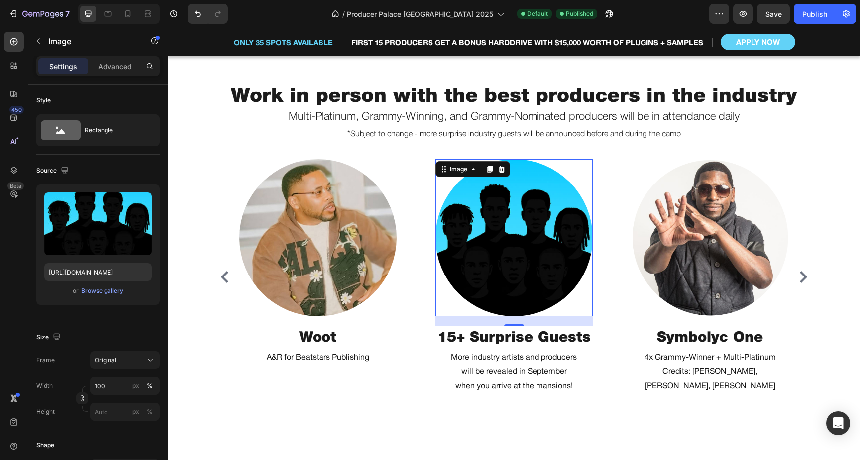
scroll to position [410, 0]
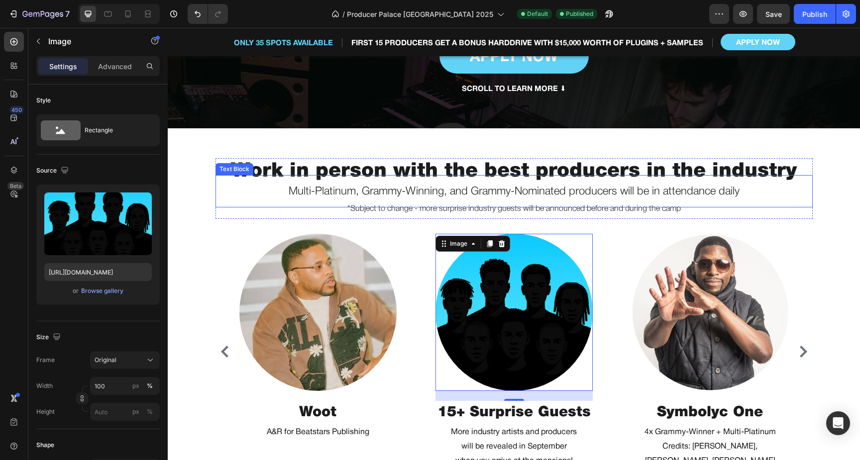
click at [600, 192] on span "Multi-Platinum, Grammy-Winning, and Grammy-Nominated producers will be in atten…" at bounding box center [514, 192] width 451 height 10
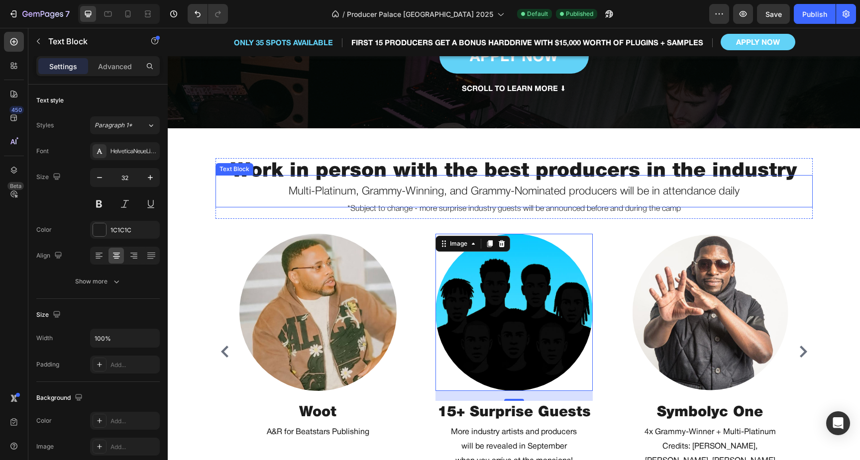
click at [600, 192] on span "Multi-Platinum, Grammy-Winning, and Grammy-Nominated producers will be in atten…" at bounding box center [514, 192] width 451 height 10
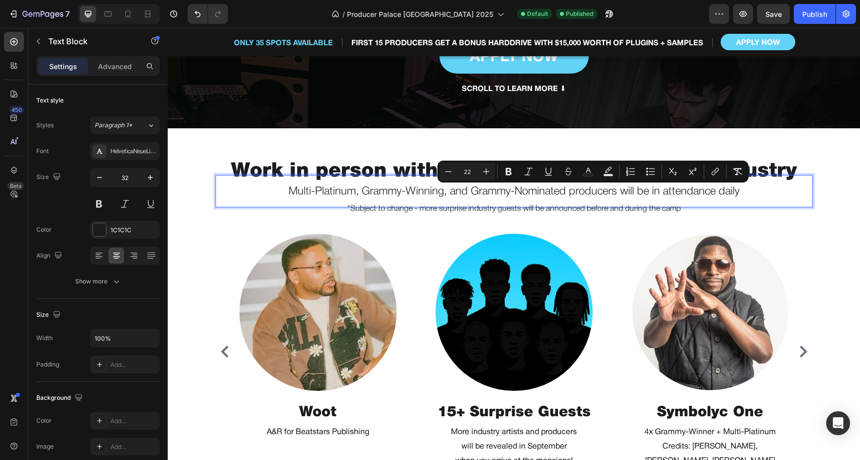
click at [619, 196] on span "Multi-Platinum, Grammy-Winning, and Grammy-Nominated producers will be in atten…" at bounding box center [514, 192] width 451 height 10
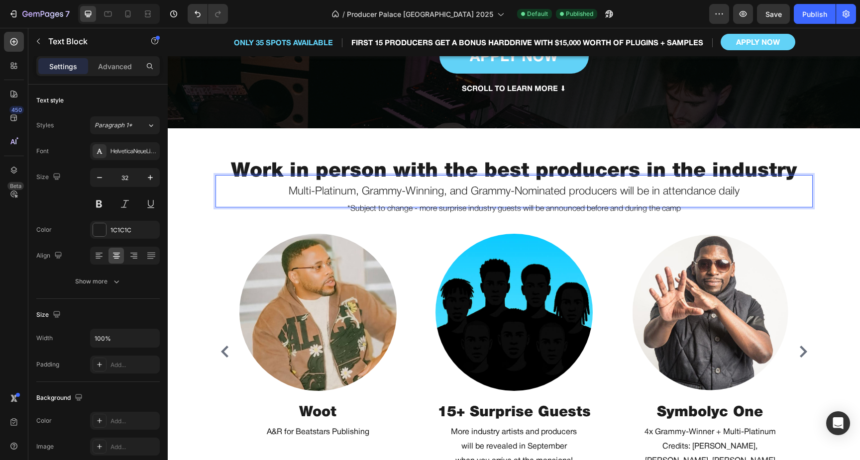
click at [615, 196] on span "Multi-Platinum, Grammy-Winning, and Grammy-Nominated producers will be in atten…" at bounding box center [514, 192] width 451 height 10
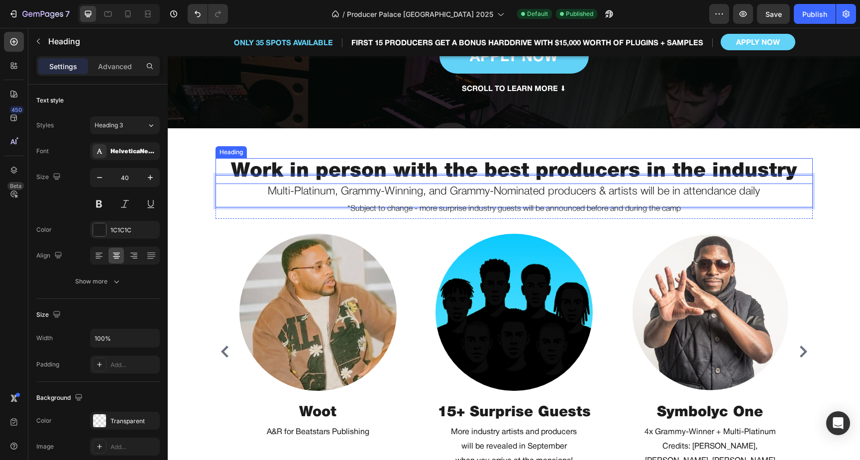
click at [613, 171] on h2 "Work in person with the best producers in the industry" at bounding box center [513, 171] width 597 height 26
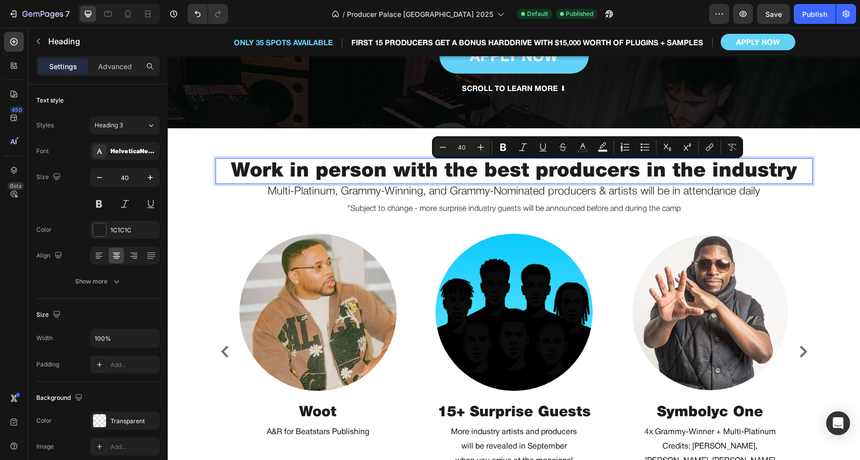
click at [534, 170] on p "Work in person with the best producers in the industry" at bounding box center [513, 171] width 597 height 26
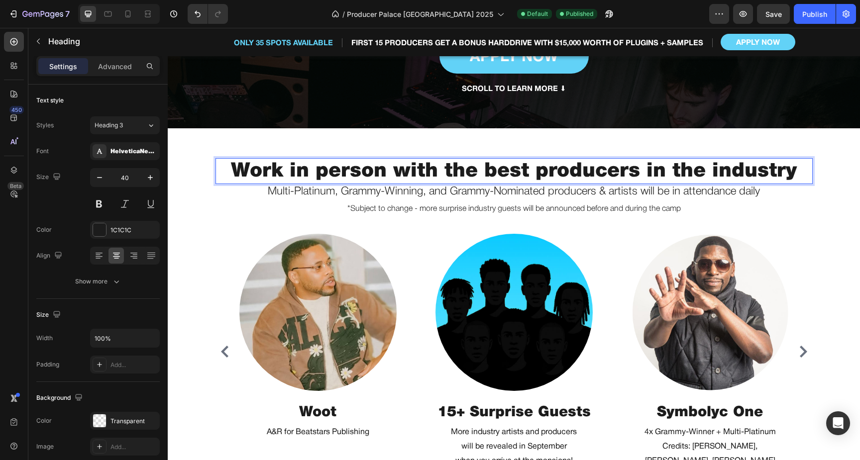
click at [638, 173] on p "Work in person with the best producers in the industry" at bounding box center [513, 171] width 597 height 26
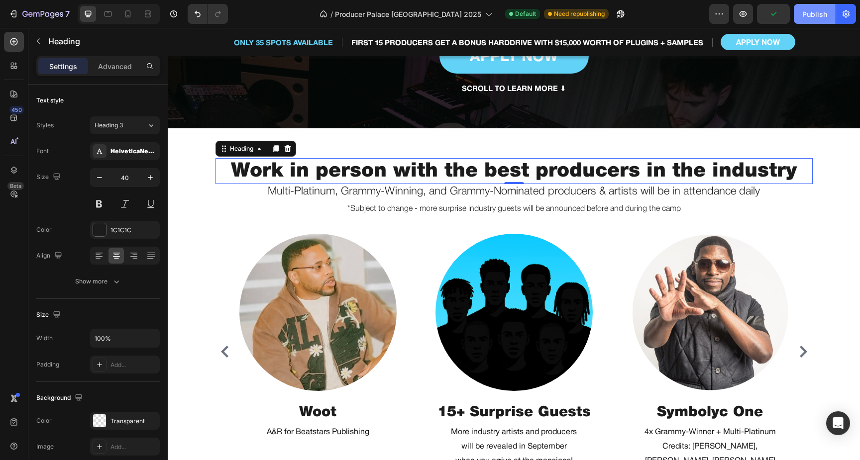
click at [820, 17] on div "Publish" at bounding box center [814, 14] width 25 height 10
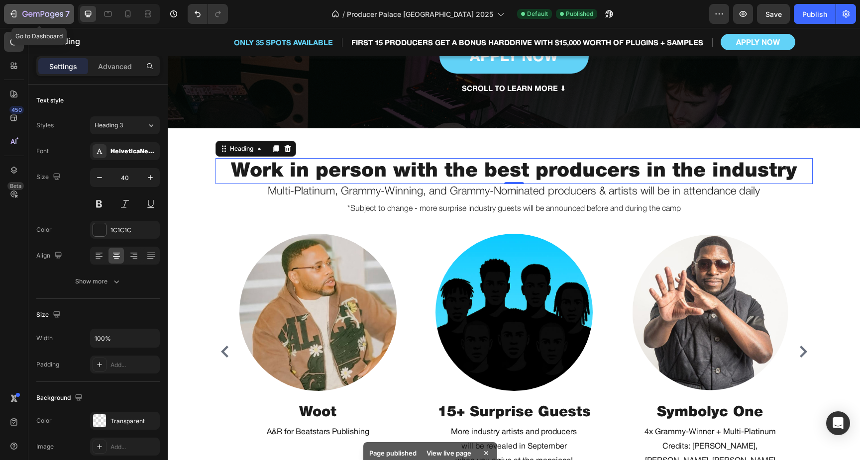
click at [44, 17] on icon "button" at bounding box center [42, 14] width 41 height 8
